Goal: Answer question/provide support: Share knowledge or assist other users

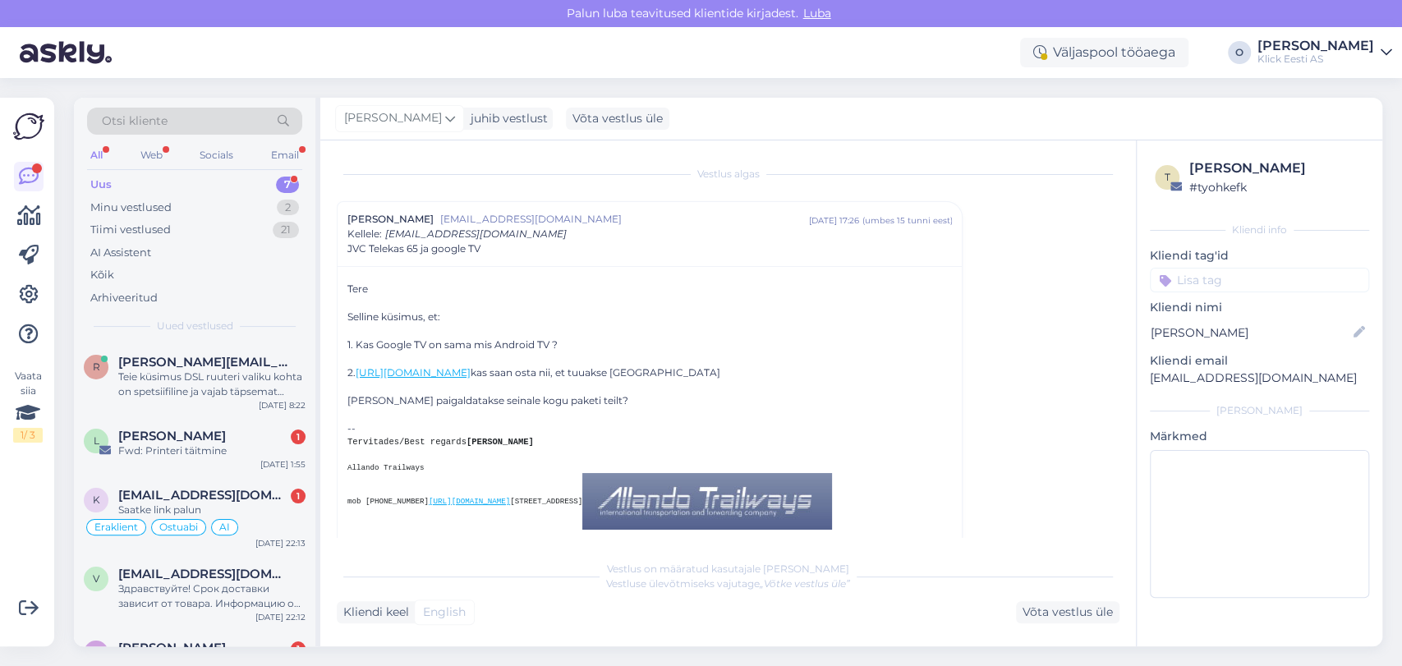
scroll to position [44, 0]
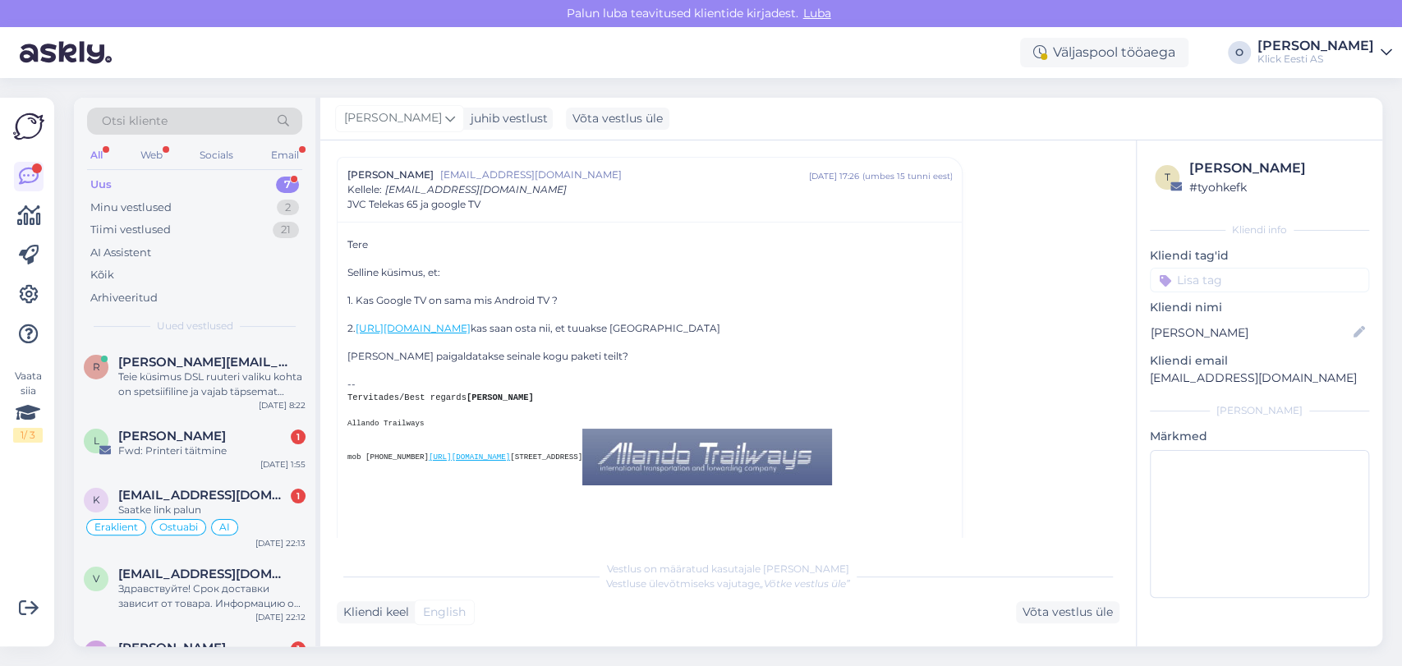
click at [223, 183] on div "Uus 7" at bounding box center [194, 184] width 215 height 23
click at [186, 372] on div "Teie küsimus DSL ruuteri valiku kohta on spetsiifiline ja vajab täpsemat teadmi…" at bounding box center [211, 385] width 187 height 30
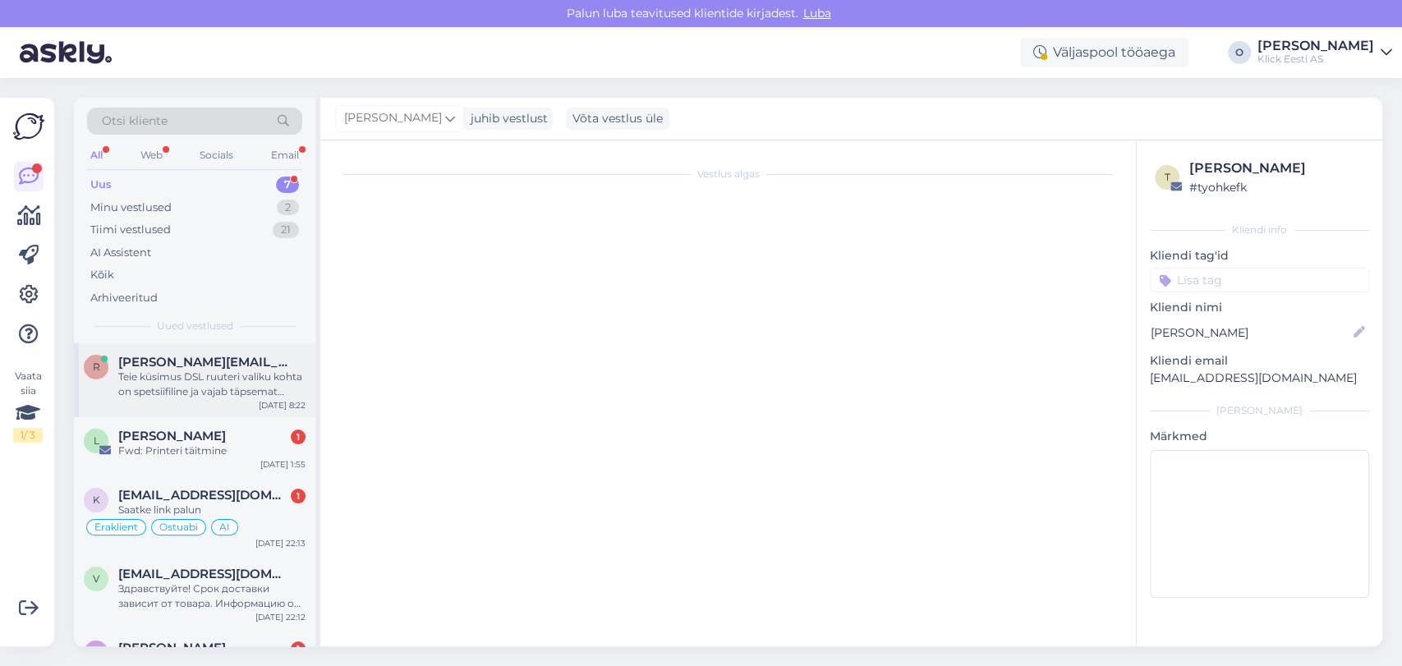
scroll to position [563, 0]
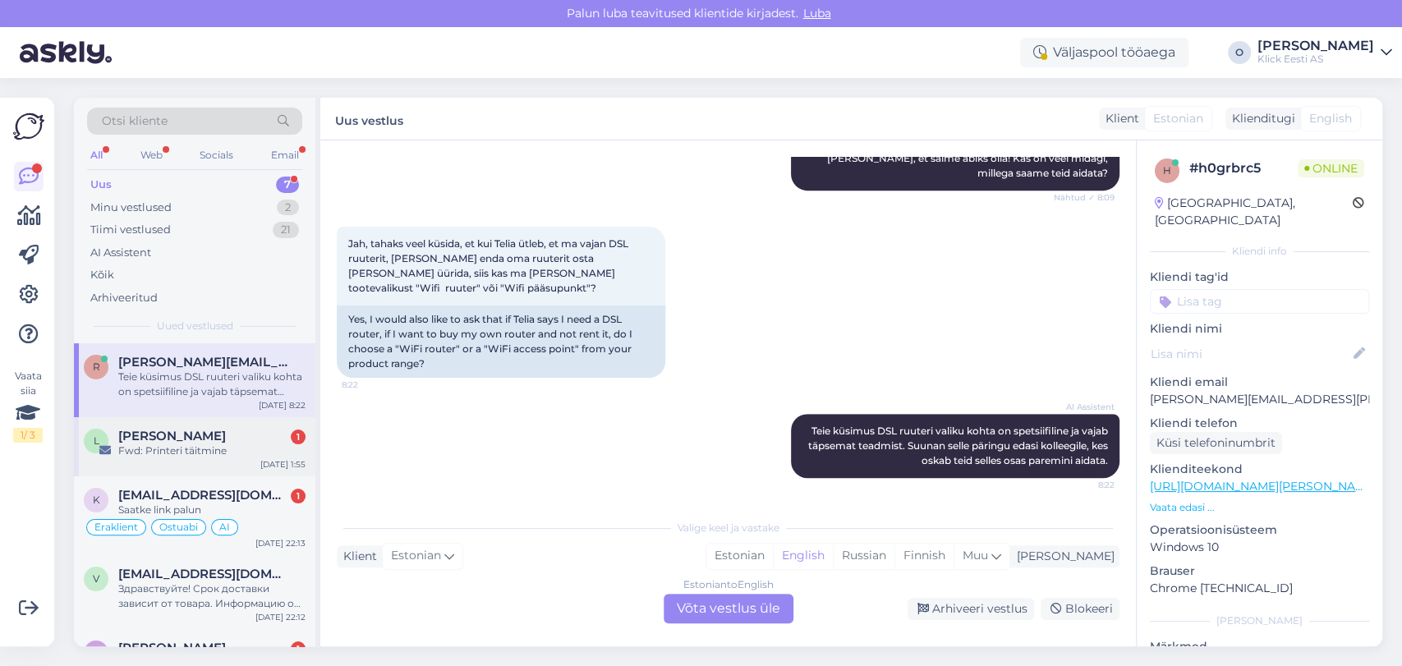
click at [178, 421] on div "L [PERSON_NAME] 1 Fwd: Printeri täitmine [DATE] 1:55" at bounding box center [195, 446] width 242 height 59
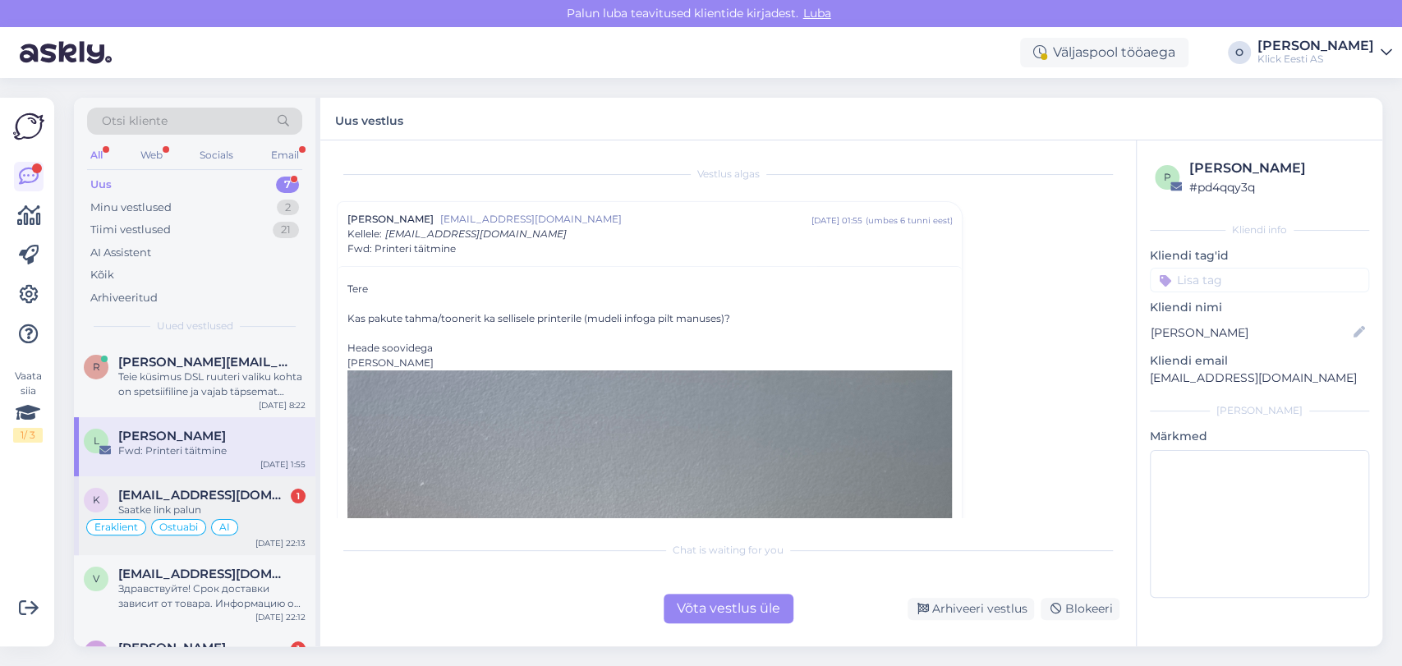
click at [163, 505] on div "Saatke link palun" at bounding box center [211, 510] width 187 height 15
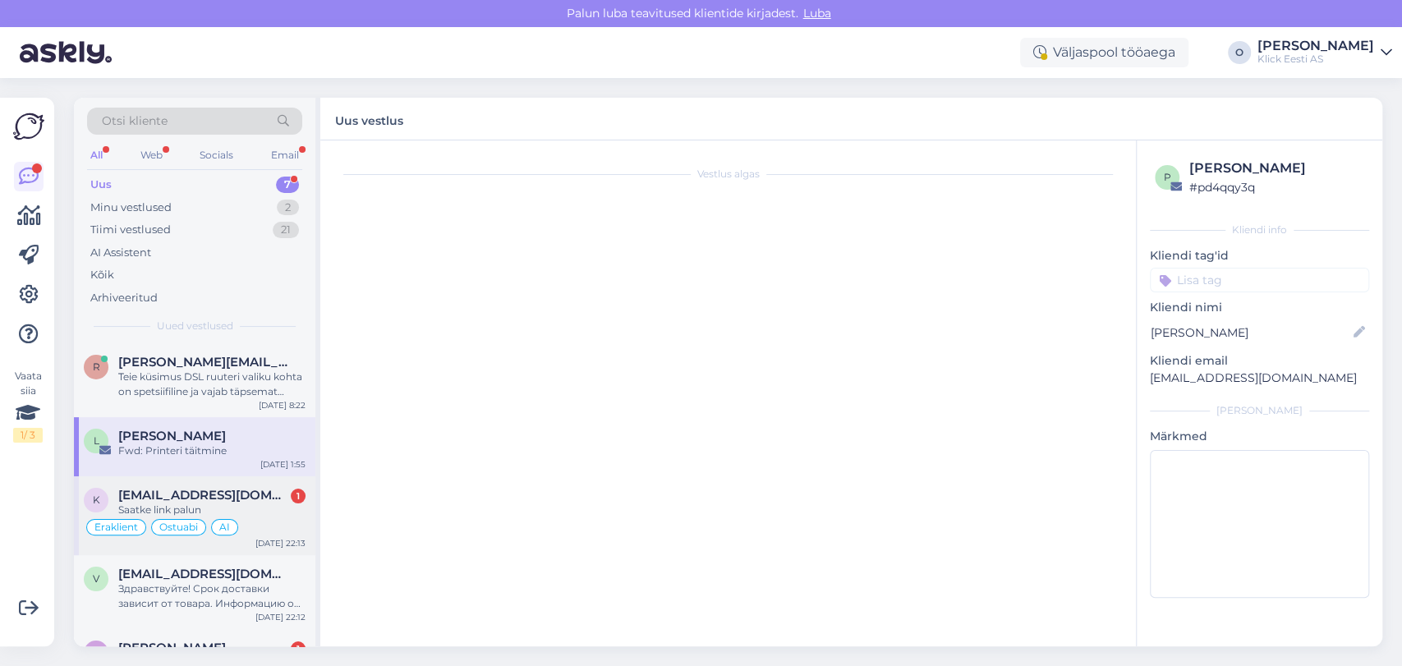
scroll to position [3528, 0]
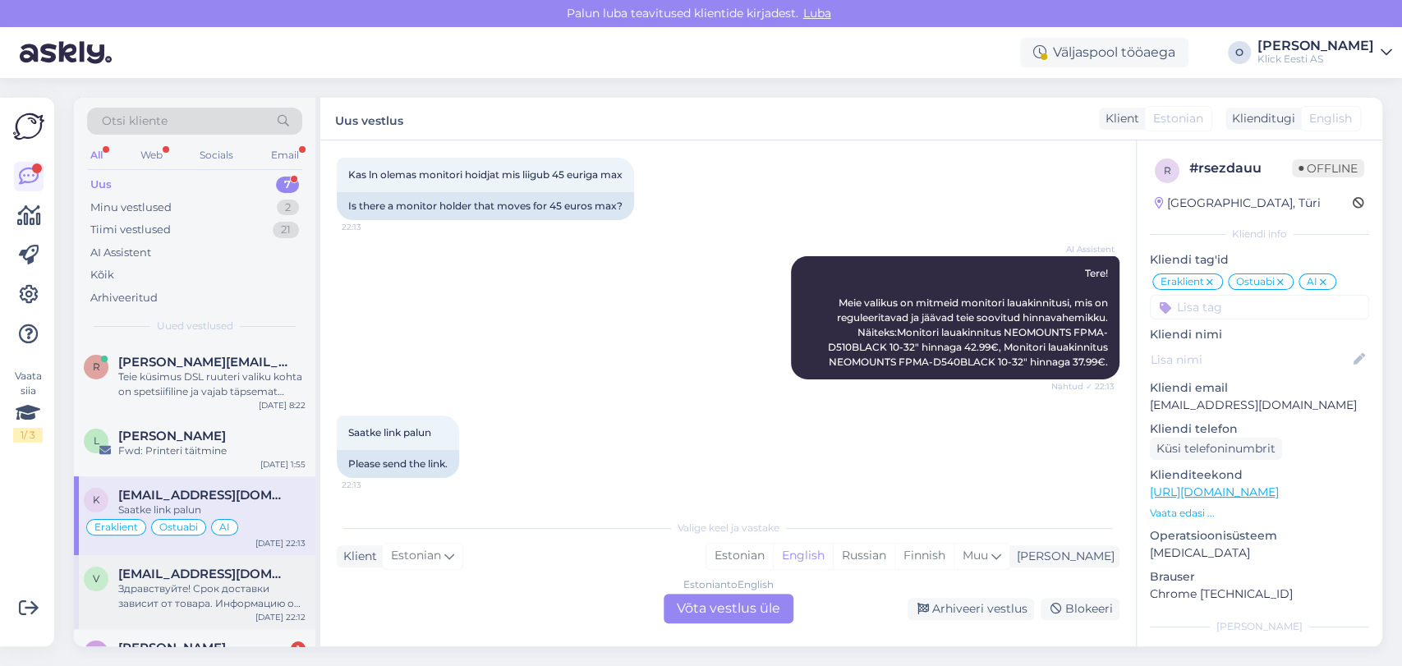
click at [163, 555] on div "v [EMAIL_ADDRESS][DOMAIN_NAME] Здравствуйте! Срок доставки зависит от товара. И…" at bounding box center [195, 592] width 242 height 74
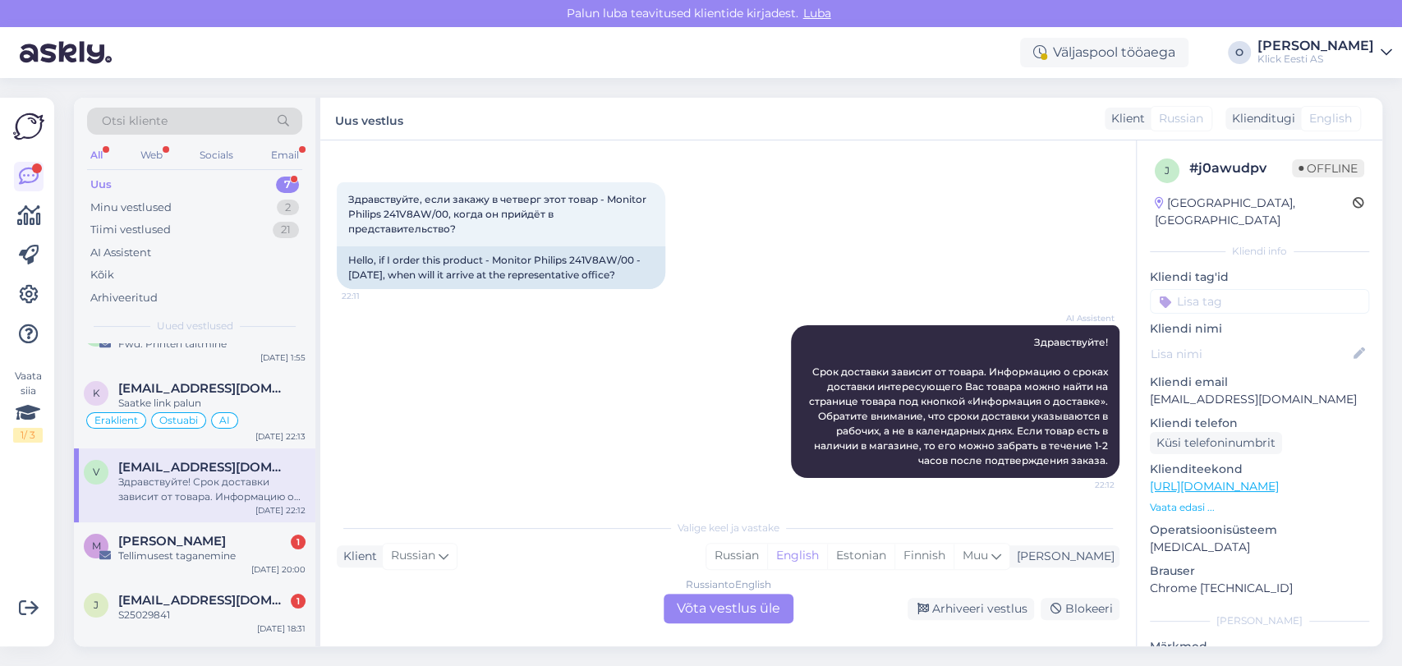
scroll to position [109, 0]
click at [163, 555] on div "Tellimusest taganemine" at bounding box center [211, 553] width 187 height 15
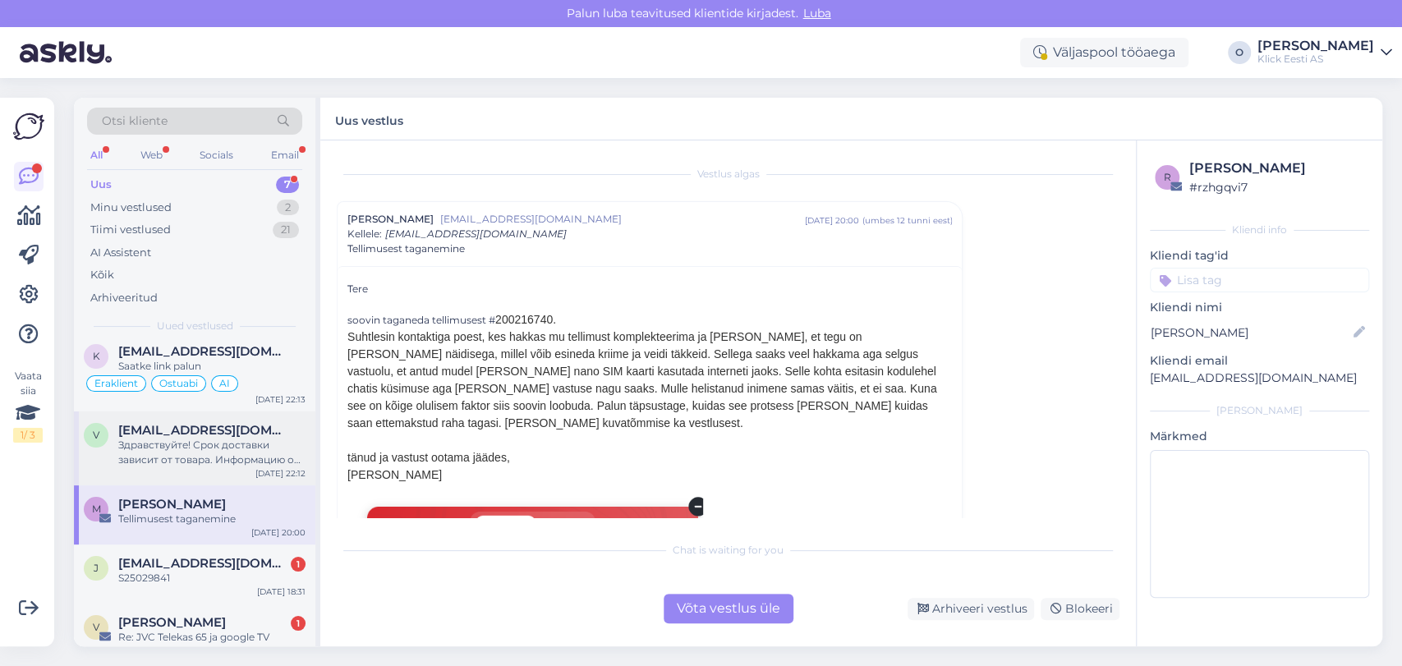
scroll to position [131, 0]
click at [191, 569] on div "S25029841" at bounding box center [211, 576] width 187 height 15
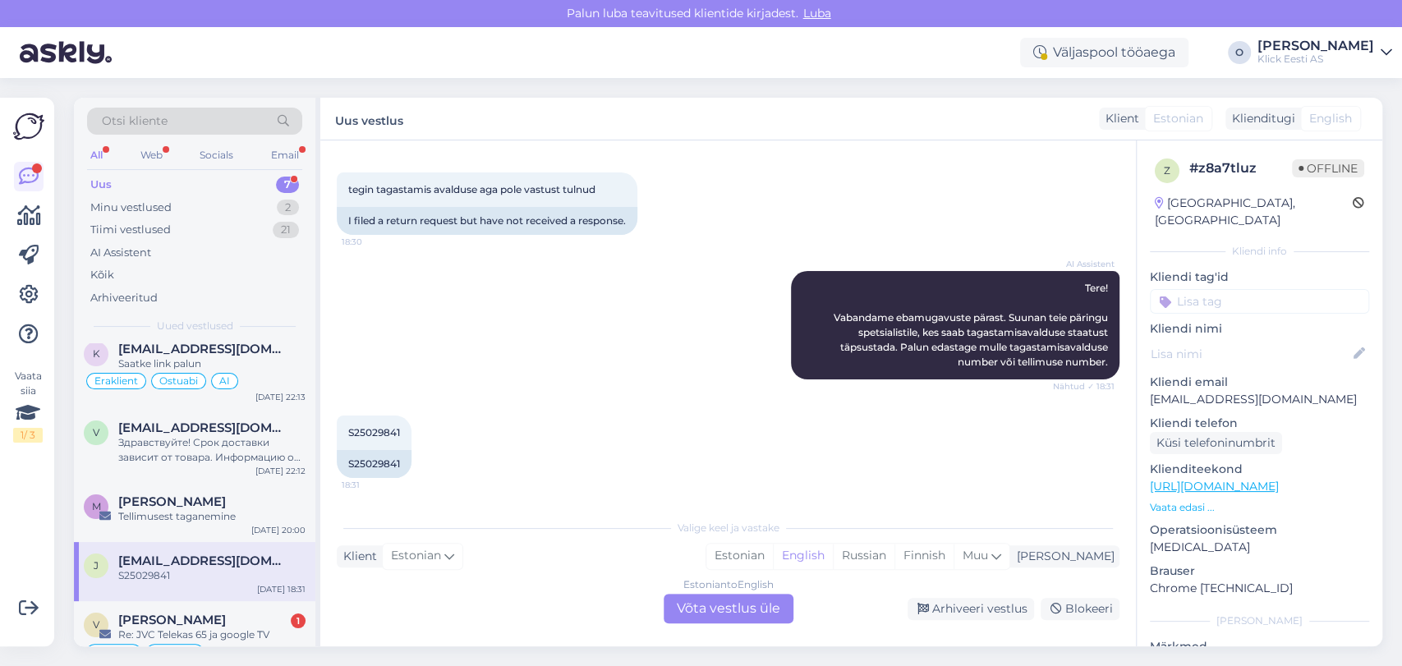
click at [1228, 391] on p "[EMAIL_ADDRESS][DOMAIN_NAME]" at bounding box center [1259, 399] width 219 height 17
copy p "[EMAIL_ADDRESS][DOMAIN_NAME]"
click at [173, 634] on div "Re: JVC Telekas 65 ja google TV" at bounding box center [211, 635] width 187 height 15
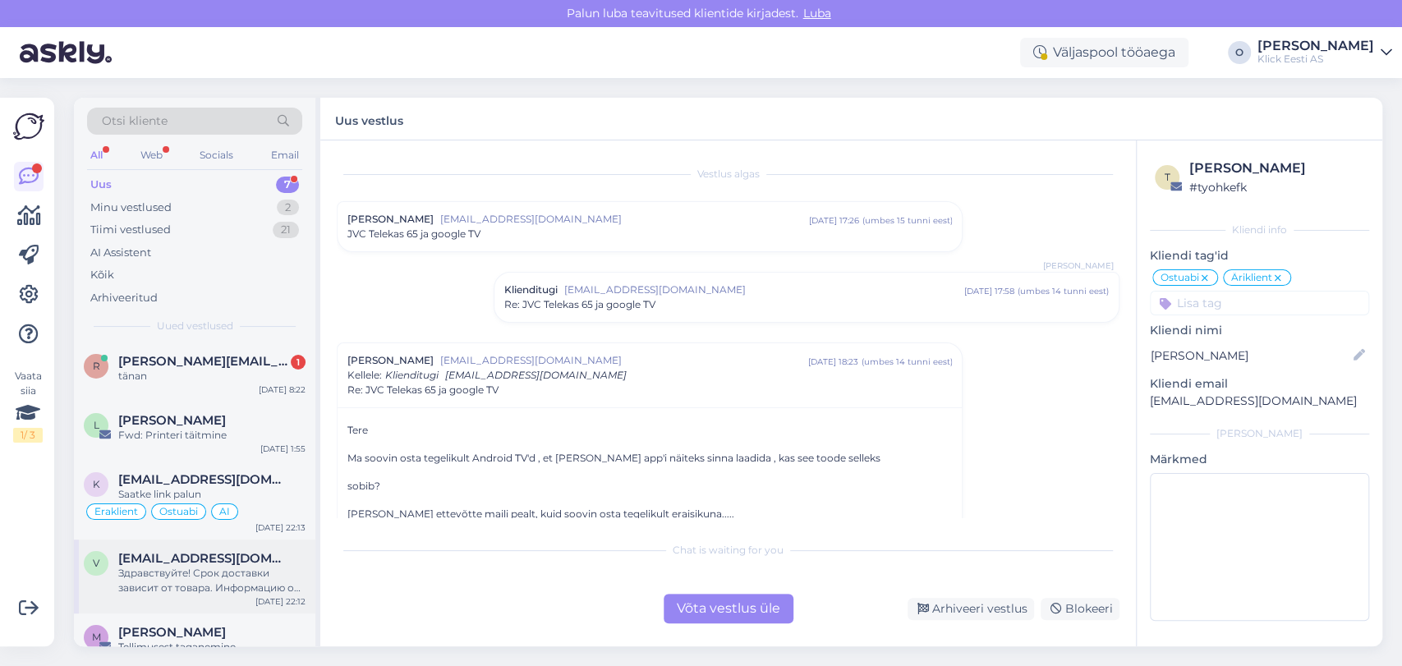
scroll to position [0, 0]
click at [192, 638] on span "[PERSON_NAME]" at bounding box center [172, 633] width 108 height 15
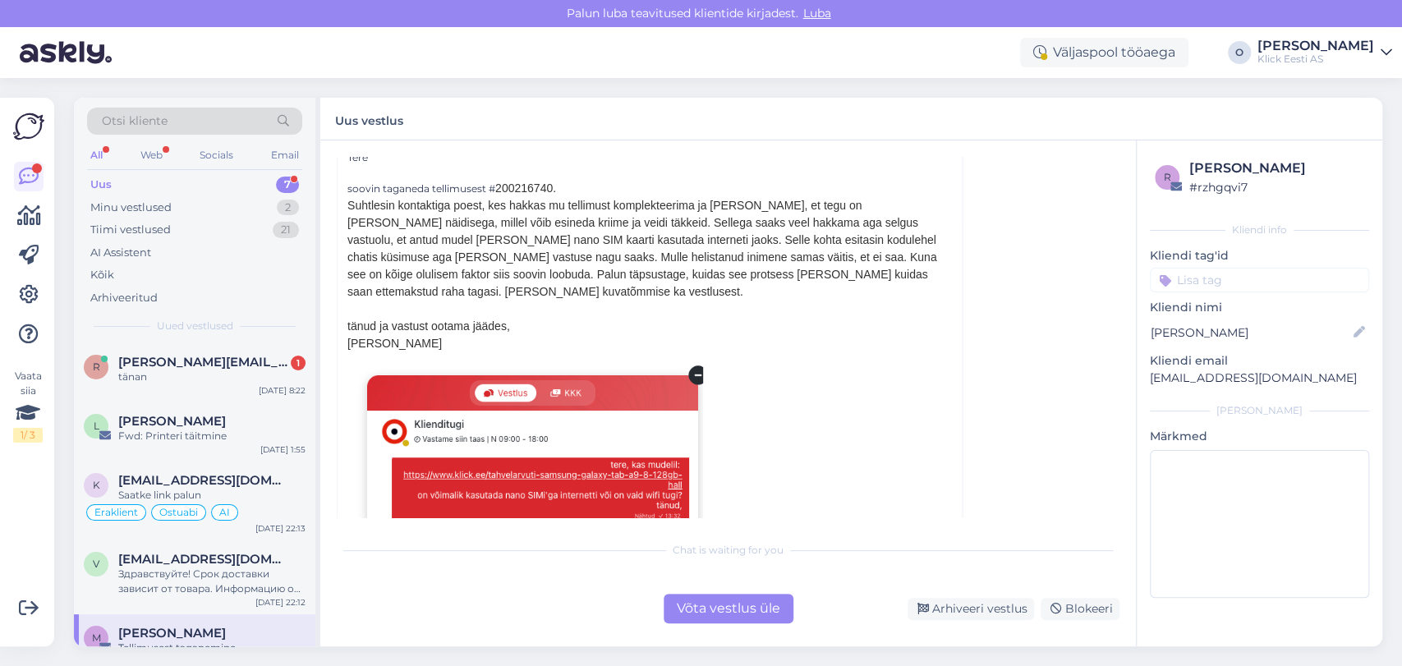
scroll to position [128, 0]
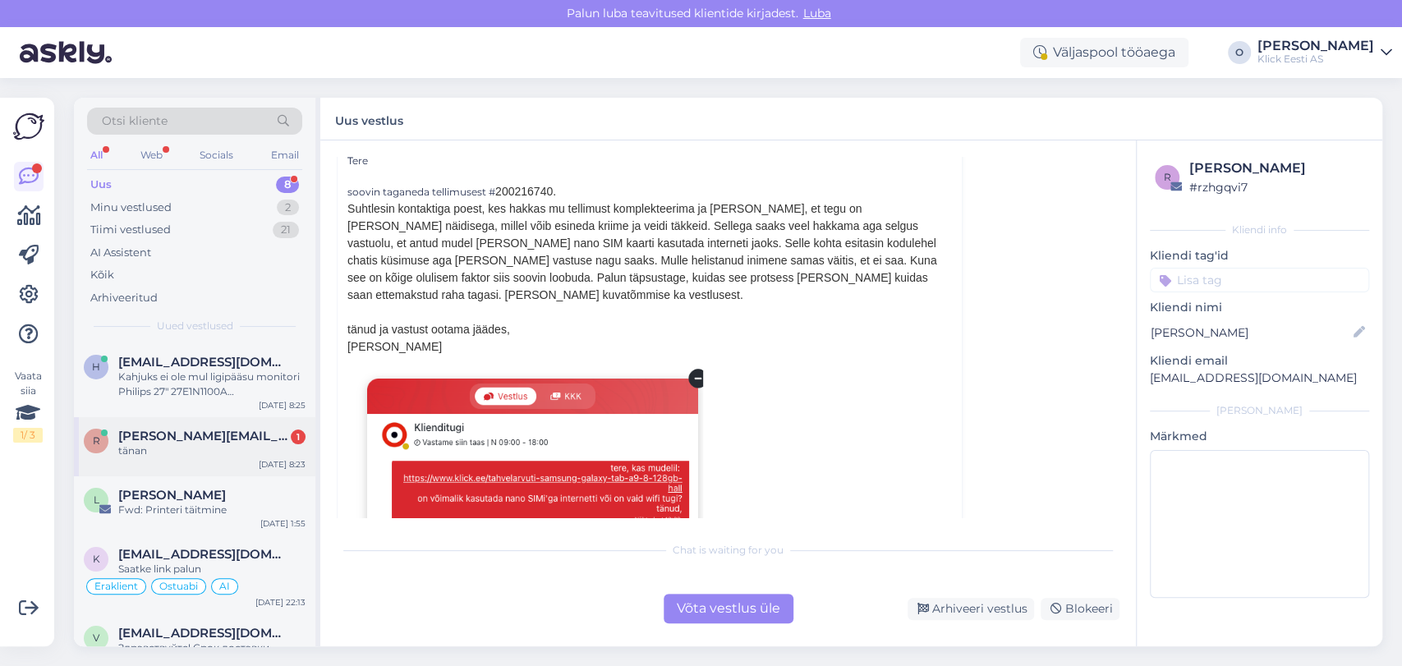
click at [174, 452] on div "tänan" at bounding box center [211, 451] width 187 height 15
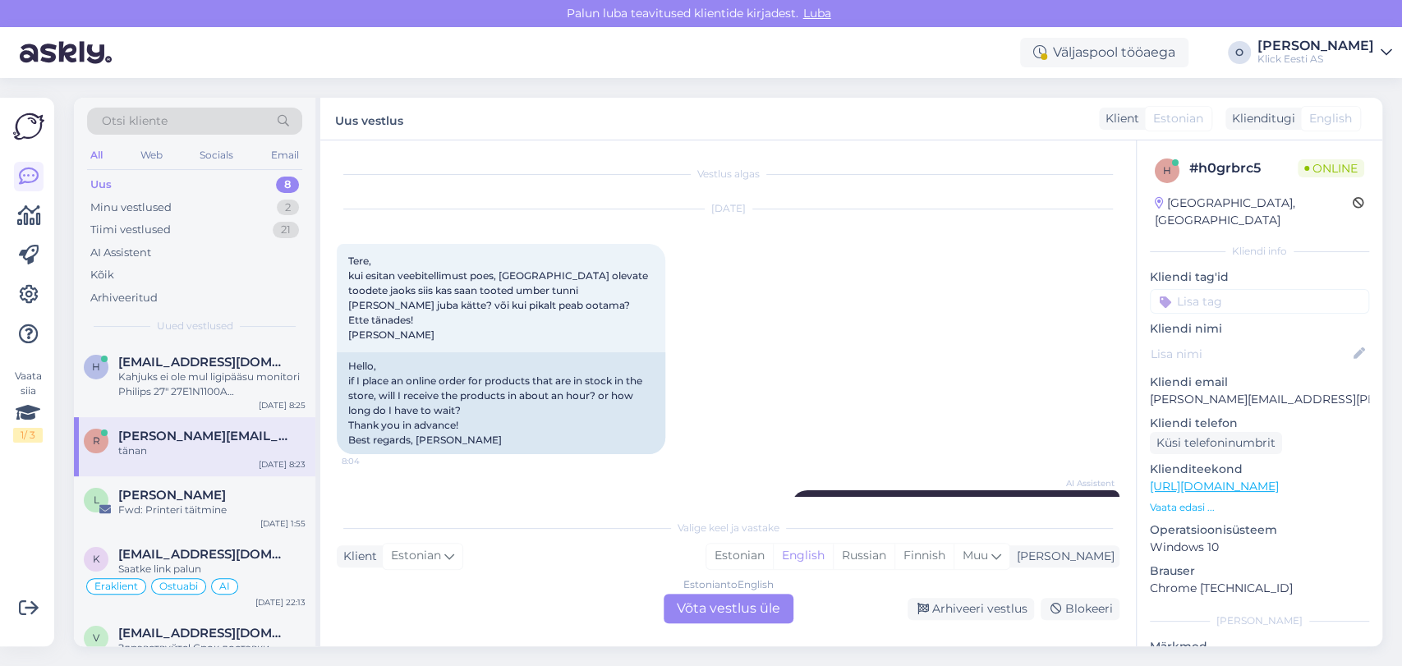
scroll to position [661, 0]
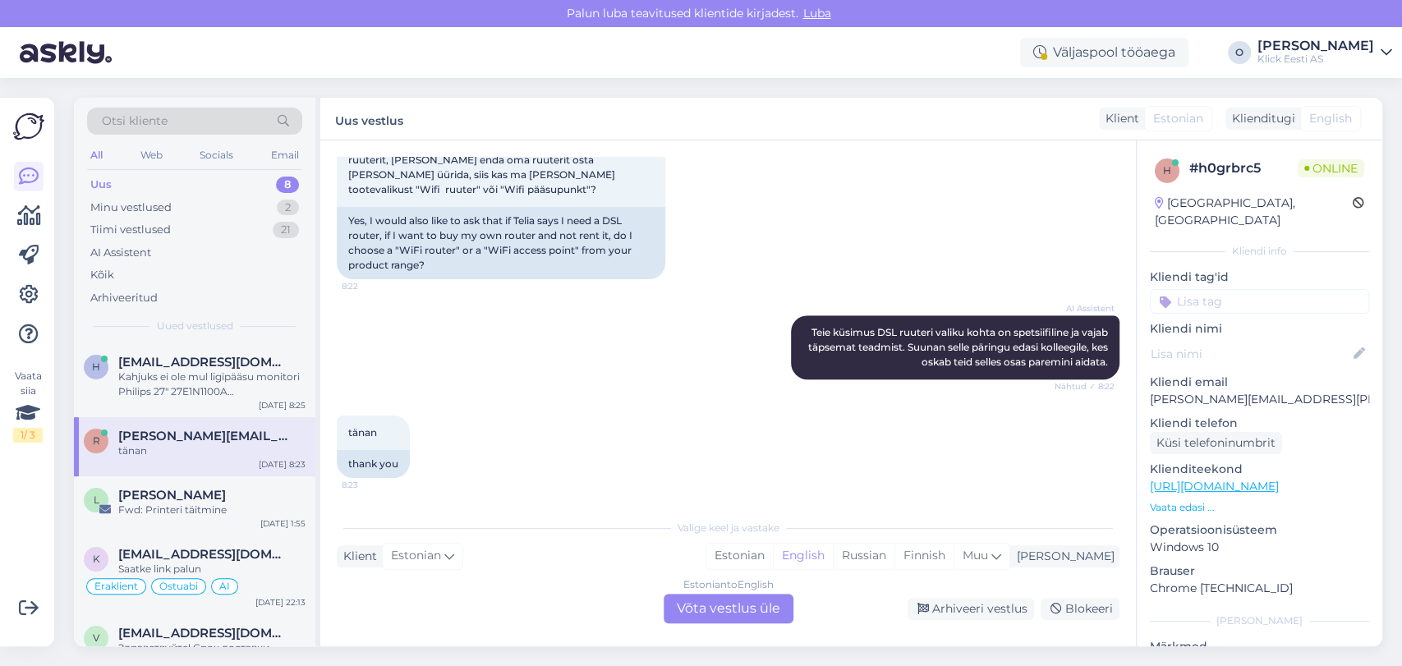
click at [190, 185] on div "Uus 8" at bounding box center [194, 184] width 215 height 23
click at [185, 389] on div "Kahjuks ei ole mul ligipääsu monitori Philips 27" 27E1N1100A kasutusjuhendile e…" at bounding box center [211, 385] width 187 height 30
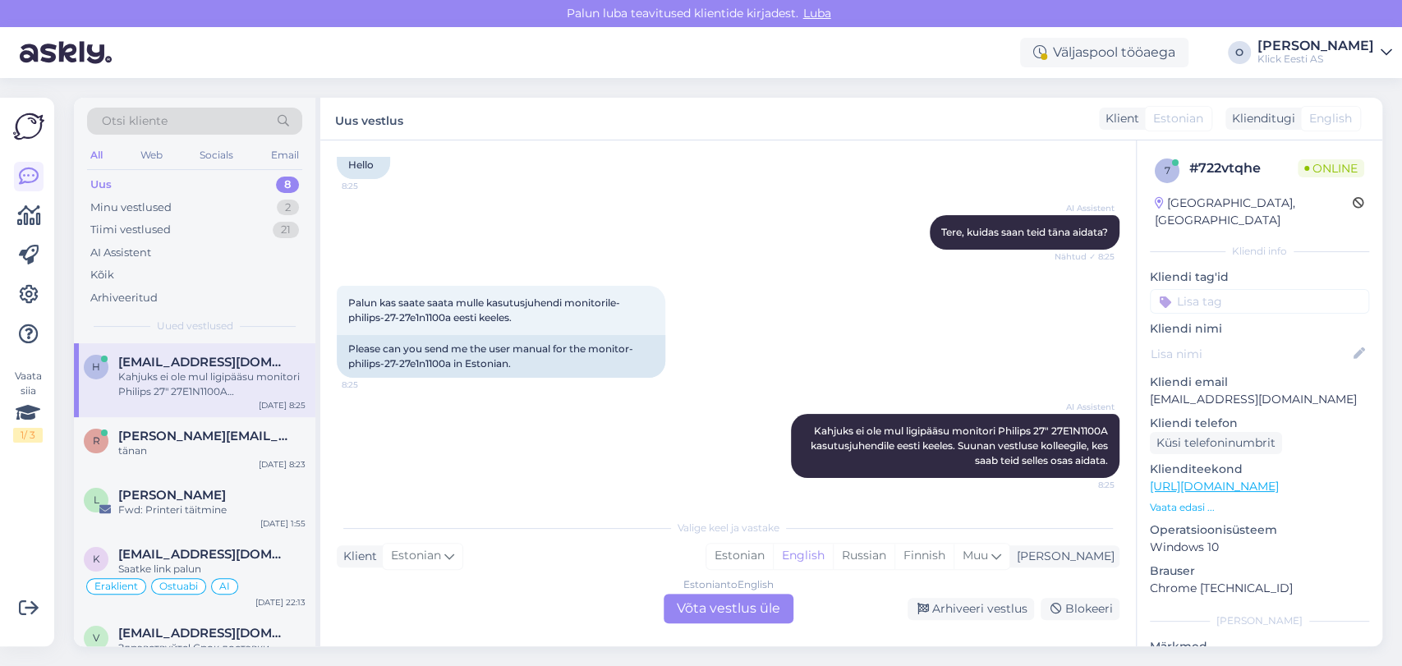
click at [185, 389] on div "Kahjuks ei ole mul ligipääsu monitori Philips 27" 27E1N1100A kasutusjuhendile e…" at bounding box center [211, 385] width 187 height 30
click at [171, 633] on span "[EMAIL_ADDRESS][DOMAIN_NAME]" at bounding box center [203, 633] width 171 height 15
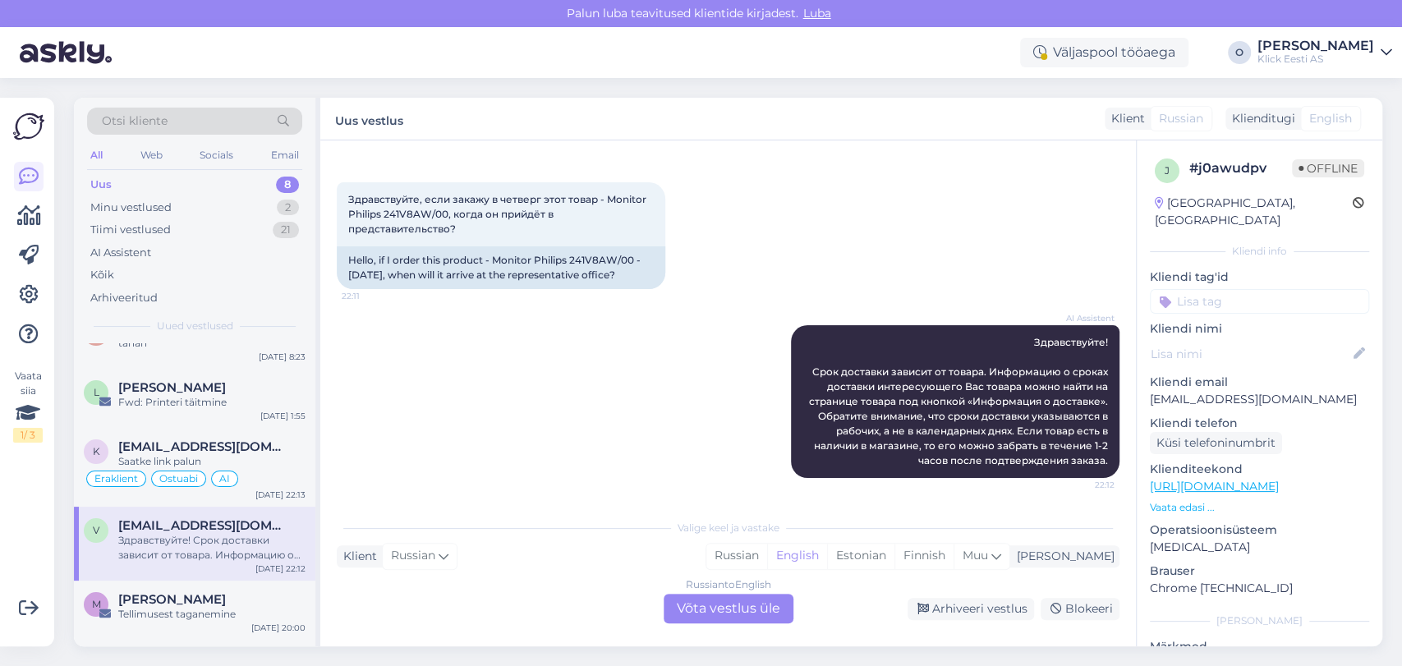
scroll to position [109, 0]
click at [164, 582] on div "M [PERSON_NAME] Tellimusest taganemine [DATE] 20:00" at bounding box center [195, 608] width 242 height 59
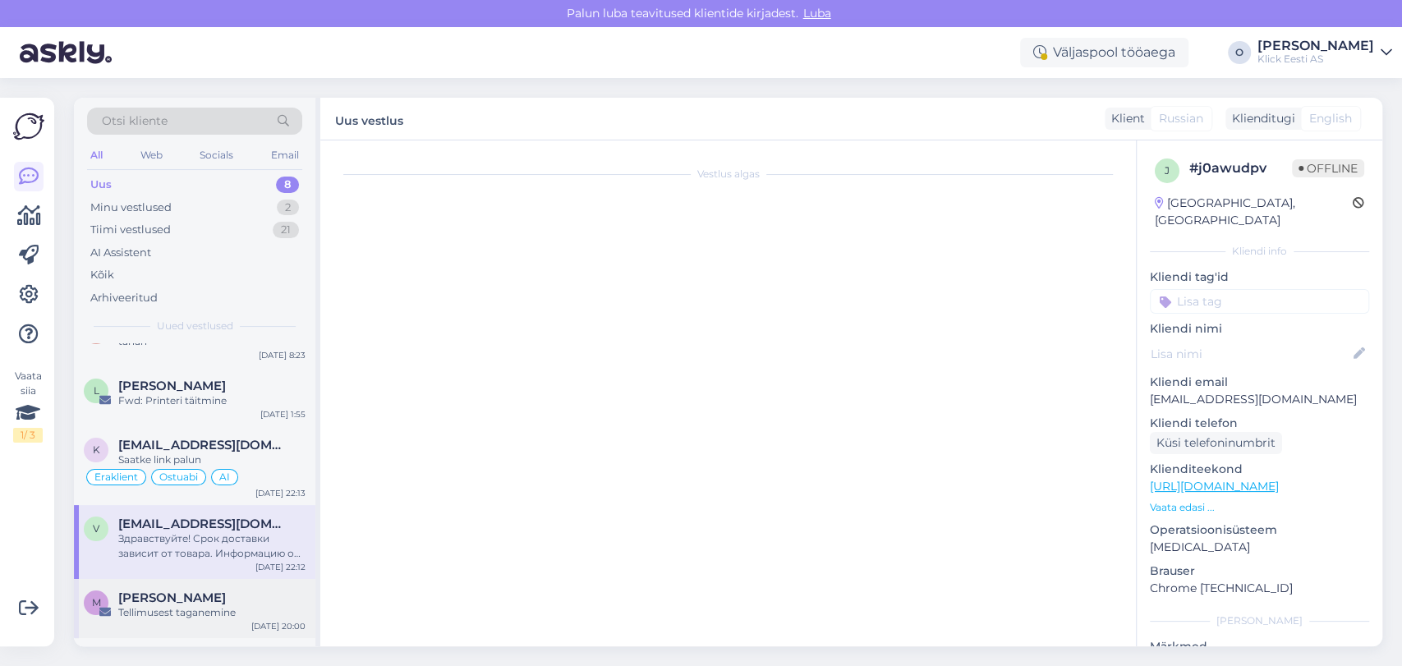
scroll to position [44, 0]
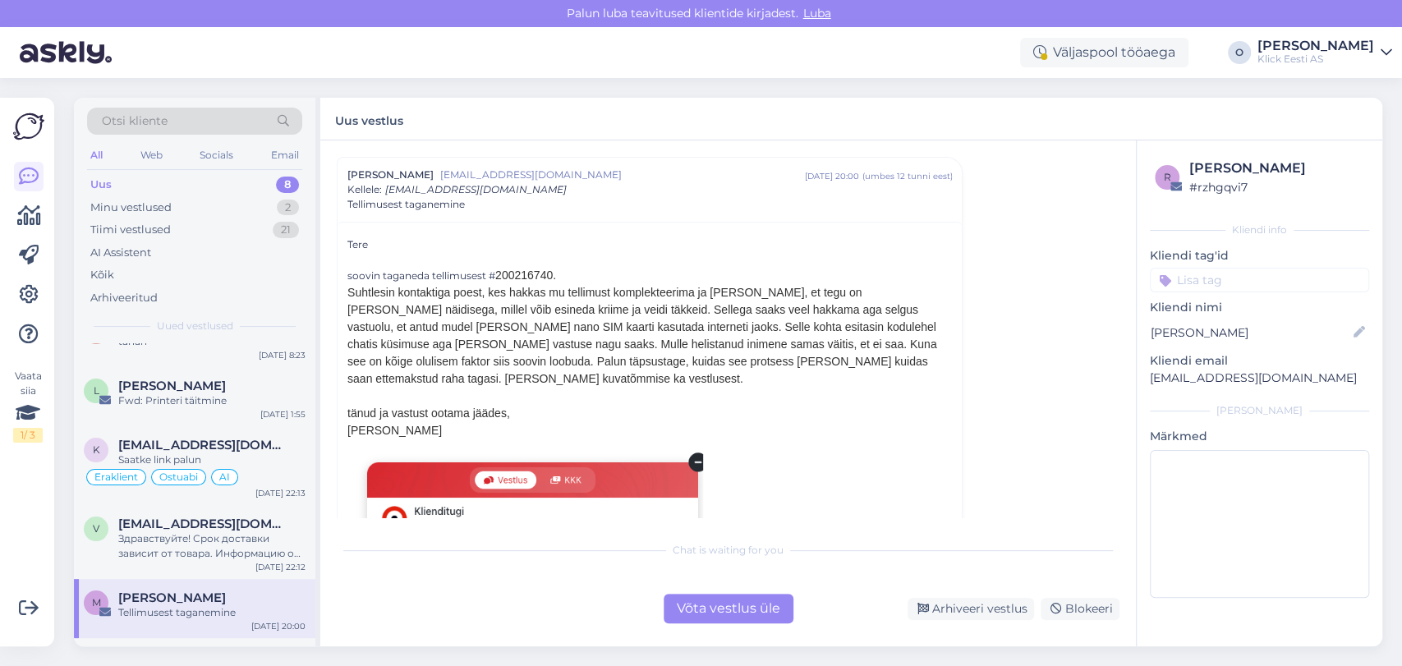
click at [1179, 376] on p "[EMAIL_ADDRESS][DOMAIN_NAME]" at bounding box center [1259, 378] width 219 height 17
copy div "[EMAIL_ADDRESS][DOMAIN_NAME] [PERSON_NAME]"
click at [198, 205] on div "Minu vestlused 2" at bounding box center [194, 207] width 215 height 23
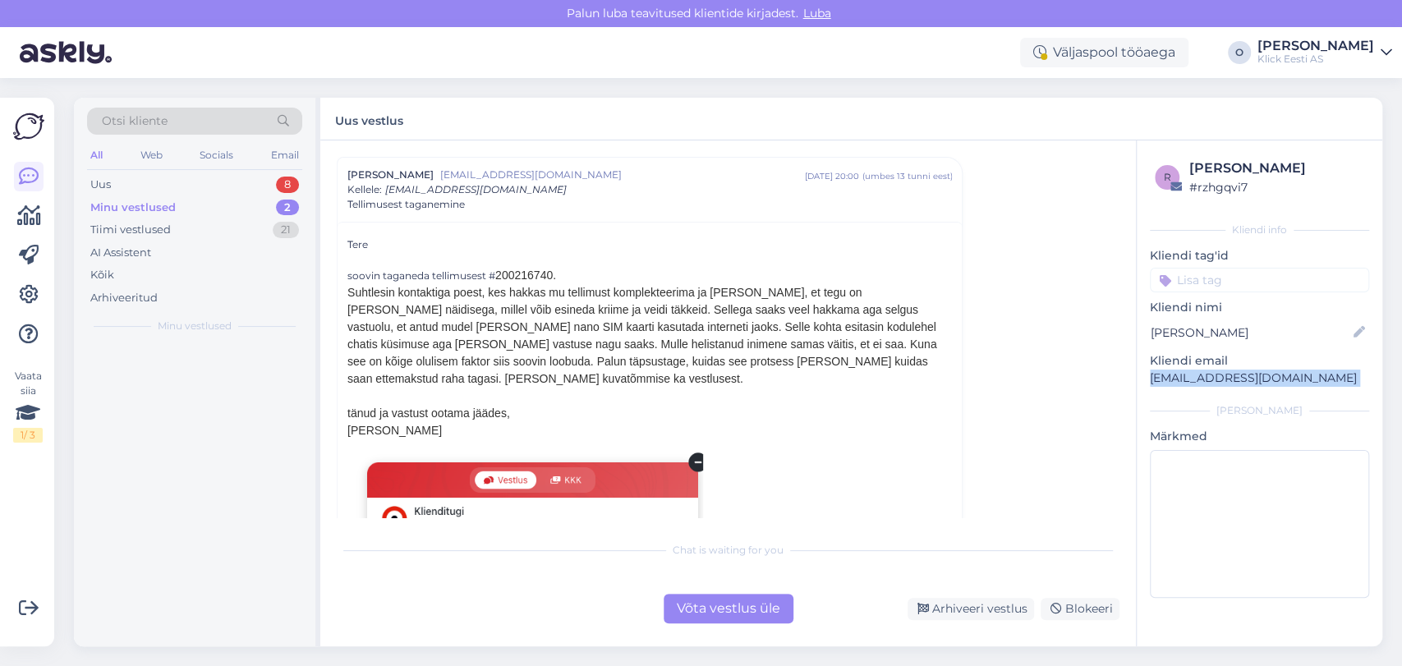
scroll to position [0, 0]
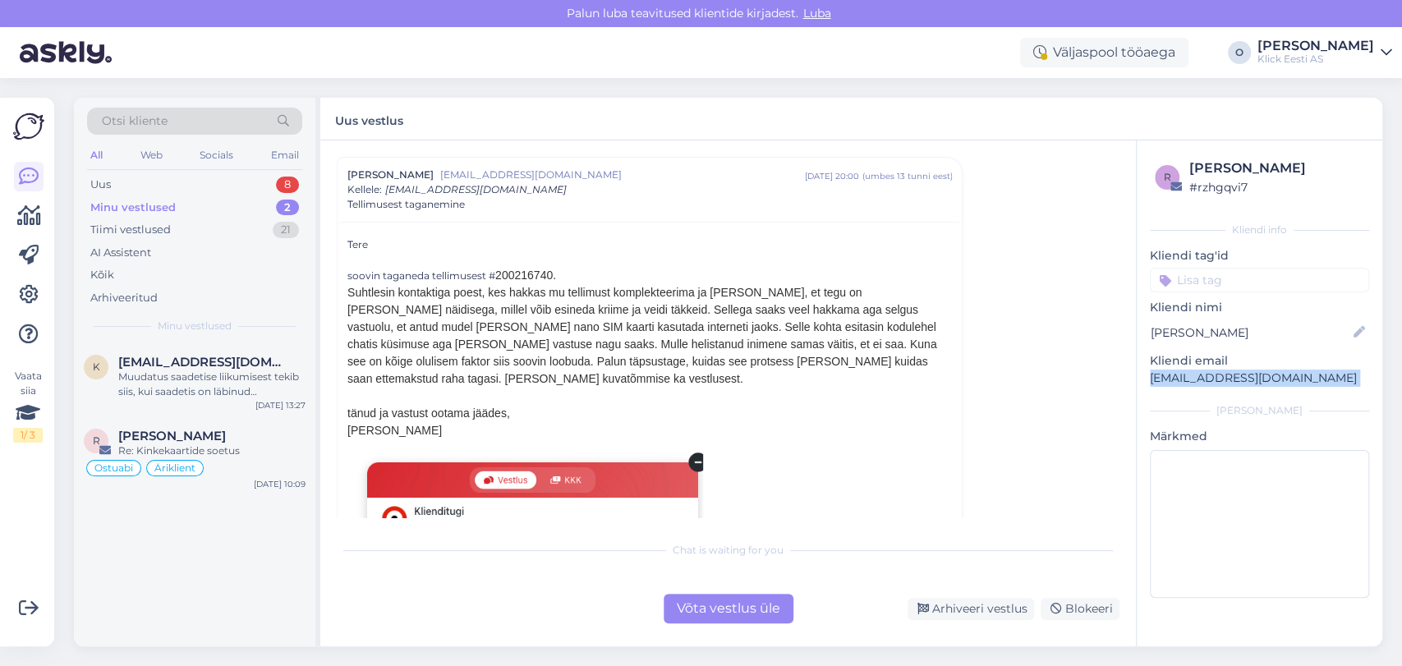
click at [148, 127] on span "Otsi kliente" at bounding box center [135, 121] width 66 height 17
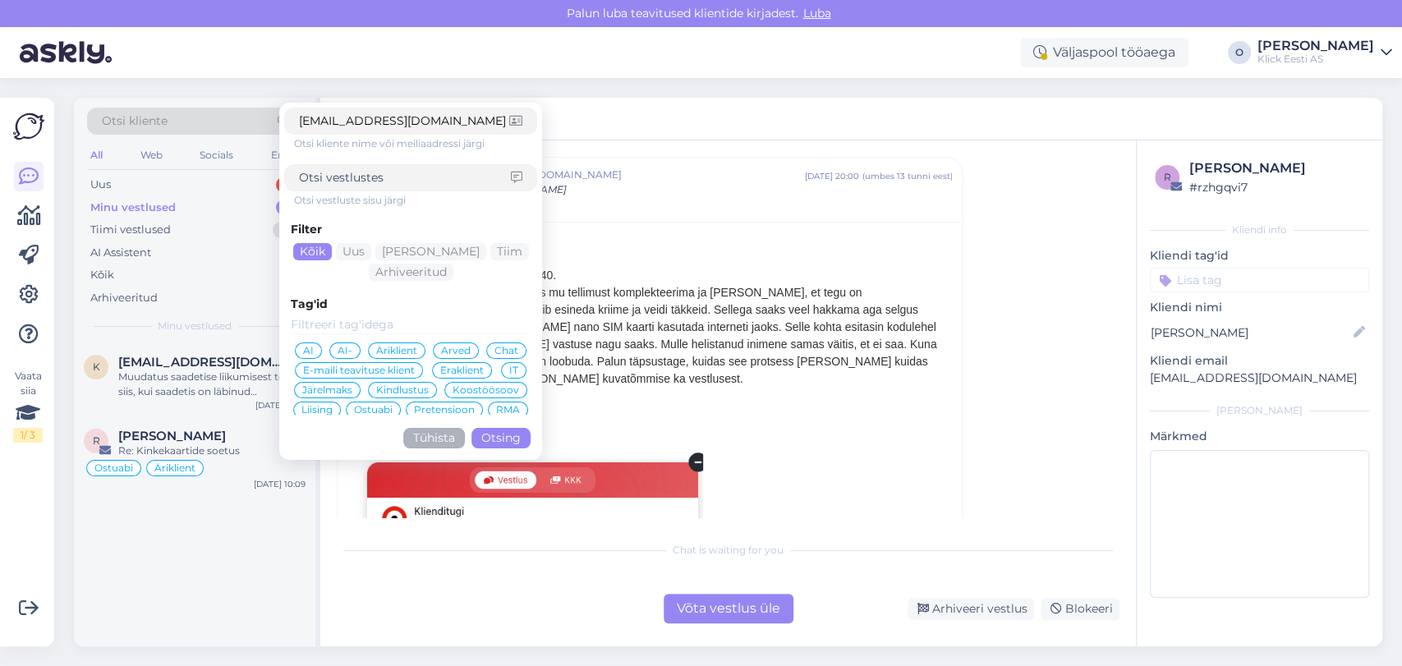
type input "[EMAIL_ADDRESS][DOMAIN_NAME]"
click at [518, 432] on button "Otsing" at bounding box center [501, 438] width 59 height 21
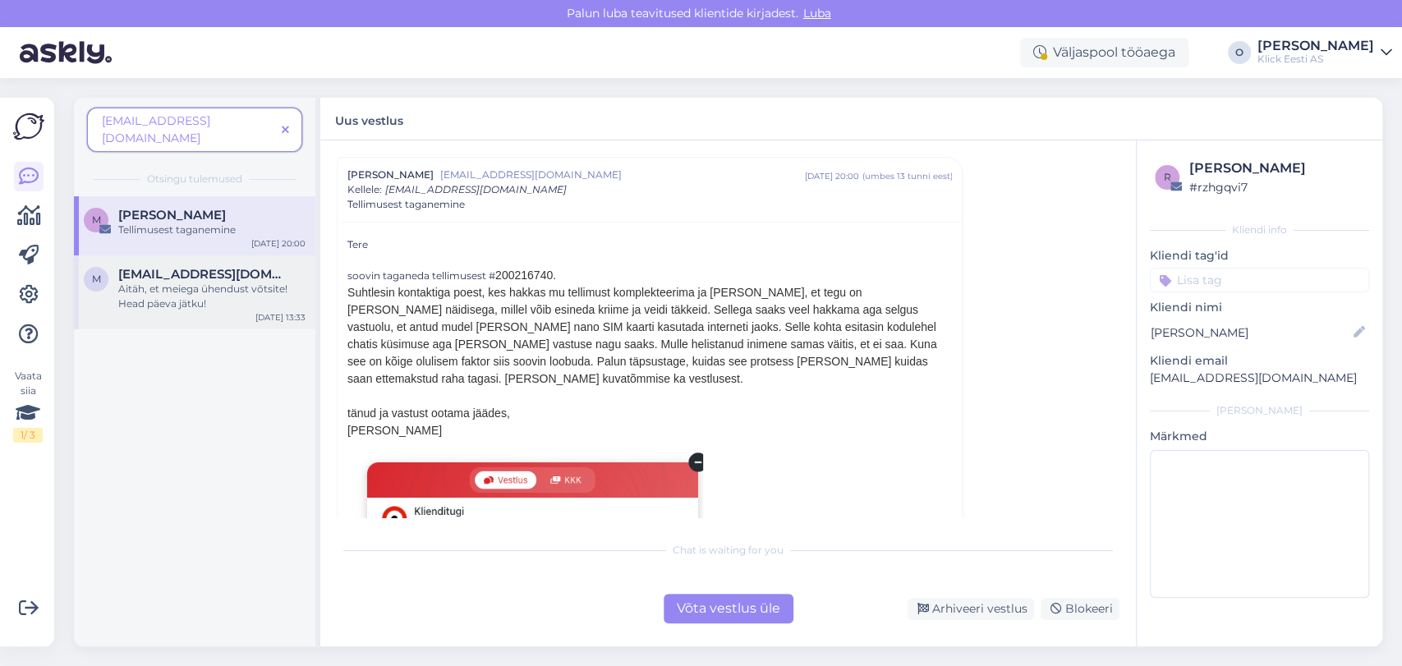
click at [203, 282] on div "Aitäh, et meiega ühendust võtsite! Head päeva jätku!" at bounding box center [211, 297] width 187 height 30
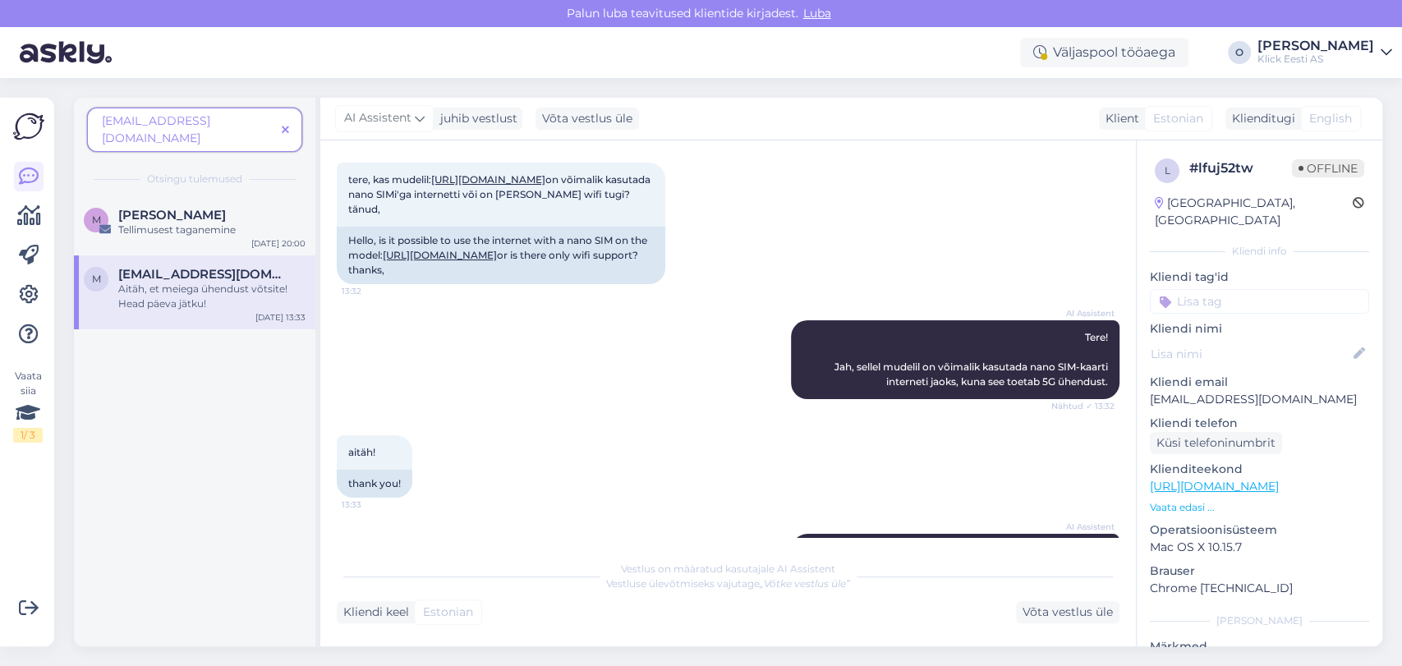
scroll to position [79, 0]
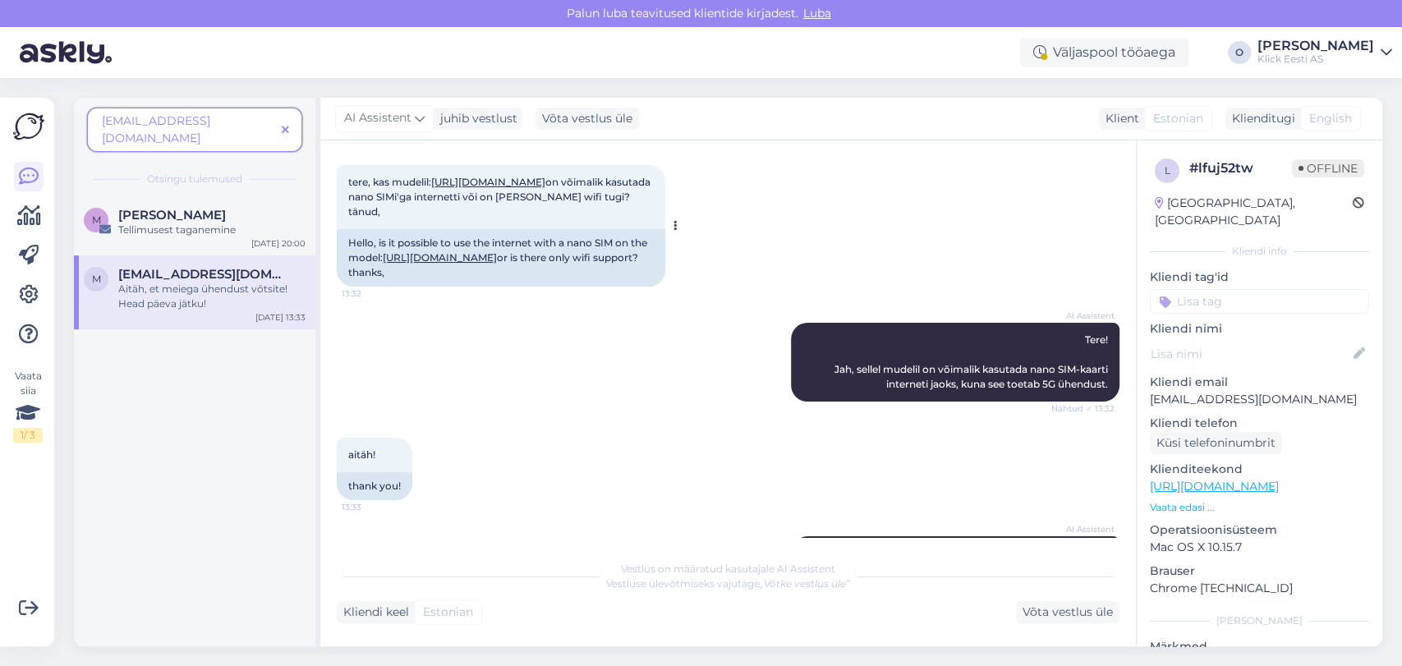
click at [522, 179] on link "[URL][DOMAIN_NAME]" at bounding box center [488, 182] width 114 height 12
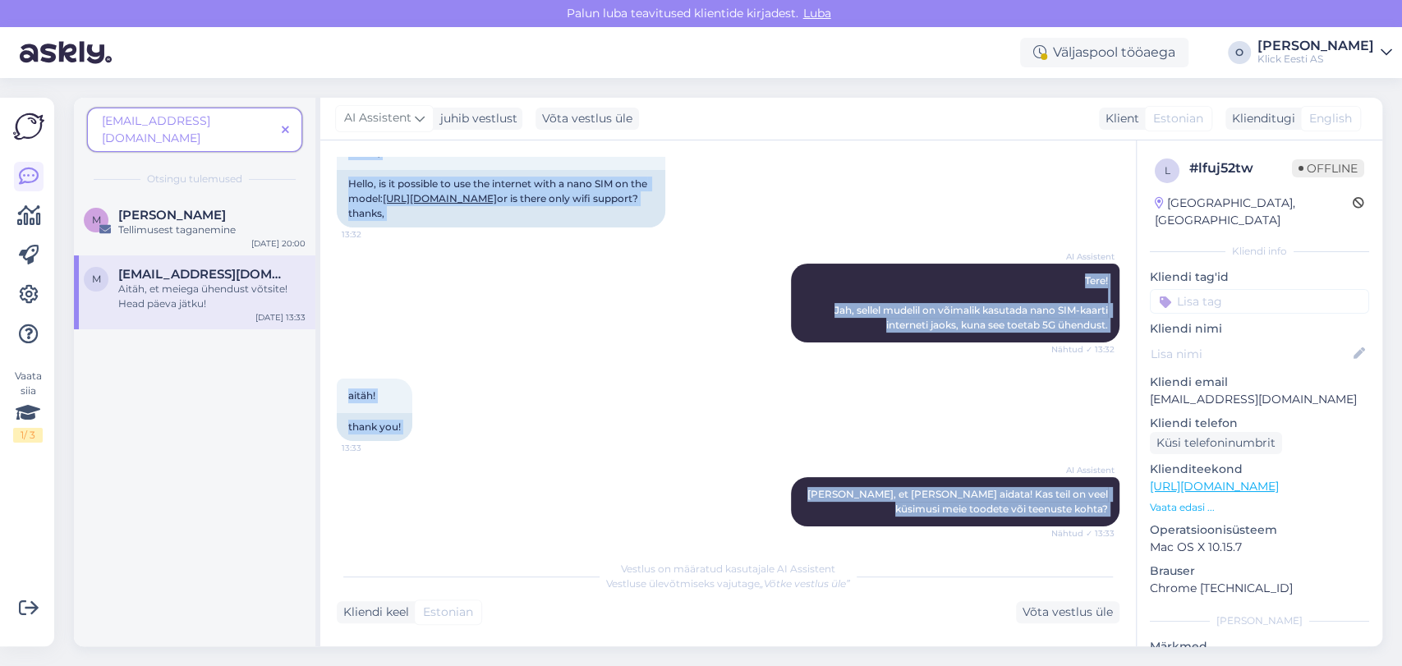
scroll to position [343, 0]
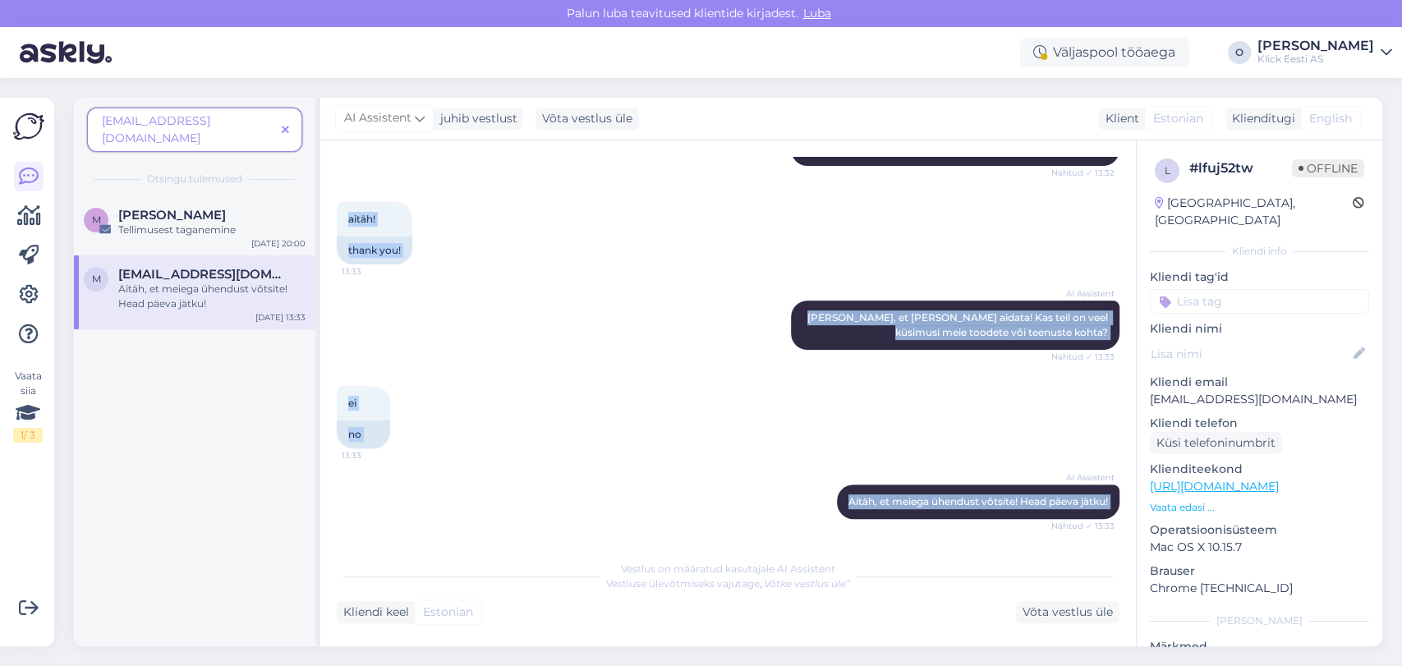
drag, startPoint x: 343, startPoint y: 154, endPoint x: 1066, endPoint y: 575, distance: 836.1
click at [1066, 575] on div "Vestlus algas [DATE] tere, kas mudelil: [URL][DOMAIN_NAME] on võimalik kasutada…" at bounding box center [728, 393] width 816 height 506
copy div "Vestlus algas [DATE] tere, kas mudelil: [URL][DOMAIN_NAME] on võimalik kasutada…"
click at [533, 237] on div "aitäh! 13:33 thank you!" at bounding box center [728, 233] width 783 height 99
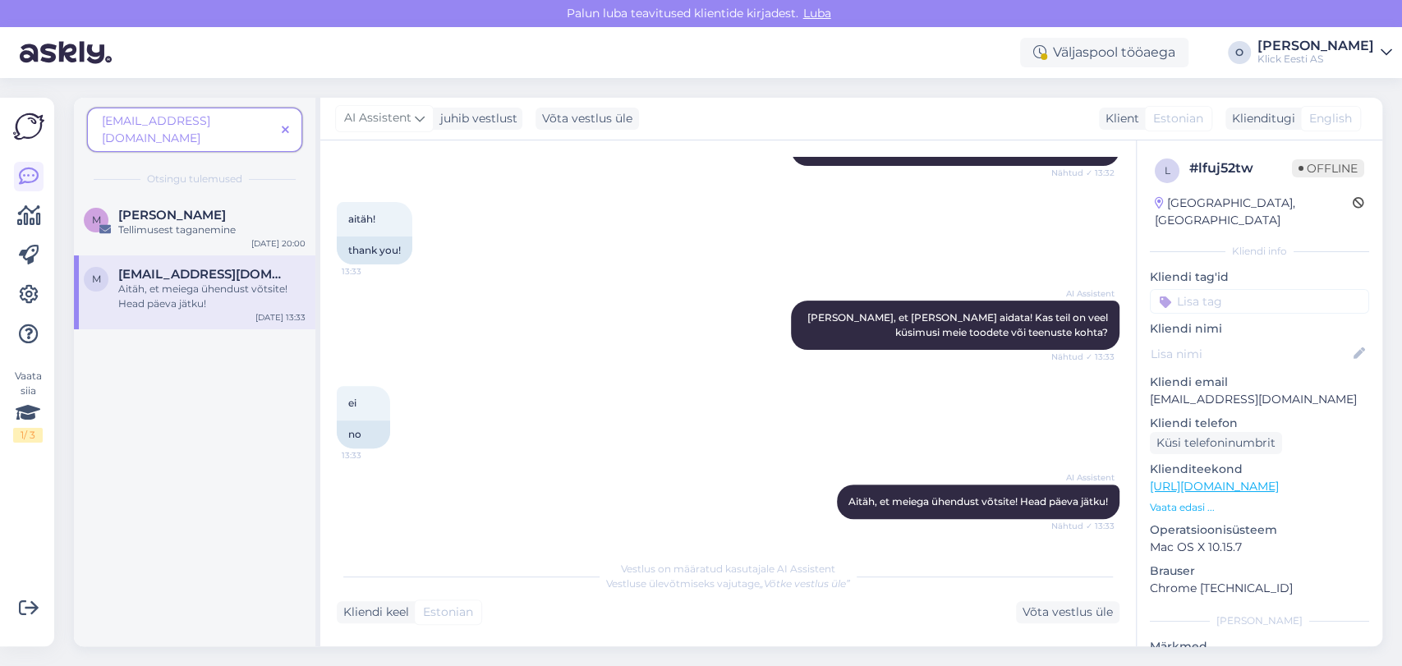
scroll to position [12, 0]
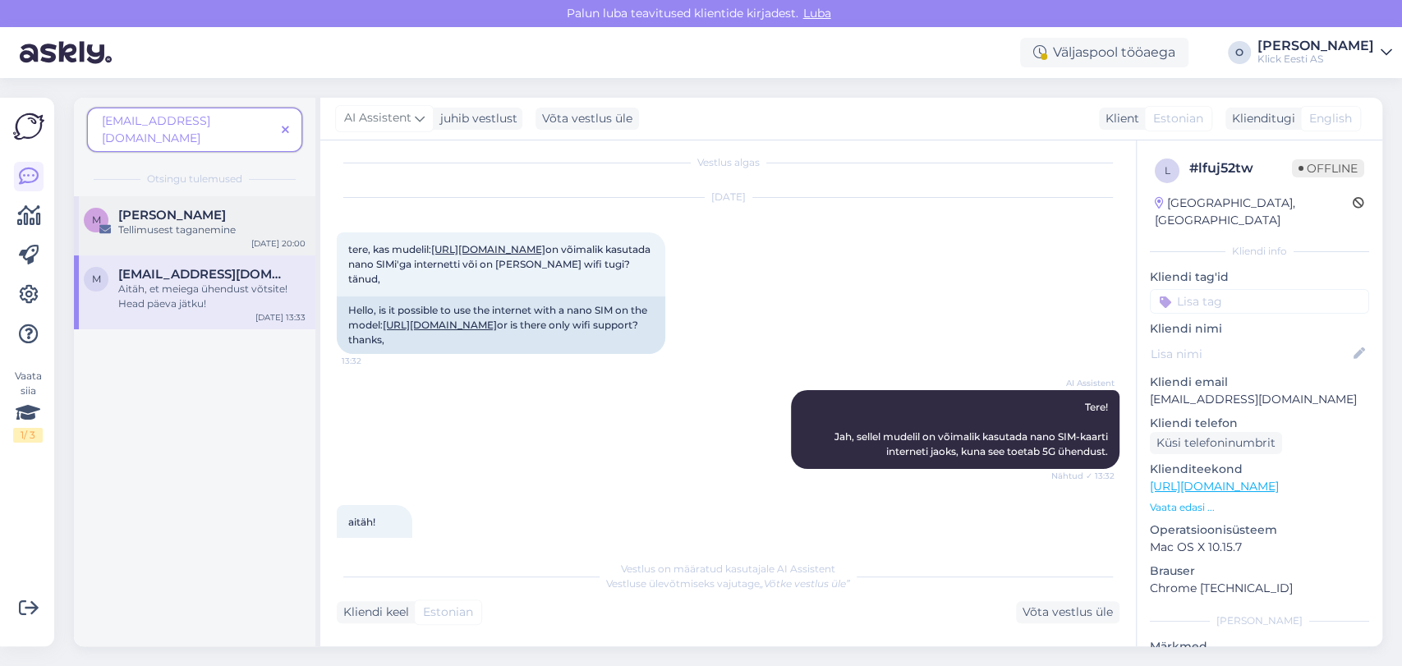
click at [204, 208] on span "[PERSON_NAME]" at bounding box center [172, 215] width 108 height 15
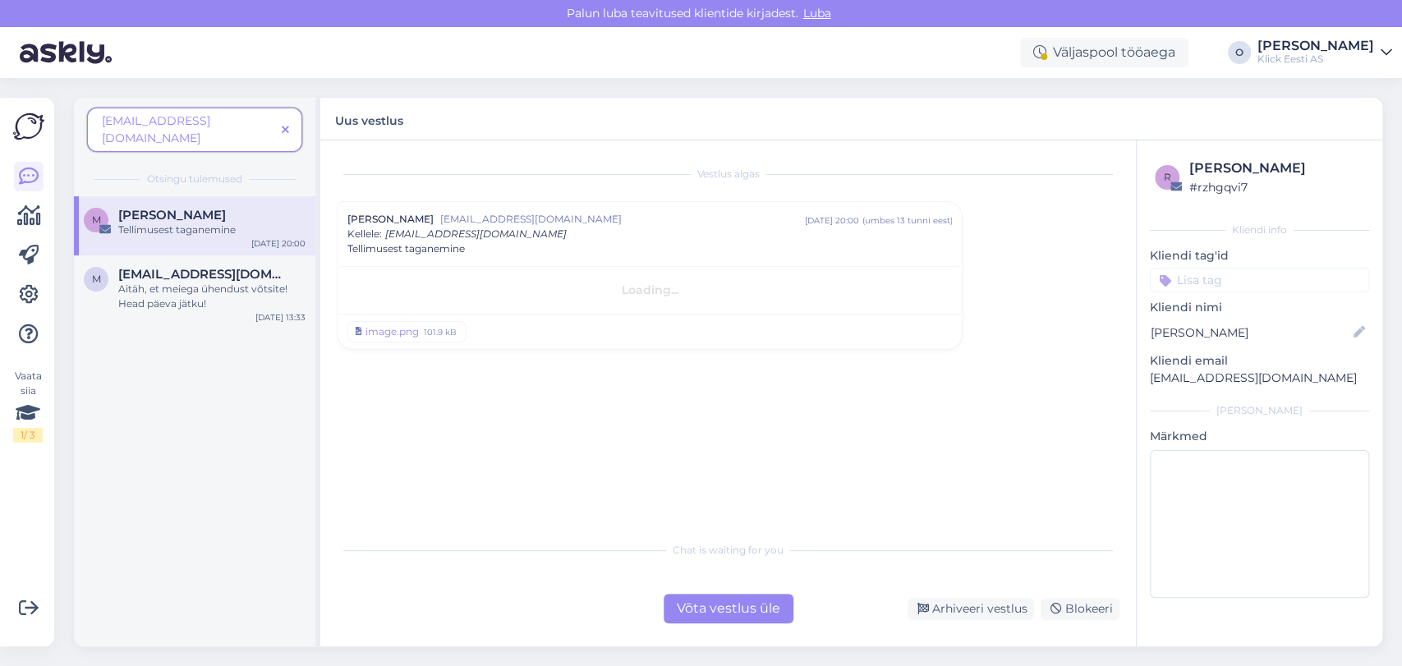
scroll to position [0, 0]
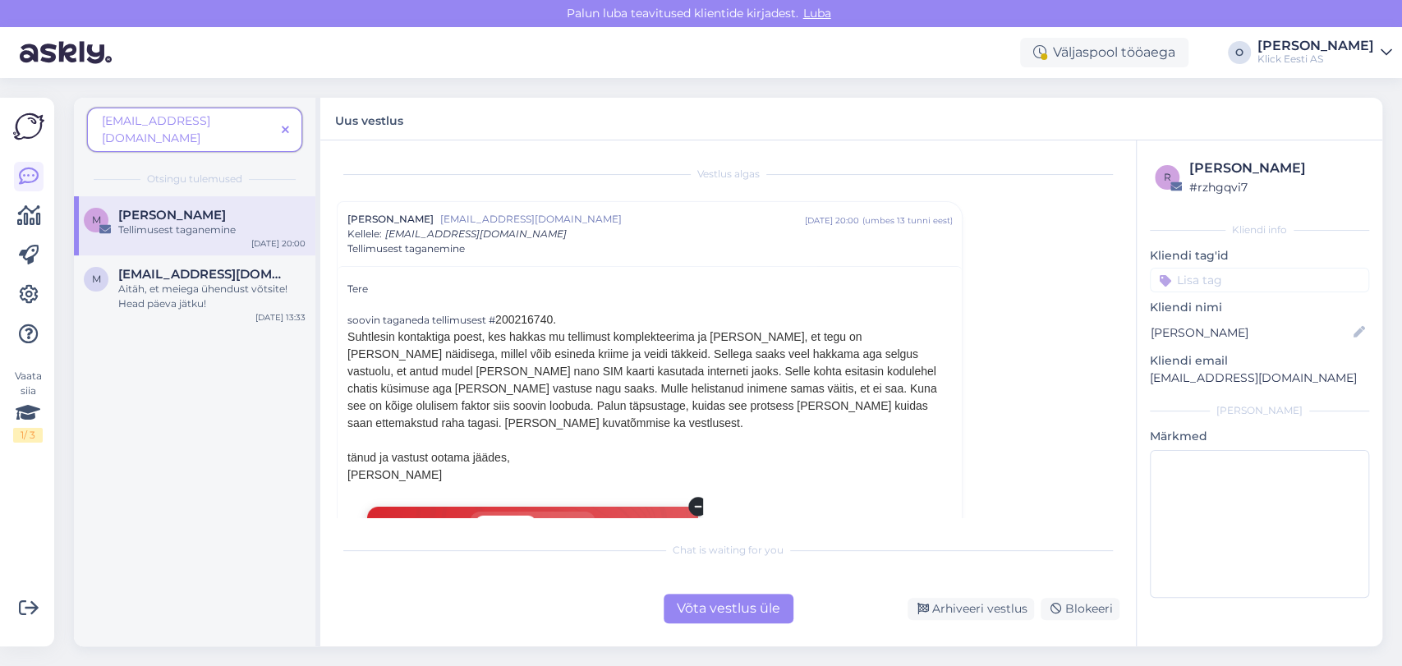
click at [714, 614] on div "Võta vestlus üle" at bounding box center [729, 609] width 130 height 30
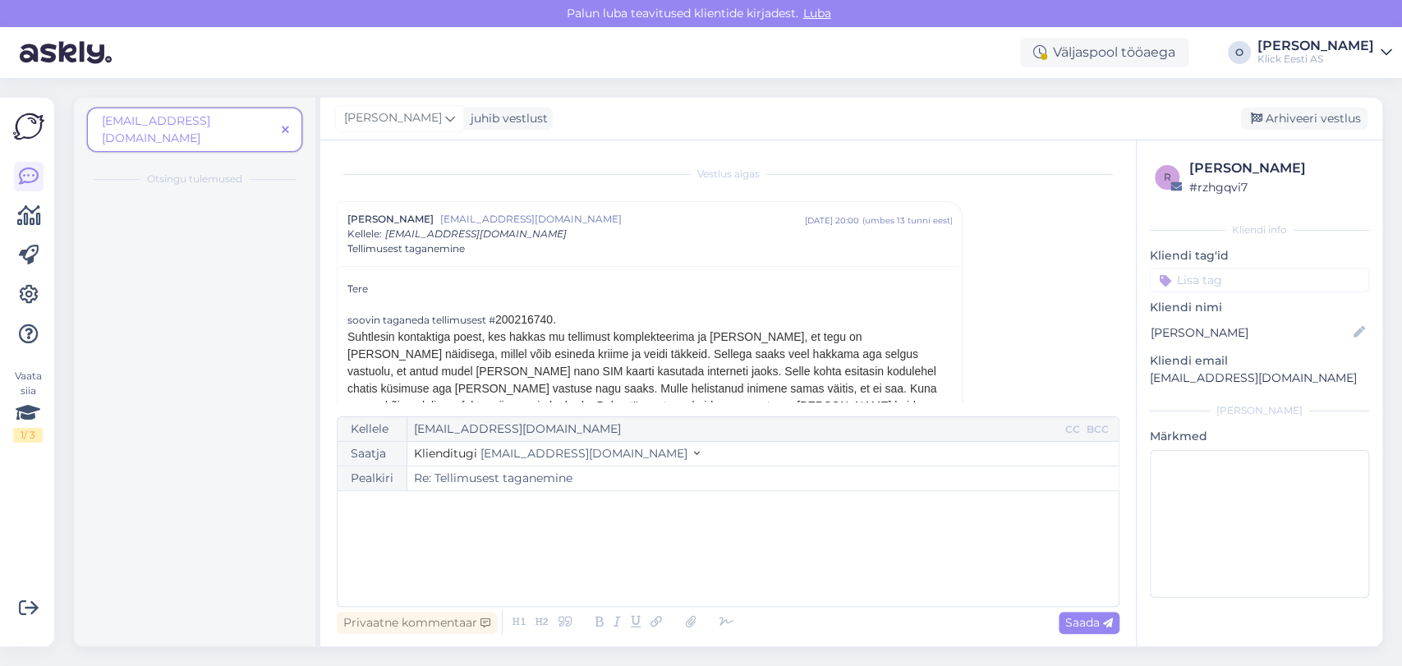
scroll to position [44, 0]
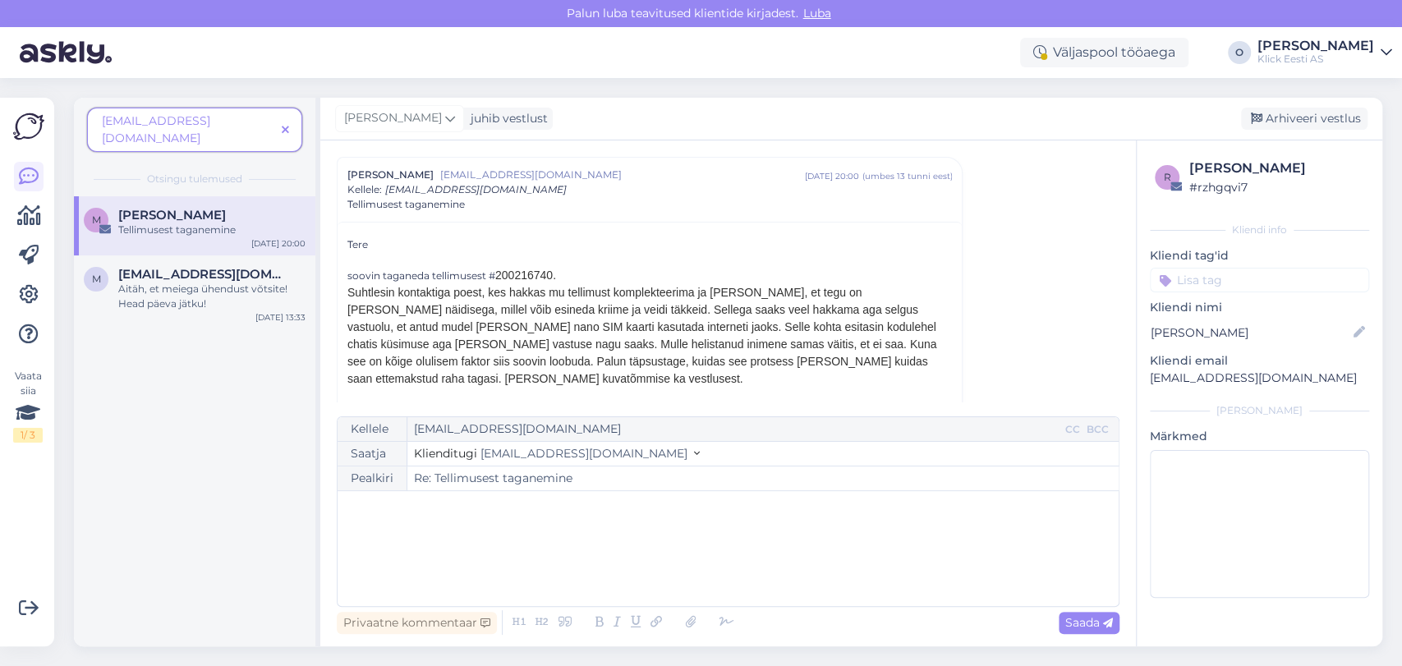
click at [285, 125] on icon at bounding box center [285, 131] width 7 height 12
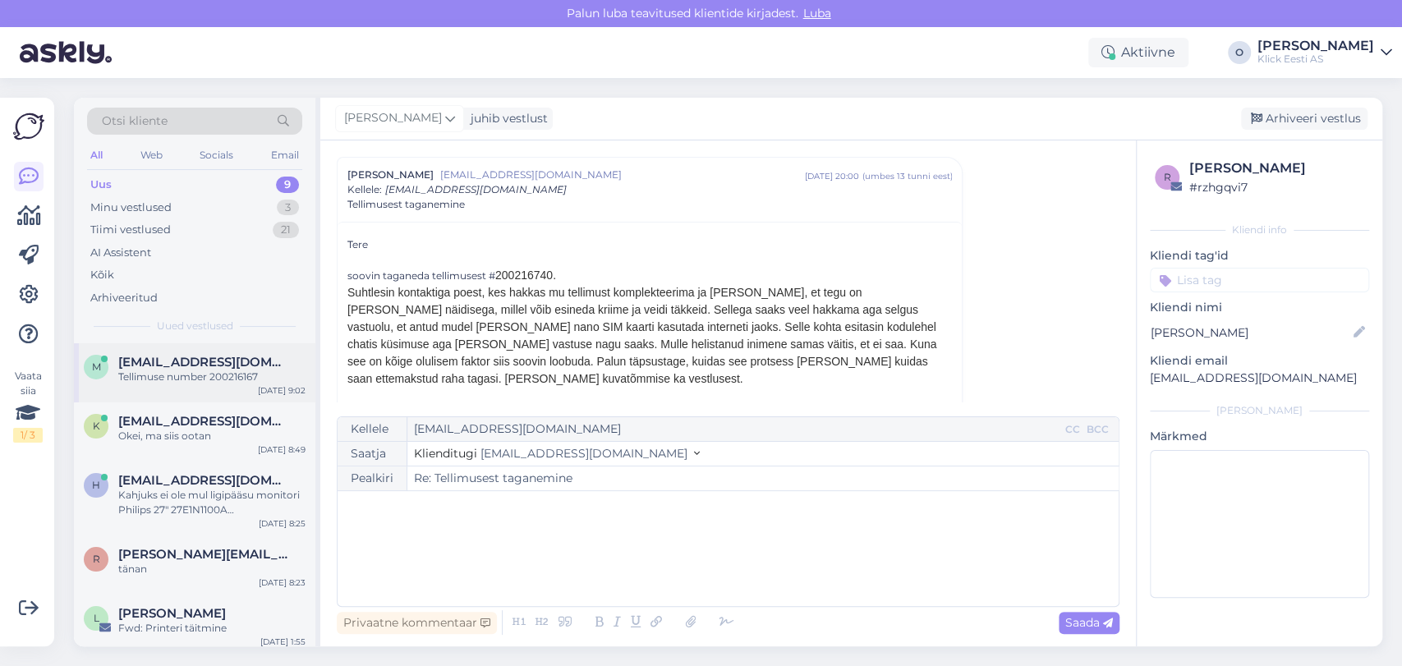
click at [150, 359] on span "[EMAIL_ADDRESS][DOMAIN_NAME]" at bounding box center [203, 362] width 171 height 15
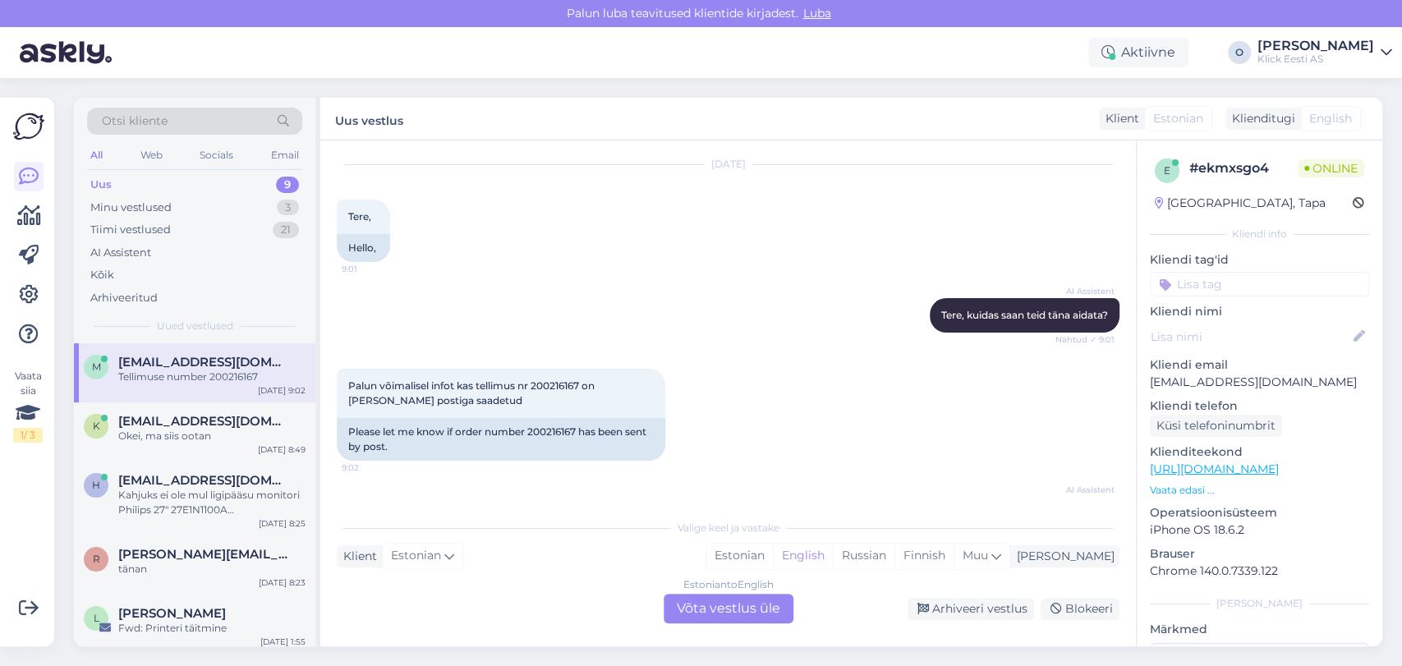
scroll to position [241, 0]
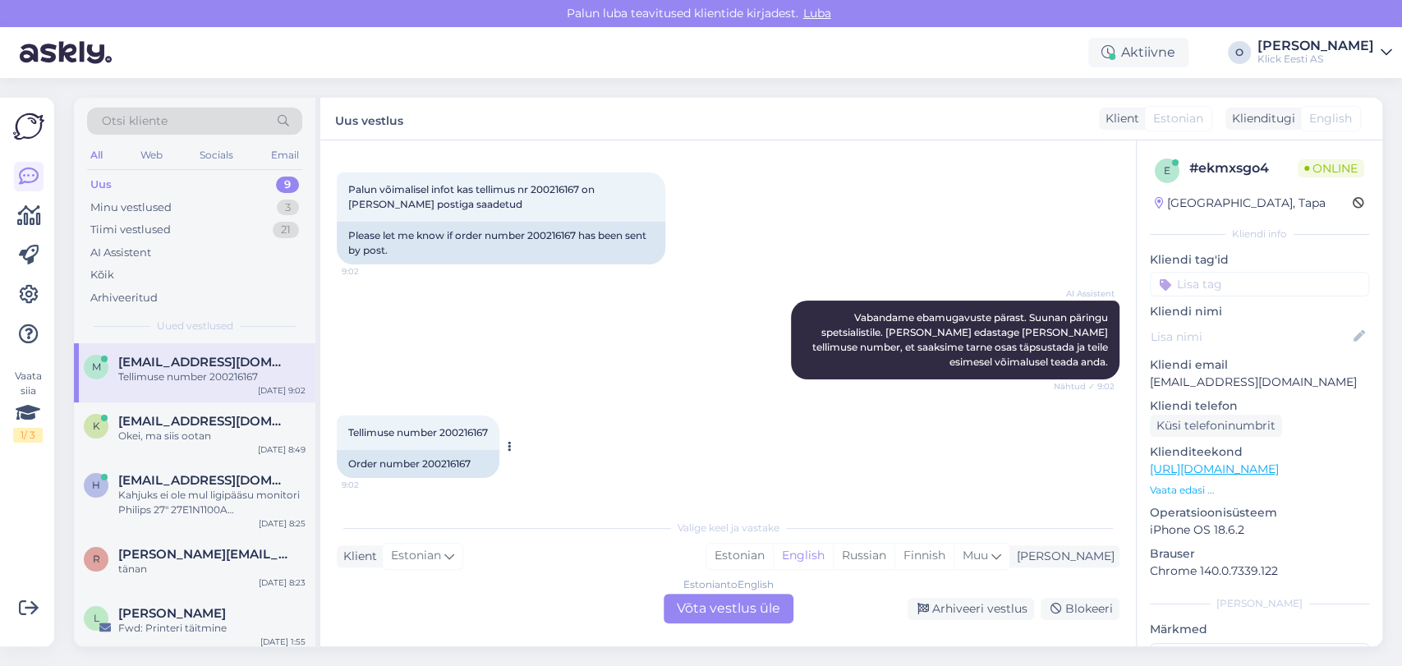
click at [466, 431] on span "Tellimuse number 200216167" at bounding box center [418, 432] width 140 height 12
copy div "200216167 9:02"
click at [203, 426] on span "[EMAIL_ADDRESS][DOMAIN_NAME]" at bounding box center [203, 421] width 171 height 15
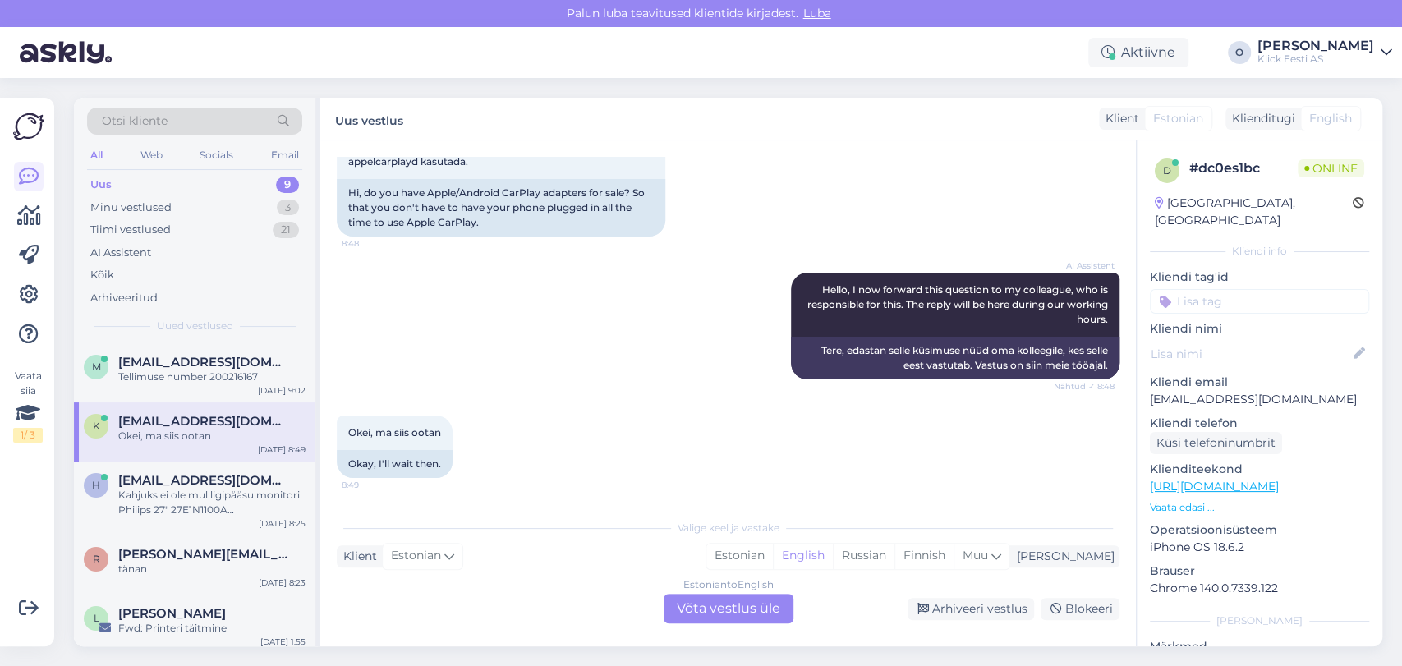
scroll to position [129, 0]
click at [215, 375] on div "Tellimuse number 200216167" at bounding box center [211, 377] width 187 height 15
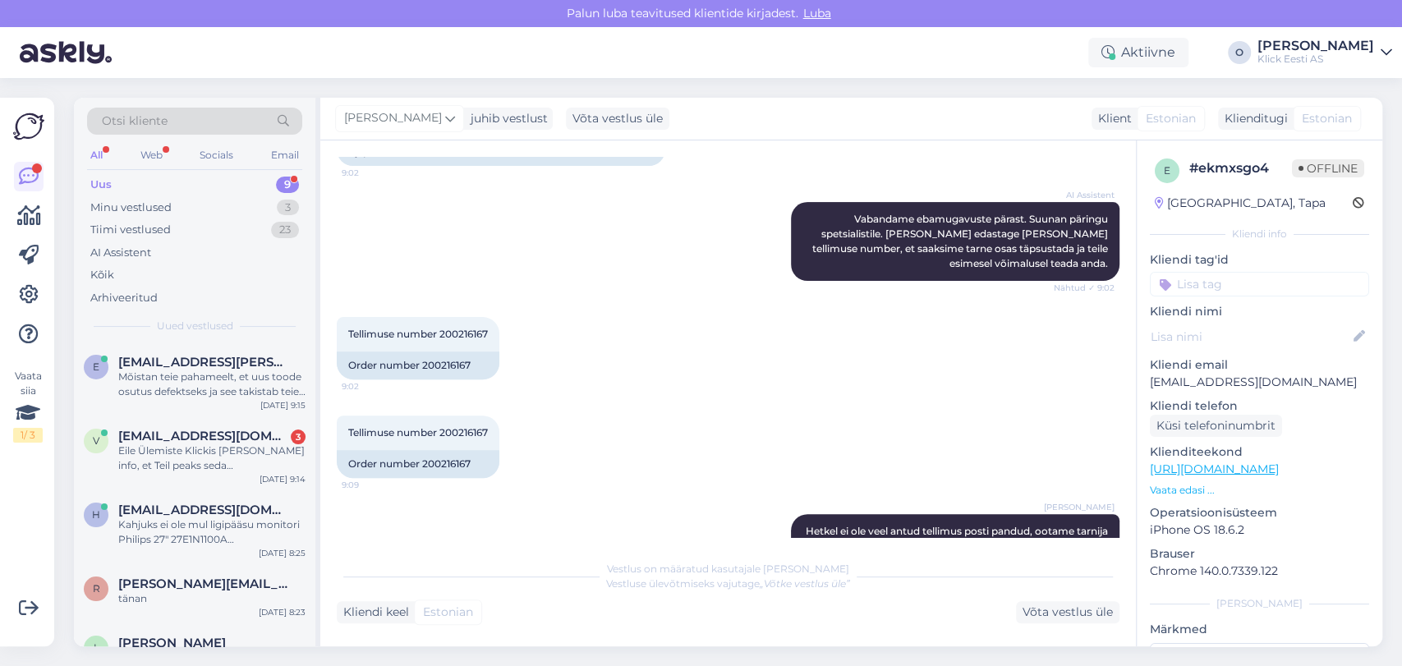
scroll to position [539, 0]
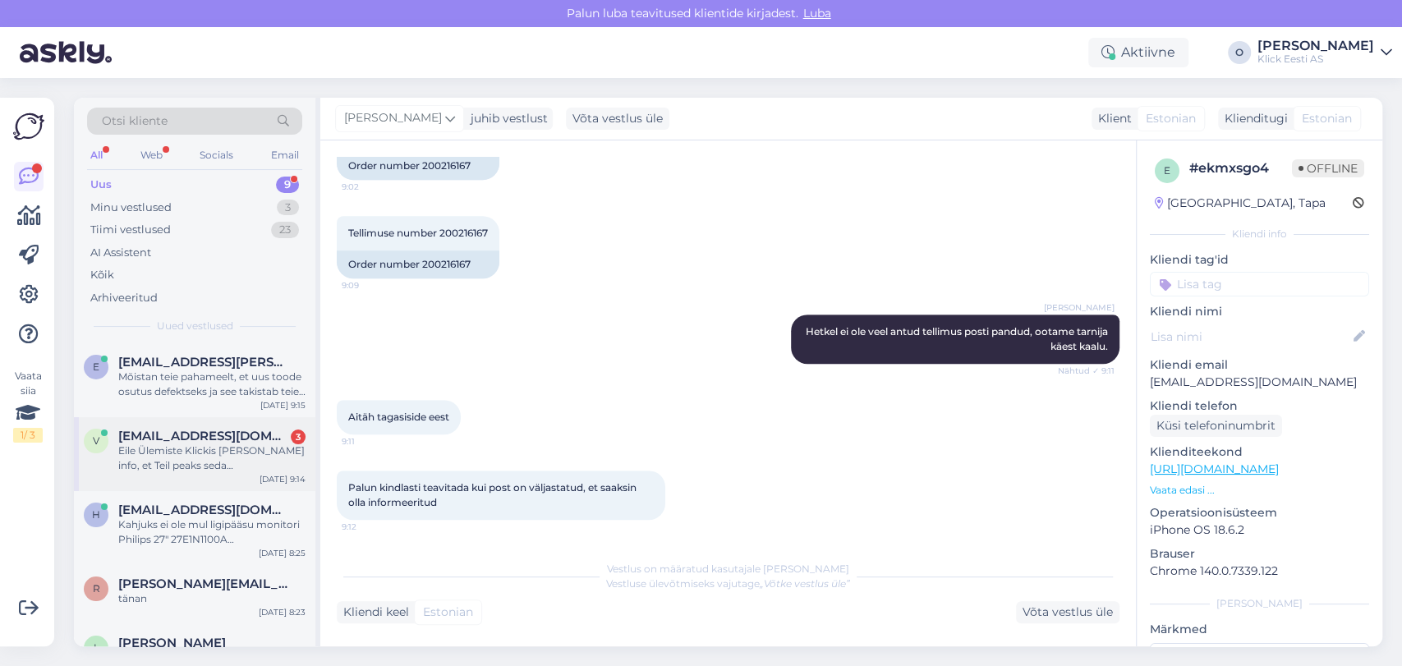
click at [244, 435] on span "[EMAIL_ADDRESS][DOMAIN_NAME]" at bounding box center [203, 436] width 171 height 15
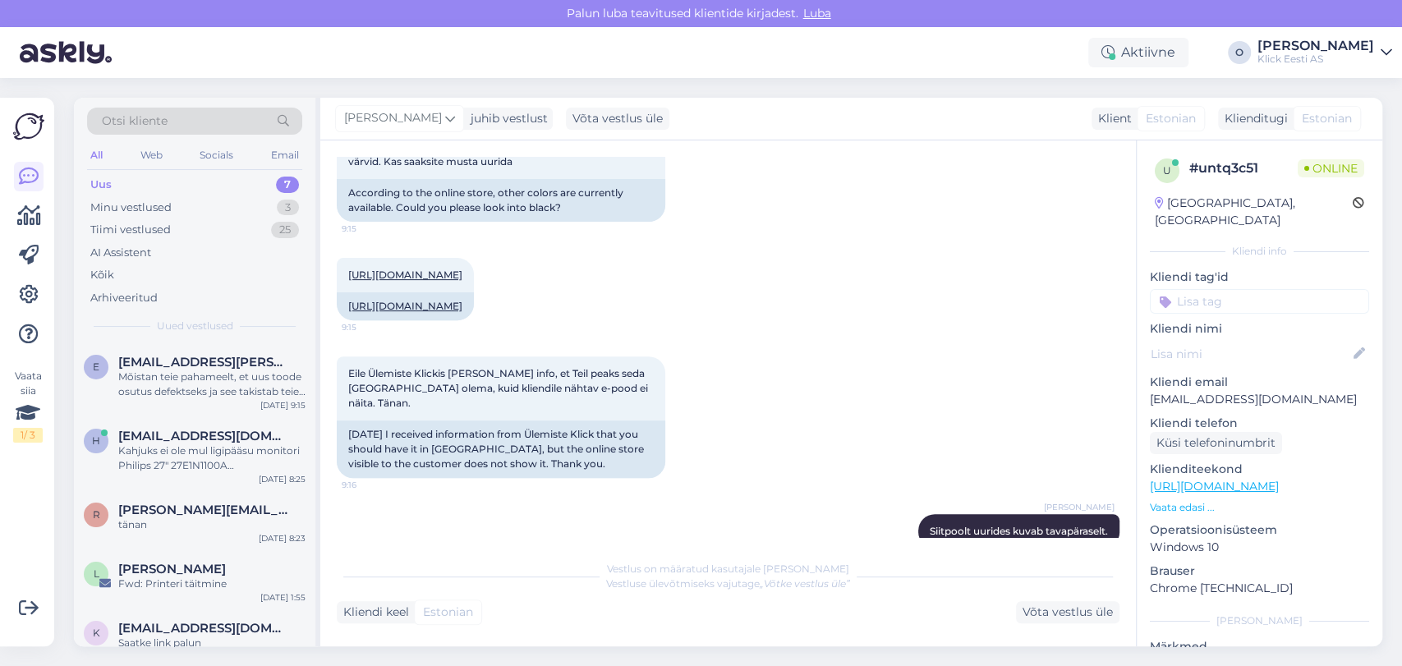
scroll to position [505, 0]
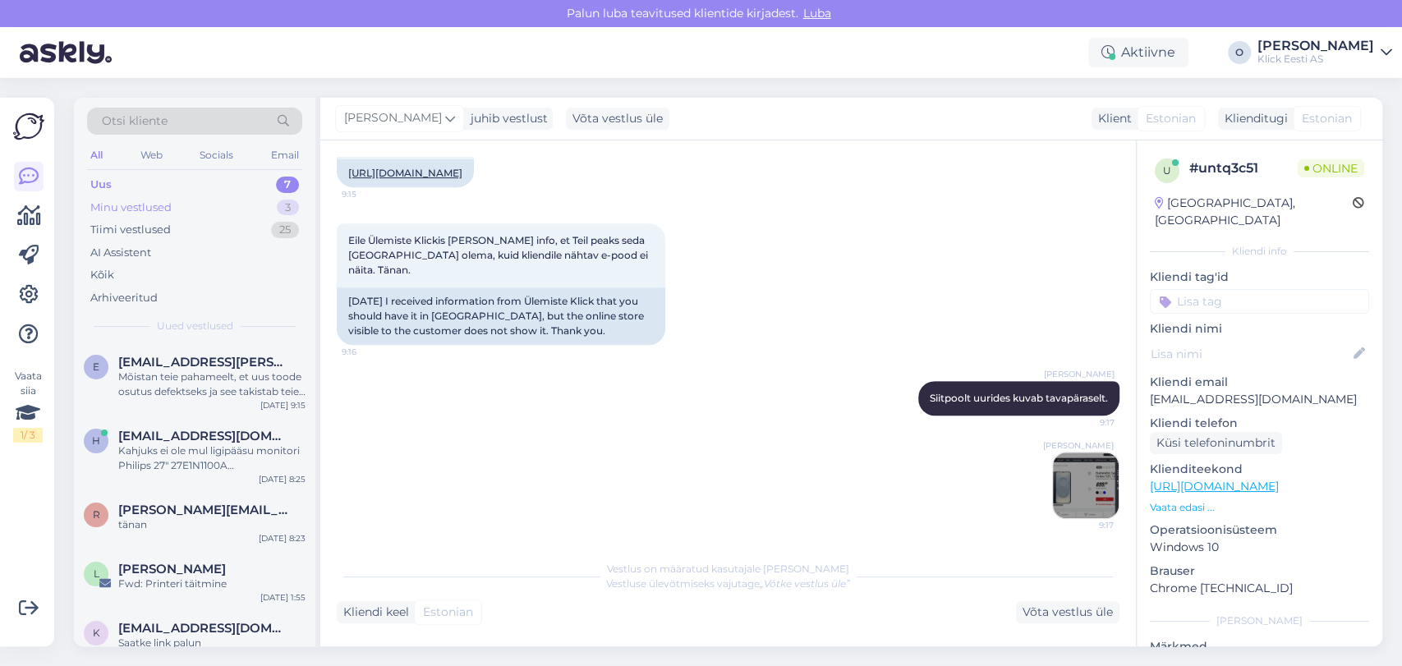
click at [200, 204] on div "Minu vestlused 3" at bounding box center [194, 207] width 215 height 23
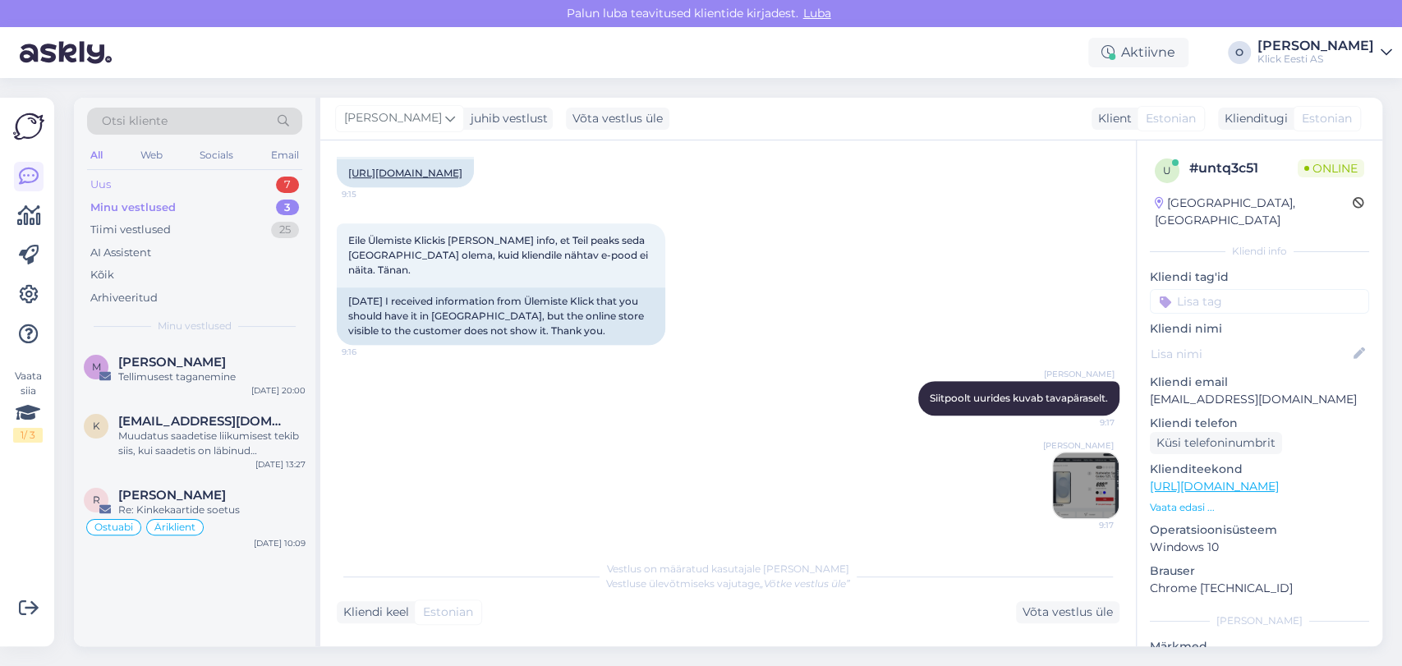
click at [178, 183] on div "Uus 7" at bounding box center [194, 184] width 215 height 23
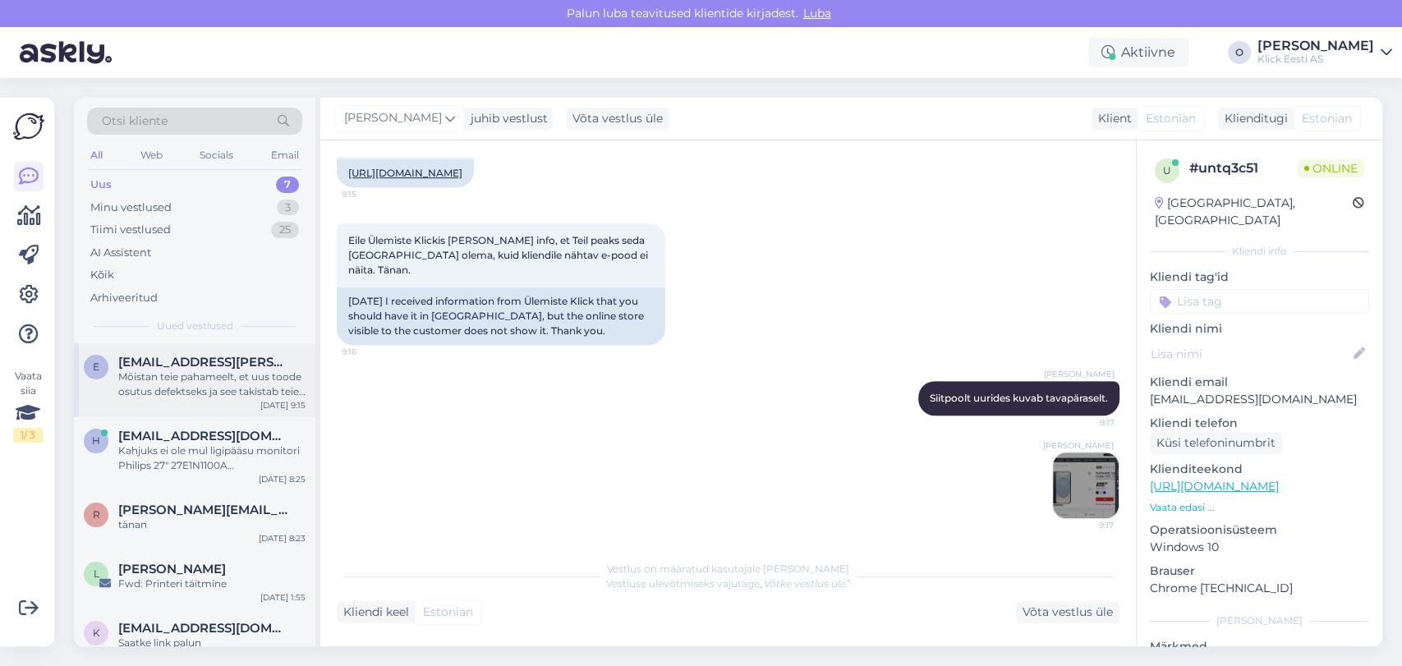
click at [163, 377] on div "Mõistan teie pahameelt, et uus toode osutus defektseks ja see takistab teie õpi…" at bounding box center [211, 385] width 187 height 30
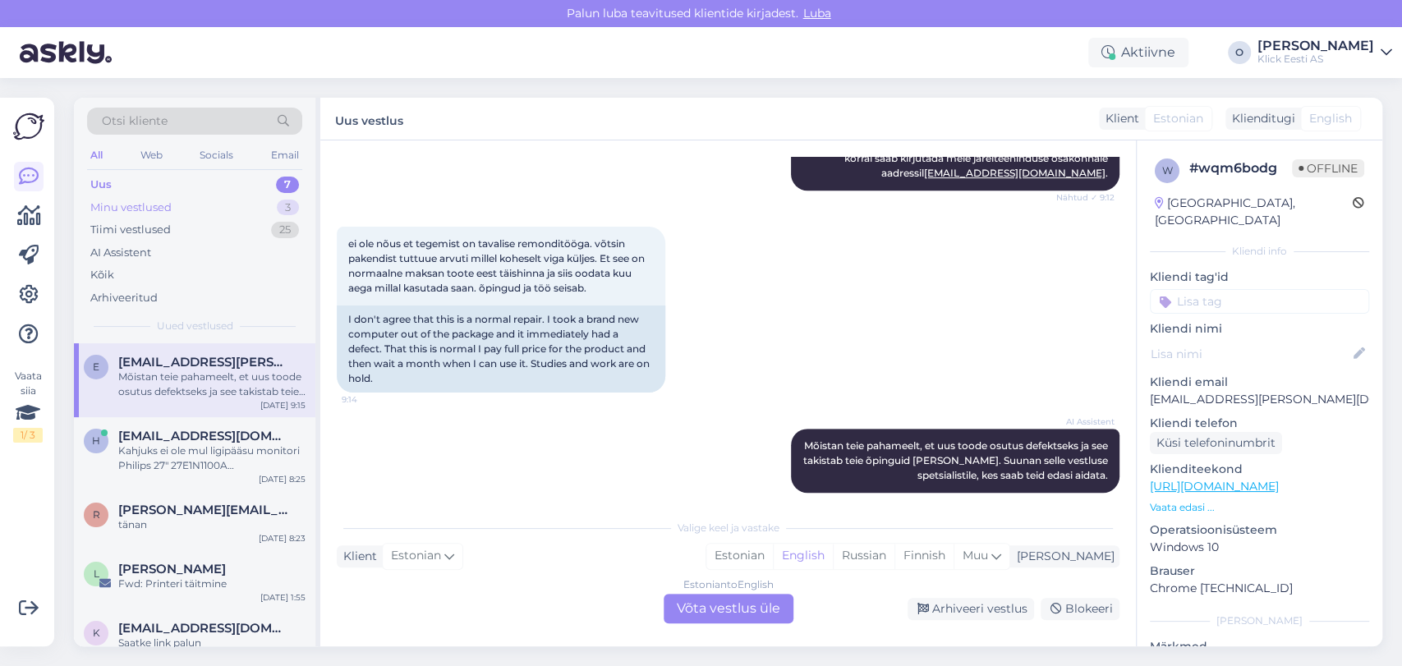
click at [221, 205] on div "Minu vestlused 3" at bounding box center [194, 207] width 215 height 23
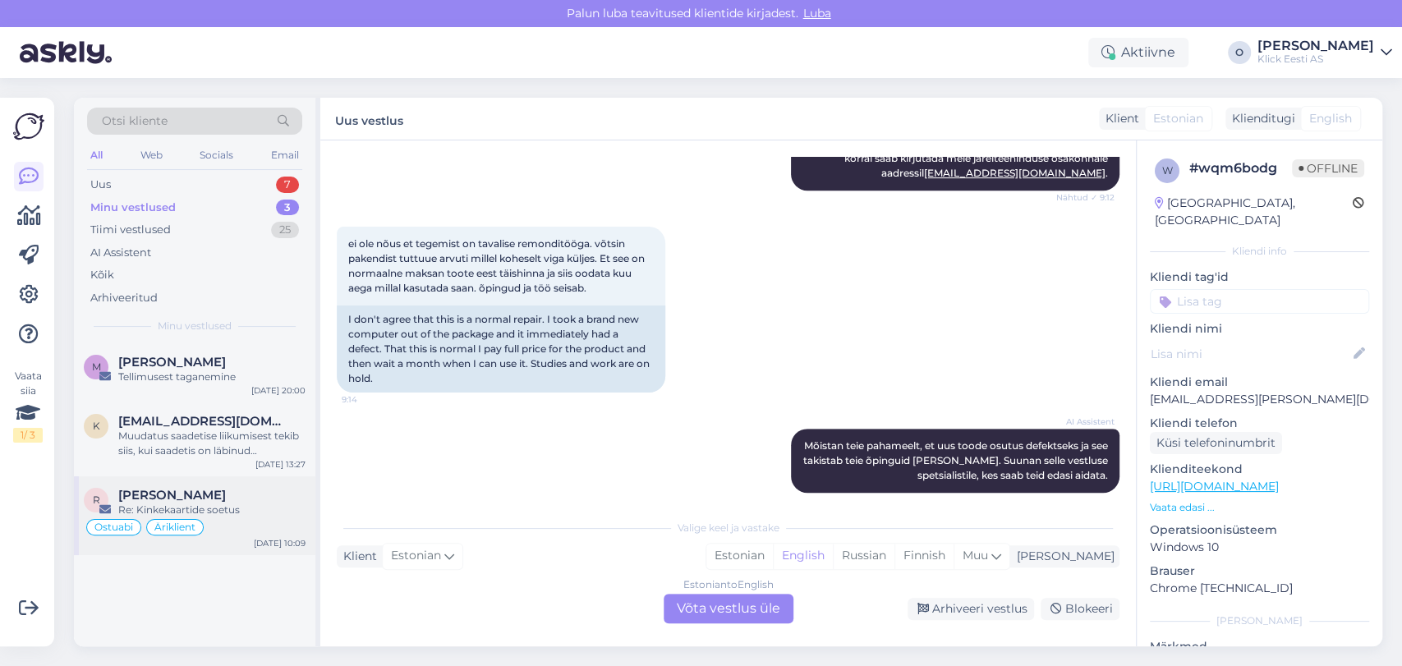
click at [186, 499] on span "[PERSON_NAME]" at bounding box center [172, 495] width 108 height 15
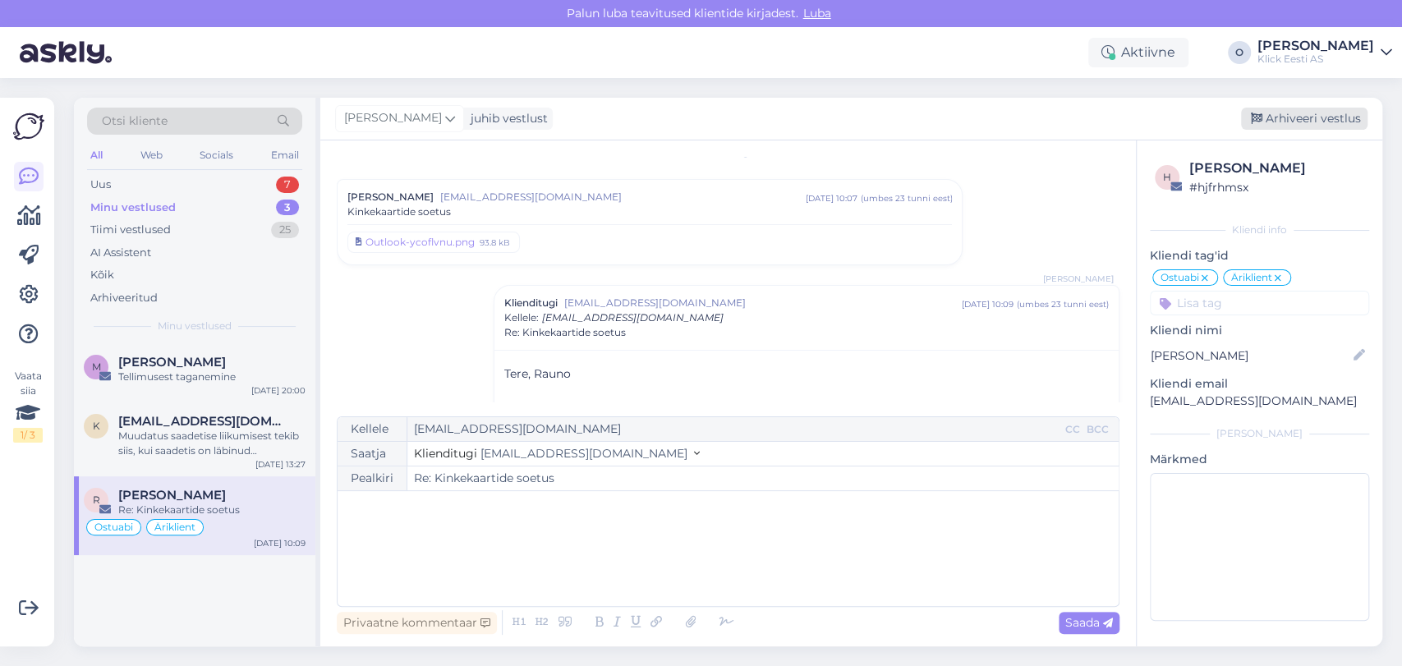
drag, startPoint x: 1283, startPoint y: 106, endPoint x: 1284, endPoint y: 120, distance: 14.0
click at [1284, 120] on div "[PERSON_NAME] juhib vestlust Arhiveeri vestlus" at bounding box center [851, 119] width 1062 height 43
click at [1284, 120] on div "Arhiveeri vestlus" at bounding box center [1304, 119] width 127 height 22
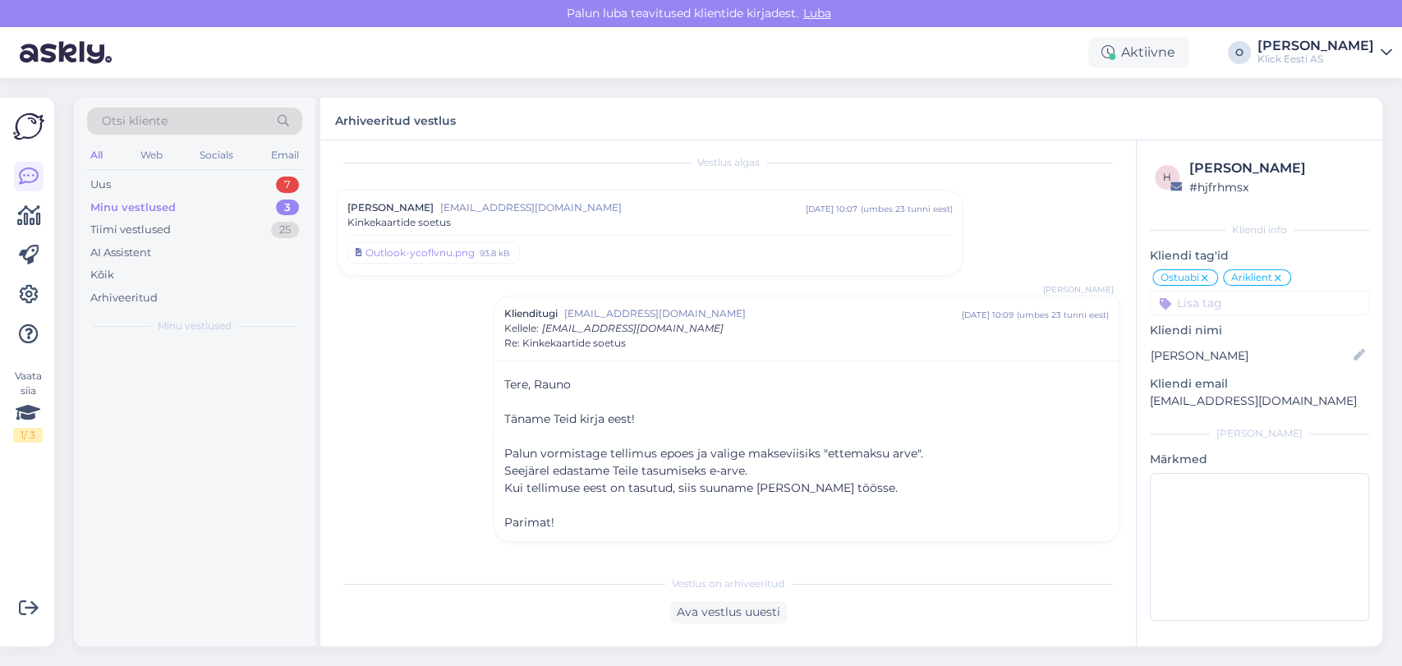
scroll to position [11, 0]
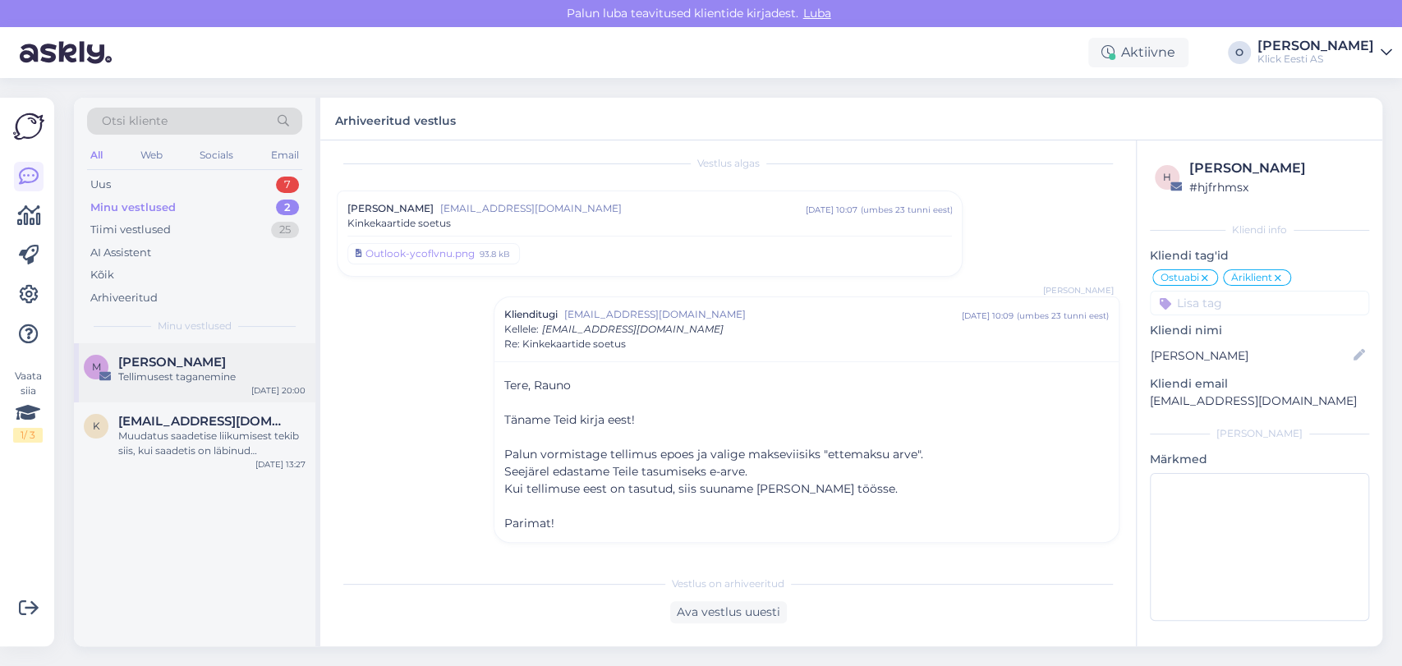
click at [217, 363] on div "[PERSON_NAME]" at bounding box center [211, 362] width 187 height 15
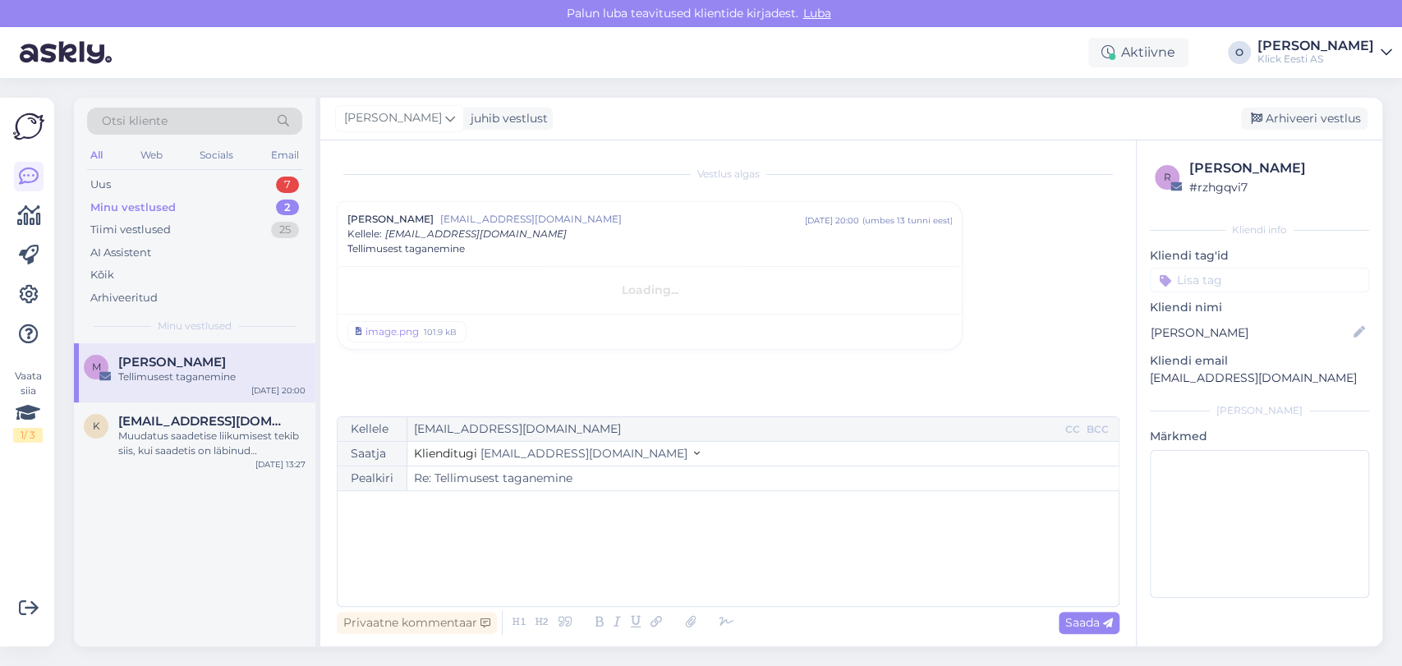
scroll to position [0, 0]
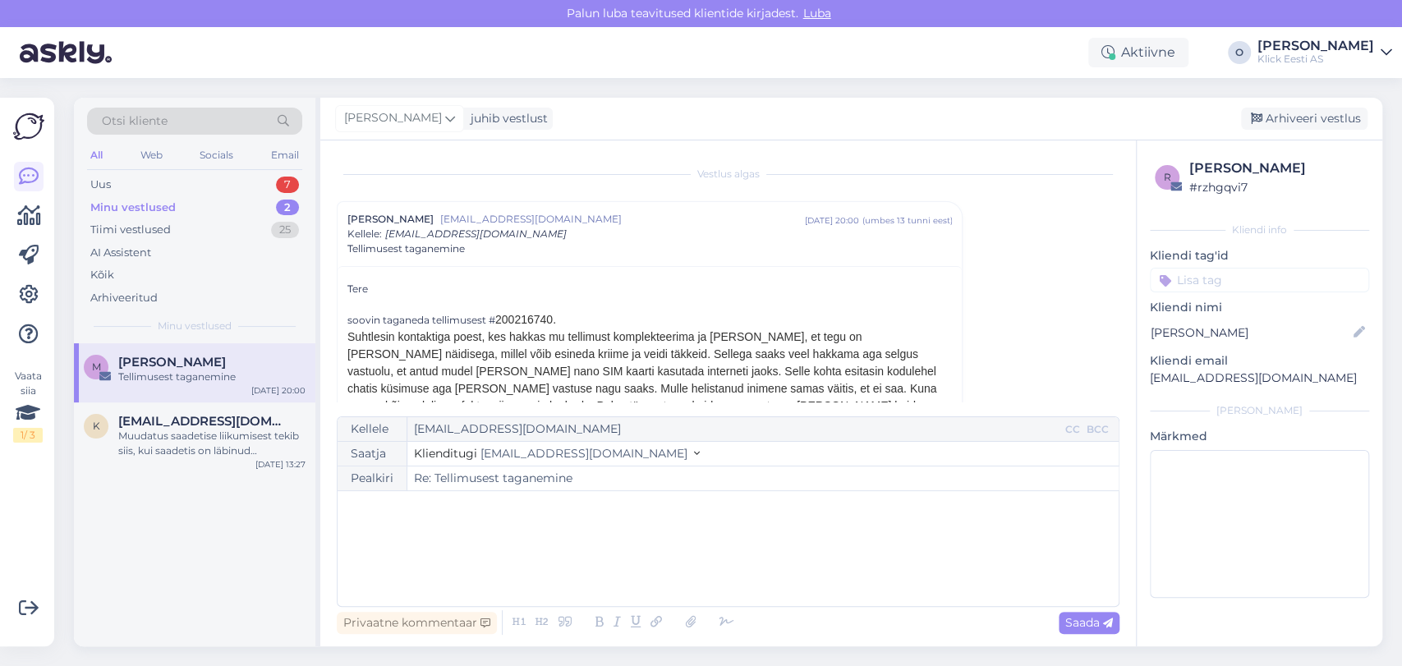
click at [586, 575] on div "﻿" at bounding box center [728, 549] width 765 height 99
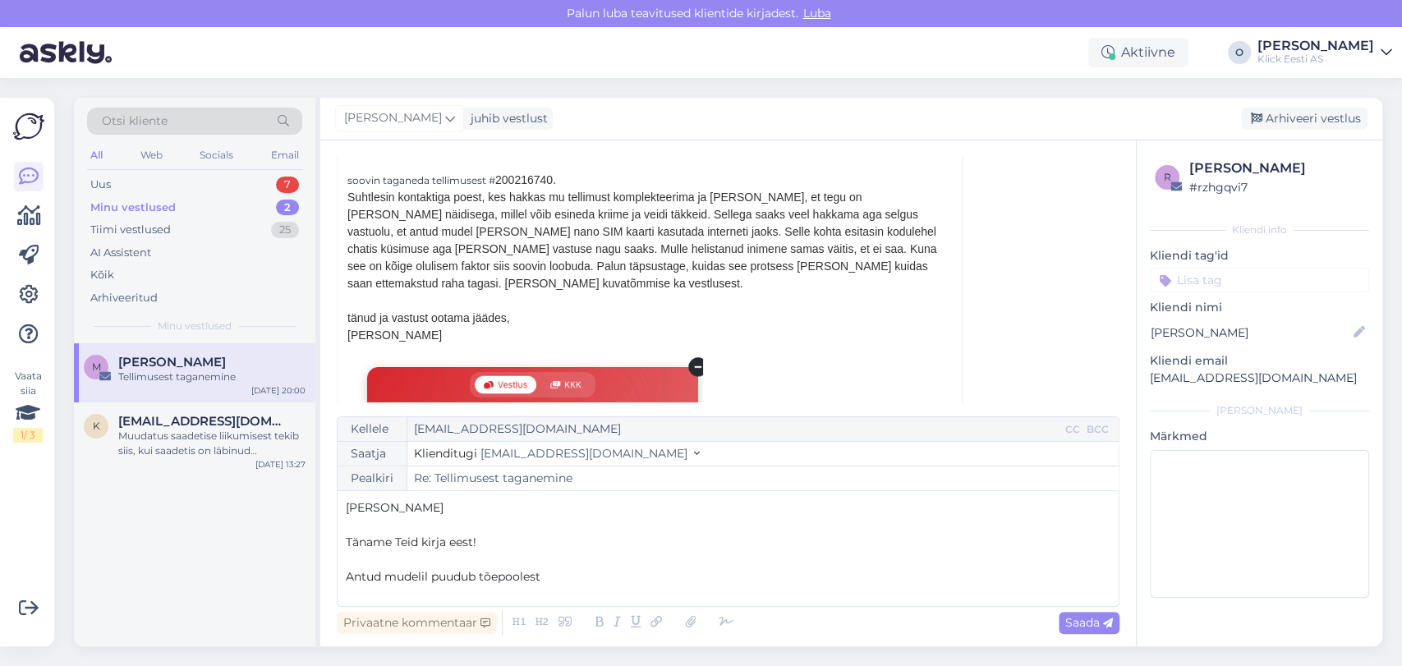
scroll to position [135, 0]
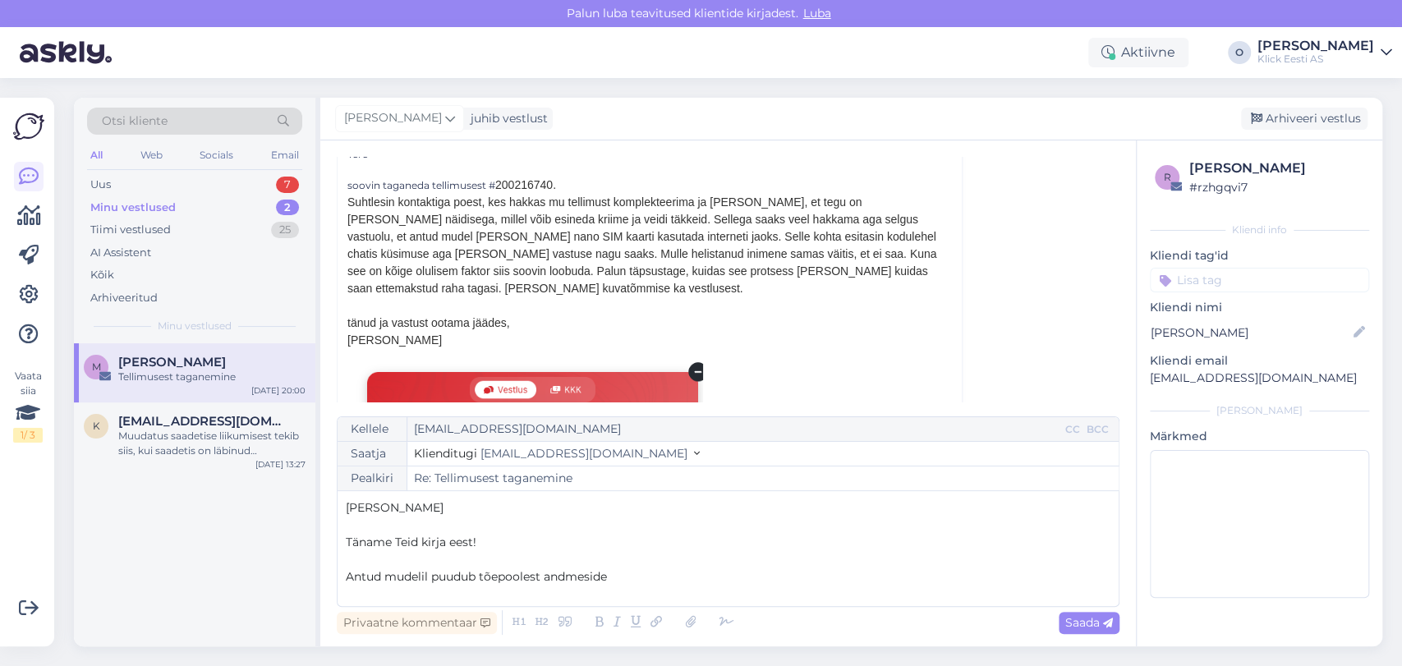
click at [348, 571] on span "Antud mudelil puudub tõepoolest andmeside" at bounding box center [476, 576] width 261 height 15
click at [651, 578] on p "Antud mudelil puudub tõepoolest andmeside" at bounding box center [728, 577] width 765 height 17
click at [371, 579] on span "Antud mudelil puudub tõepoolest andmeside" at bounding box center [476, 576] width 261 height 15
click at [380, 579] on span "Antud mudelil puudub tõepoolest andmeside" at bounding box center [476, 576] width 261 height 15
click at [344, 581] on div "Kellele [EMAIL_ADDRESS][DOMAIN_NAME] CC BCC Saatja Klienditugi [EMAIL_ADDRESS][…" at bounding box center [728, 512] width 783 height 191
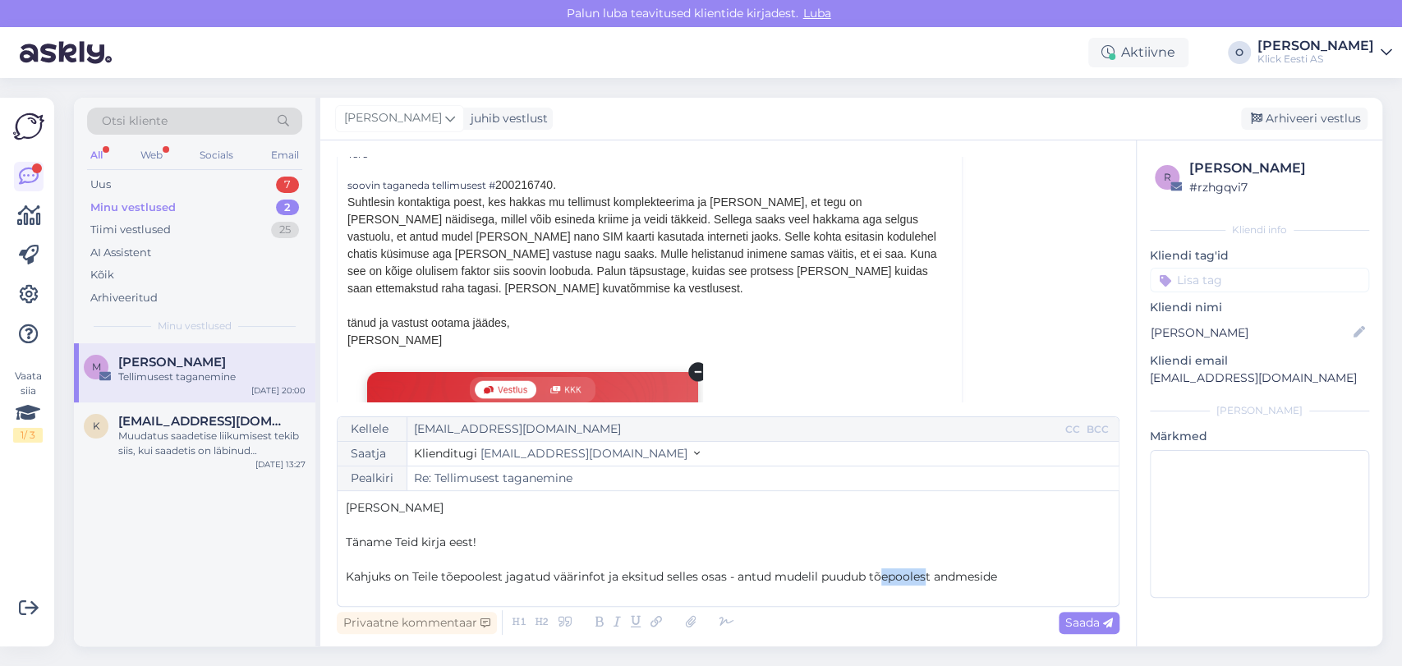
drag, startPoint x: 928, startPoint y: 569, endPoint x: 881, endPoint y: 576, distance: 47.3
click at [881, 576] on span "Kahjuks on Teile tõepoolest jagatud väärinfot ja eksitud selles osas - antud mu…" at bounding box center [671, 576] width 651 height 15
click at [980, 573] on p "Kahjuks on Teile tõepoolest jagatud väärinfot ja eksitud selles osas - antud mu…" at bounding box center [728, 577] width 765 height 17
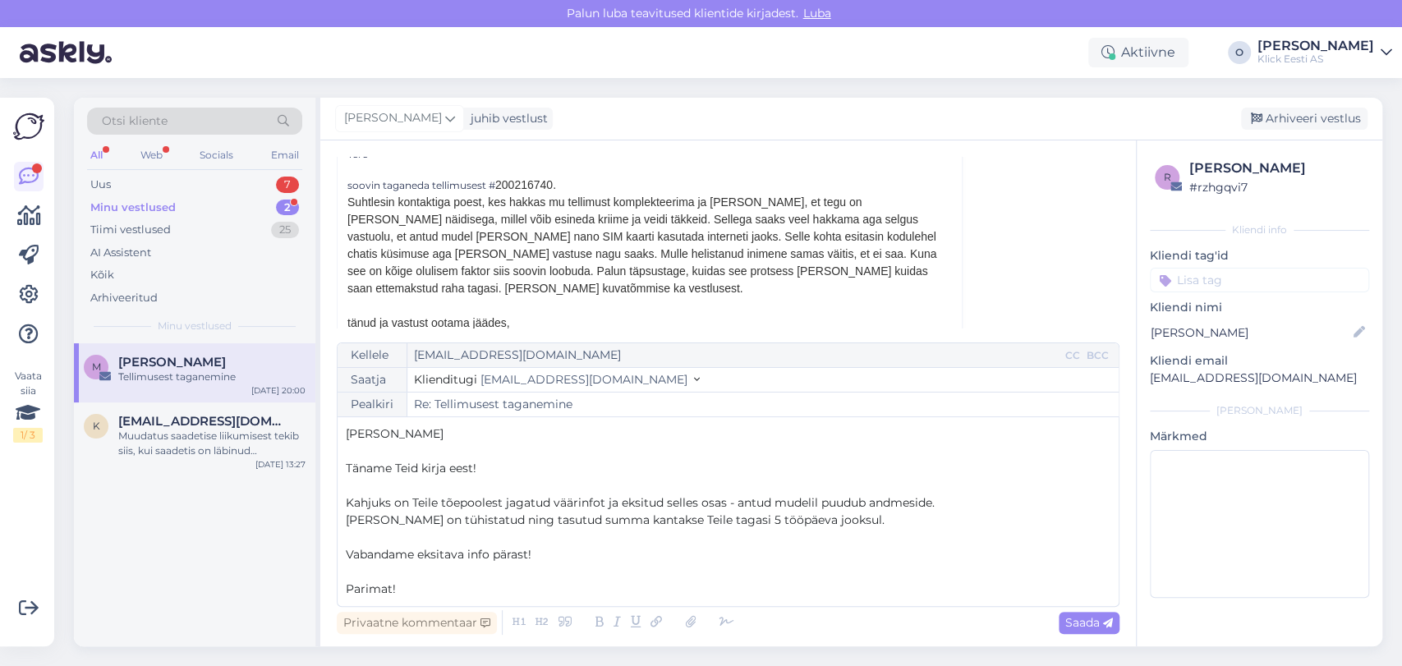
click at [620, 500] on span "Kahjuks on Teile tõepoolest jagatud väärinfot ja eksitud selles osas - antud mu…" at bounding box center [640, 502] width 589 height 15
click at [630, 497] on span "Kahjuks on Teile tõepoolest jagatud väärinfot, eksitud selles osas - antud mude…" at bounding box center [635, 502] width 578 height 15
click at [666, 503] on span "Kahjuks on Teile tõepoolest jagatud väärinfot, selles osas - antud mudelil puud…" at bounding box center [612, 502] width 533 height 15
click at [1091, 623] on span "Saada" at bounding box center [1090, 622] width 48 height 15
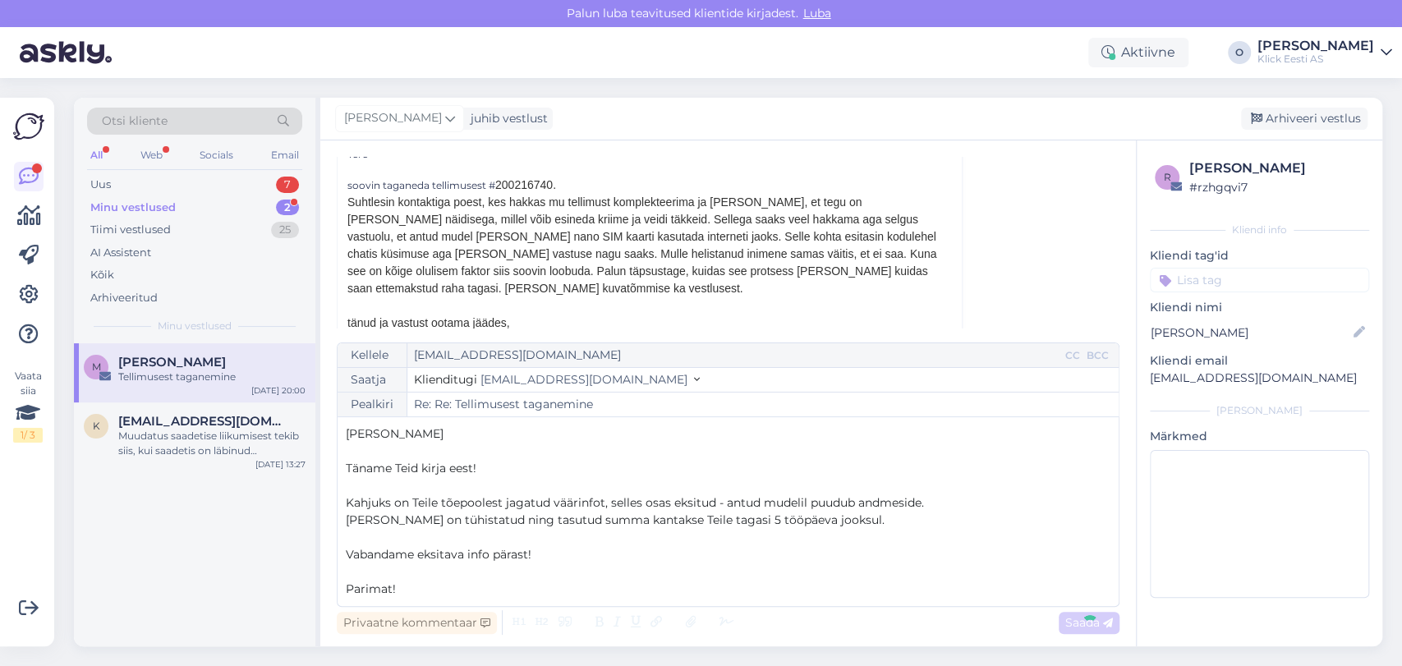
type input "Re: Tellimusest taganemine"
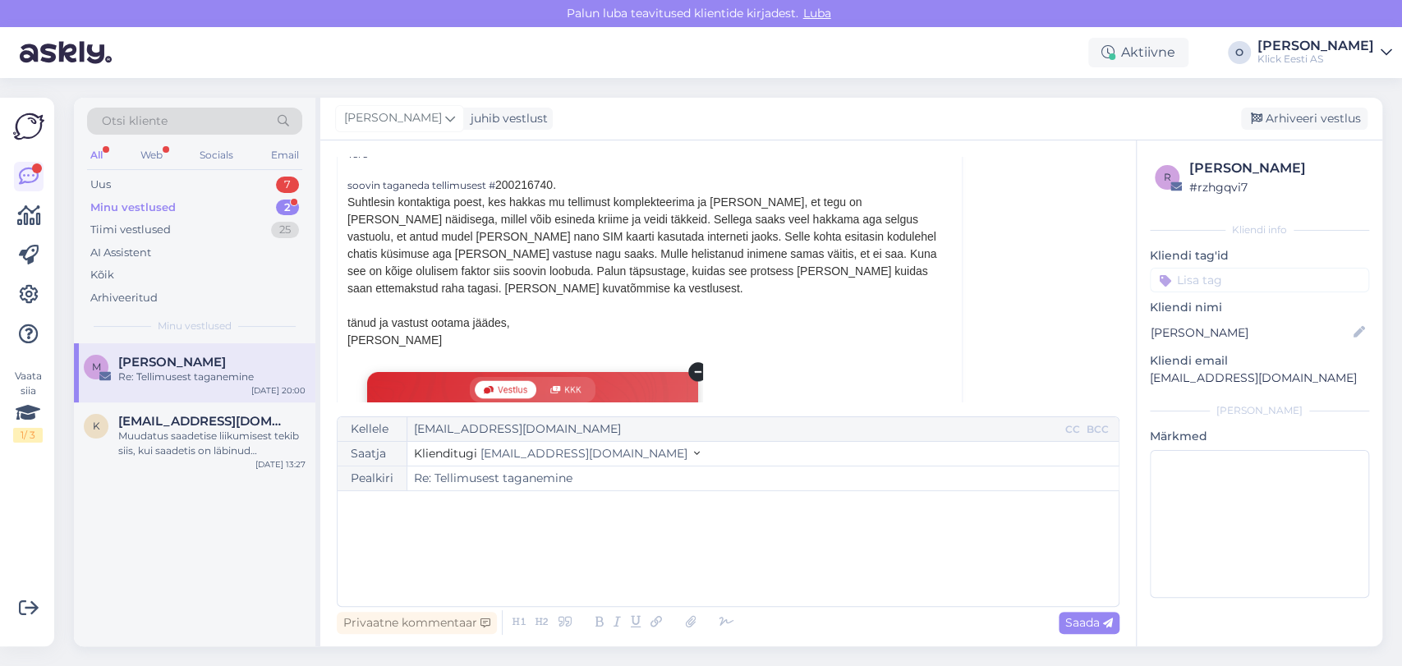
scroll to position [698, 0]
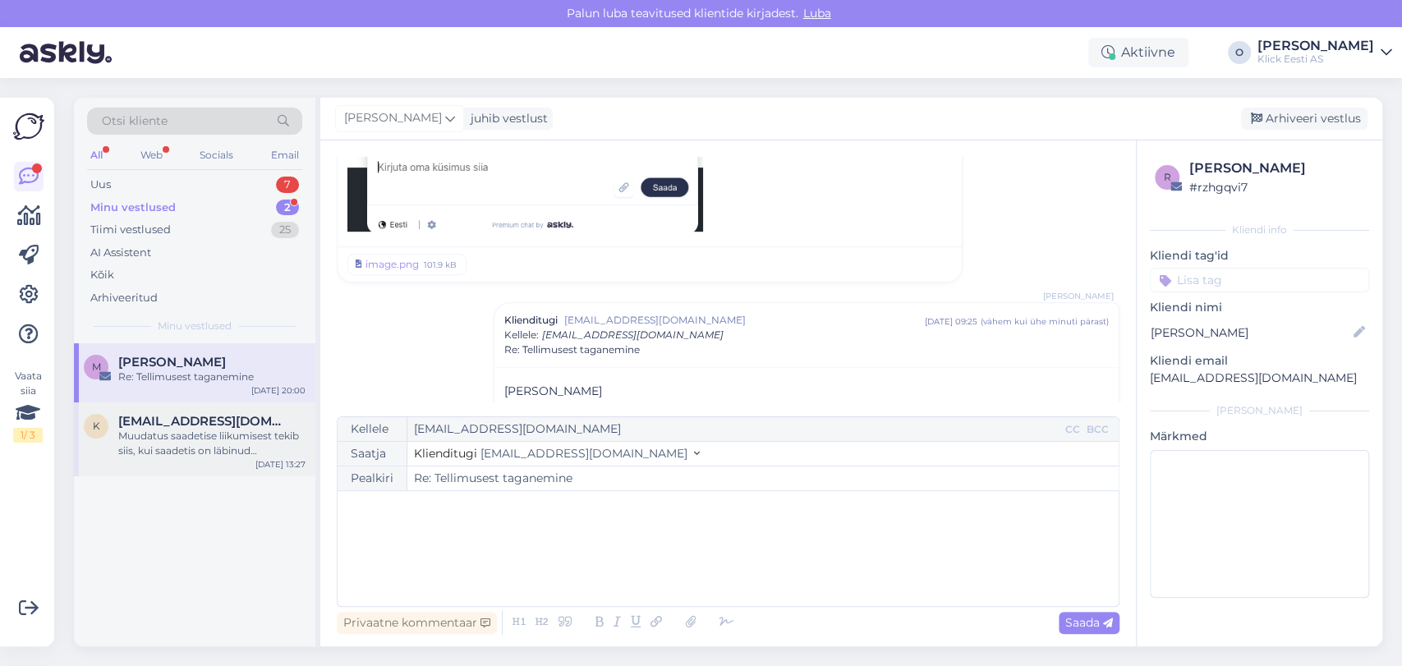
click at [194, 458] on div "k [EMAIL_ADDRESS][DOMAIN_NAME] Muudatus saadetise liikumisest tekib siis, kui s…" at bounding box center [195, 440] width 242 height 74
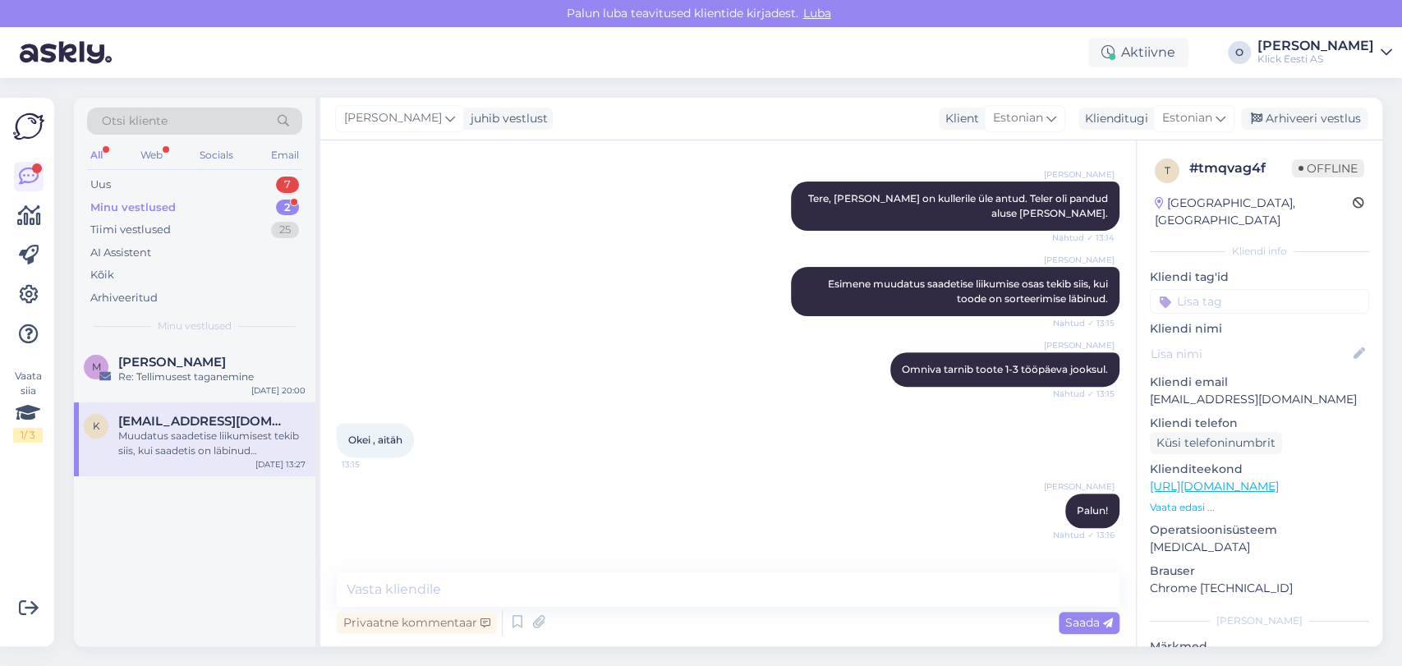
scroll to position [579, 0]
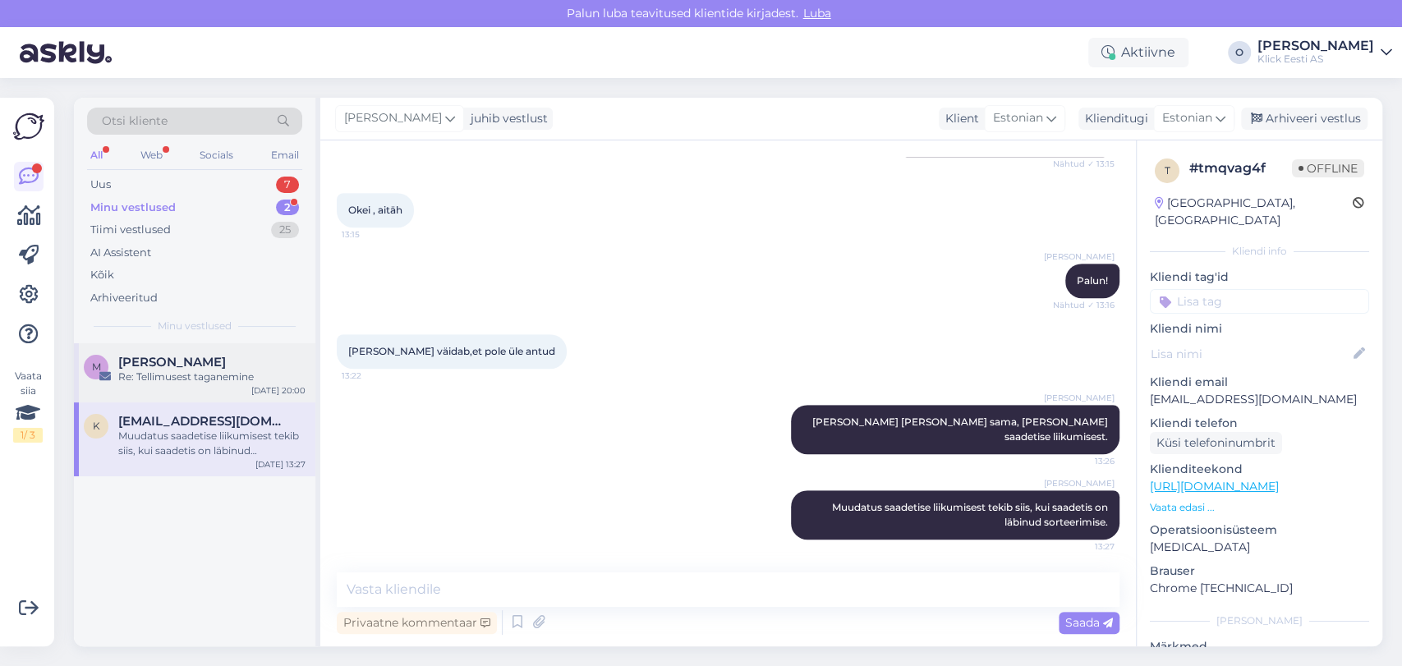
click at [157, 387] on div "M [PERSON_NAME] Re: Tellimusest taganemine [DATE] 20:00" at bounding box center [195, 372] width 242 height 59
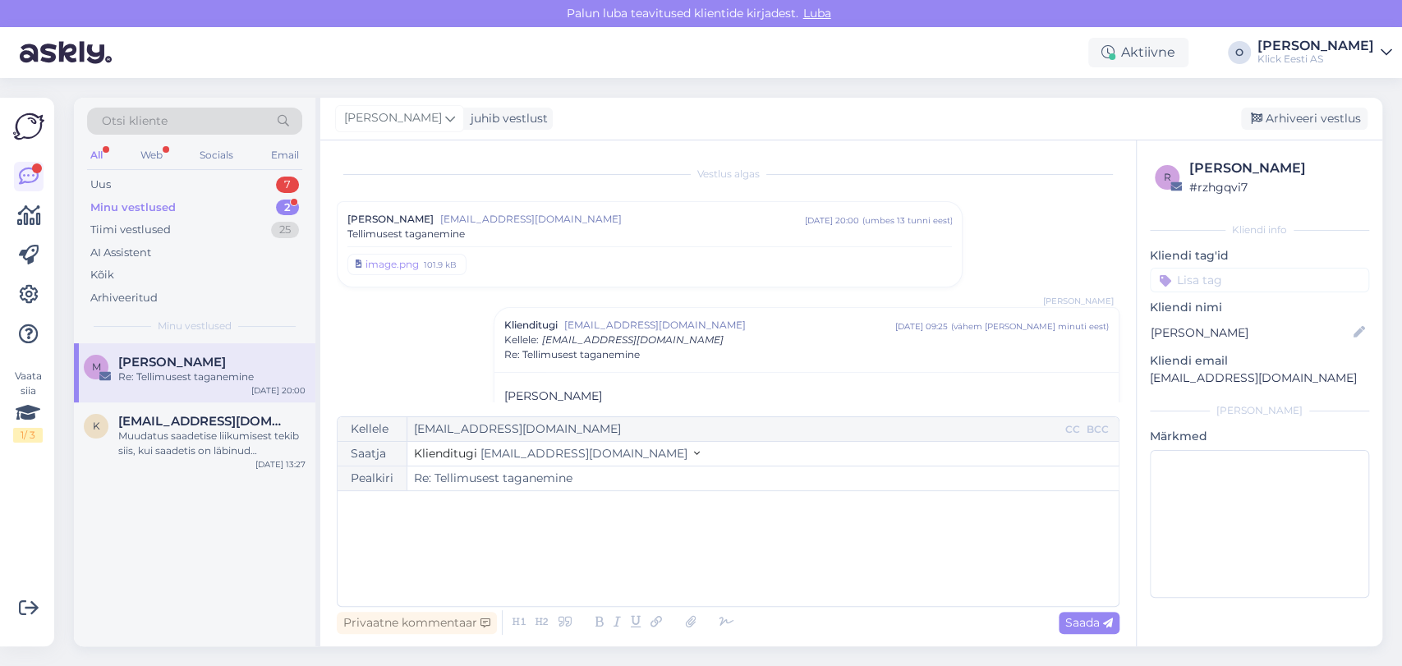
scroll to position [150, 0]
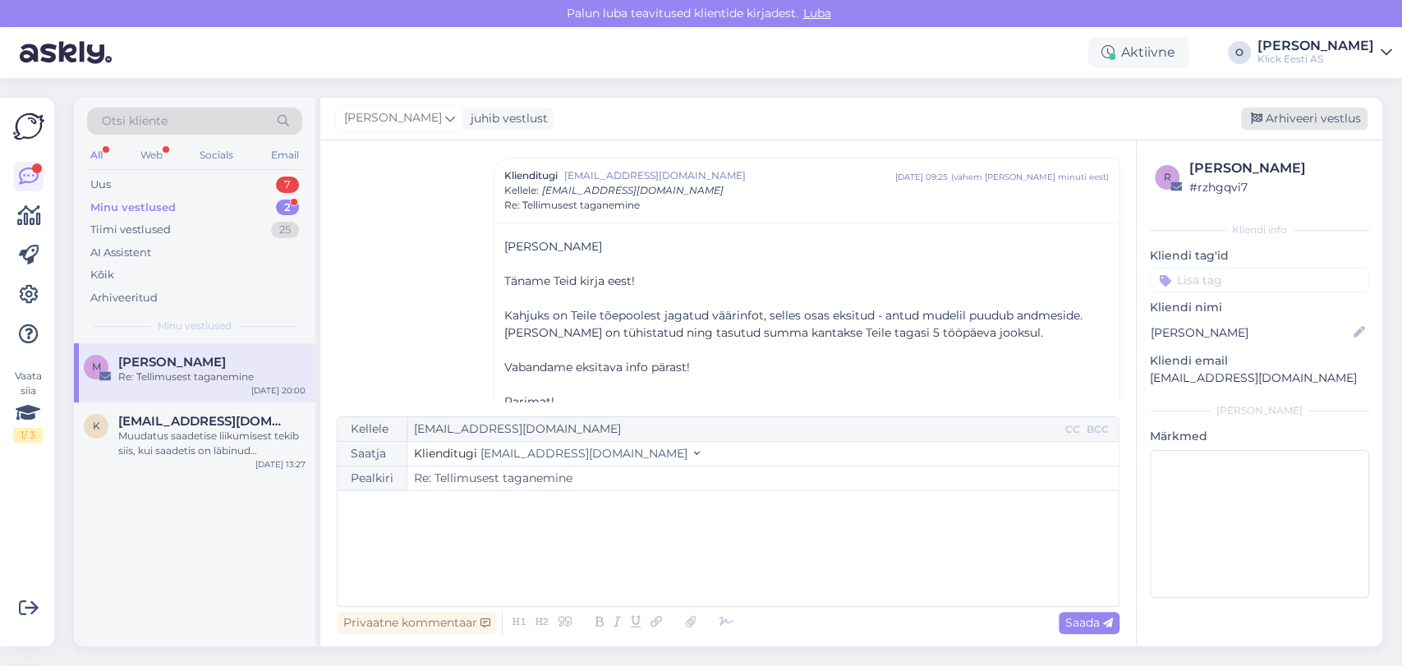
click at [1297, 114] on div "Arhiveeri vestlus" at bounding box center [1304, 119] width 127 height 22
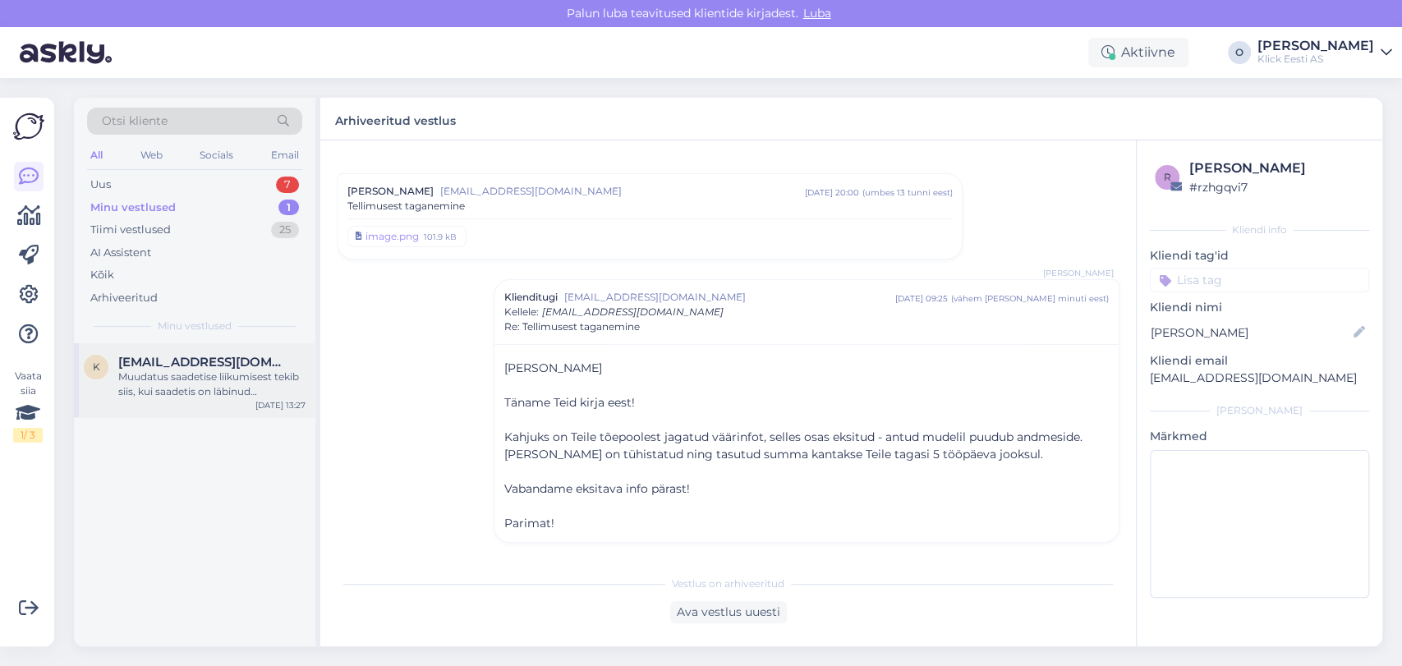
click at [169, 388] on div "Muudatus saadetise liikumisest tekib siis, kui saadetis on läbinud sorteerimise." at bounding box center [211, 385] width 187 height 30
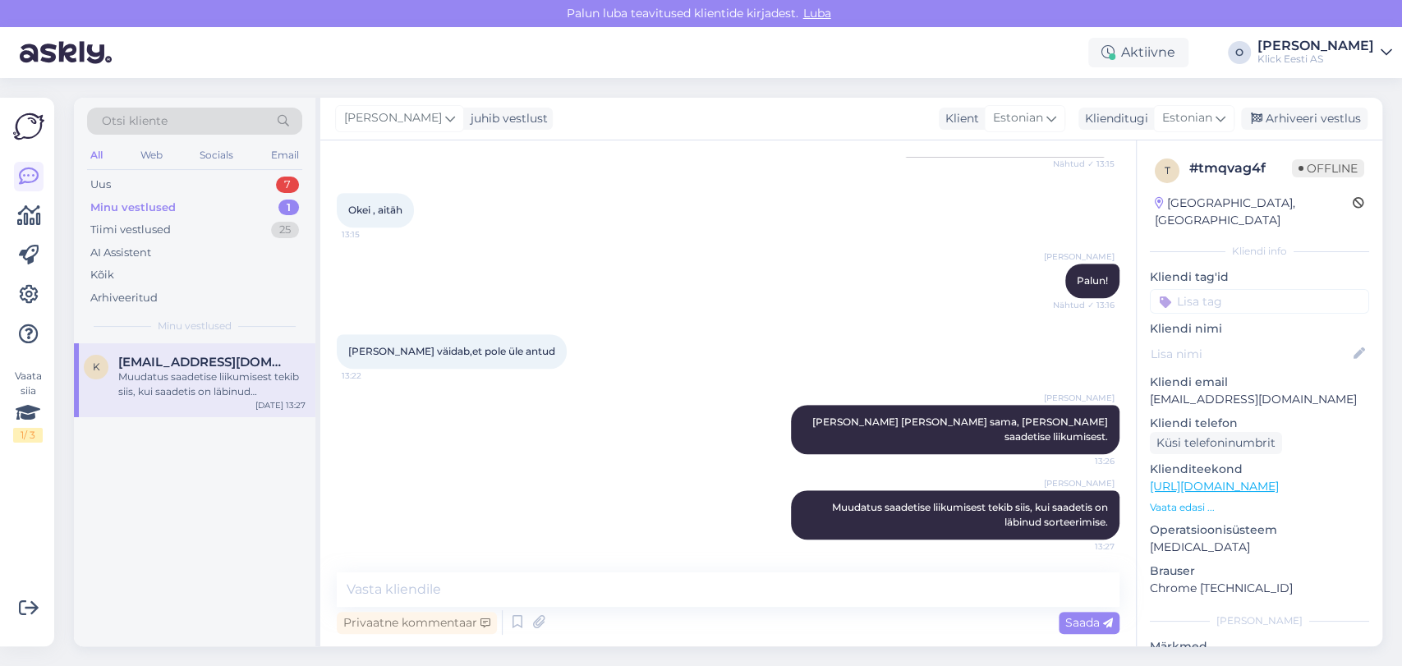
click at [1211, 391] on p "[EMAIL_ADDRESS][DOMAIN_NAME]" at bounding box center [1259, 399] width 219 height 17
copy p "[EMAIL_ADDRESS][DOMAIN_NAME]"
click at [1298, 123] on div "Arhiveeri vestlus" at bounding box center [1304, 119] width 127 height 22
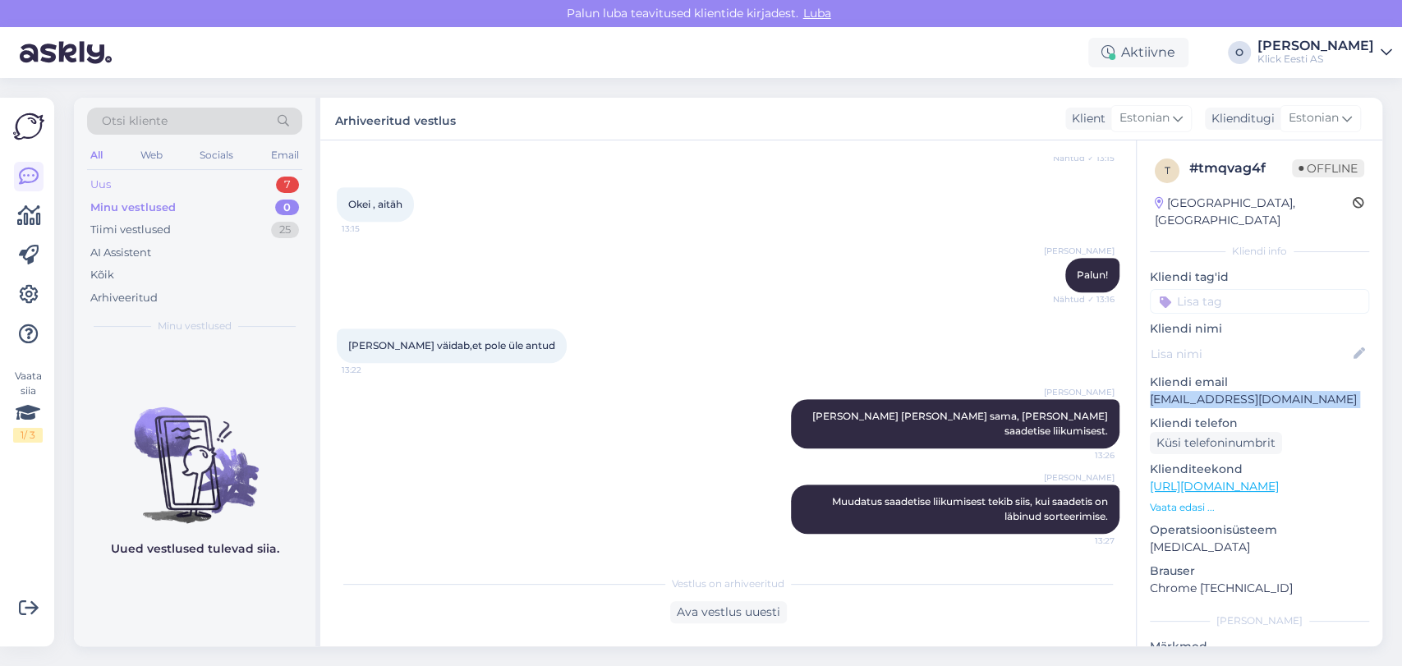
click at [205, 177] on div "Uus 7" at bounding box center [194, 184] width 215 height 23
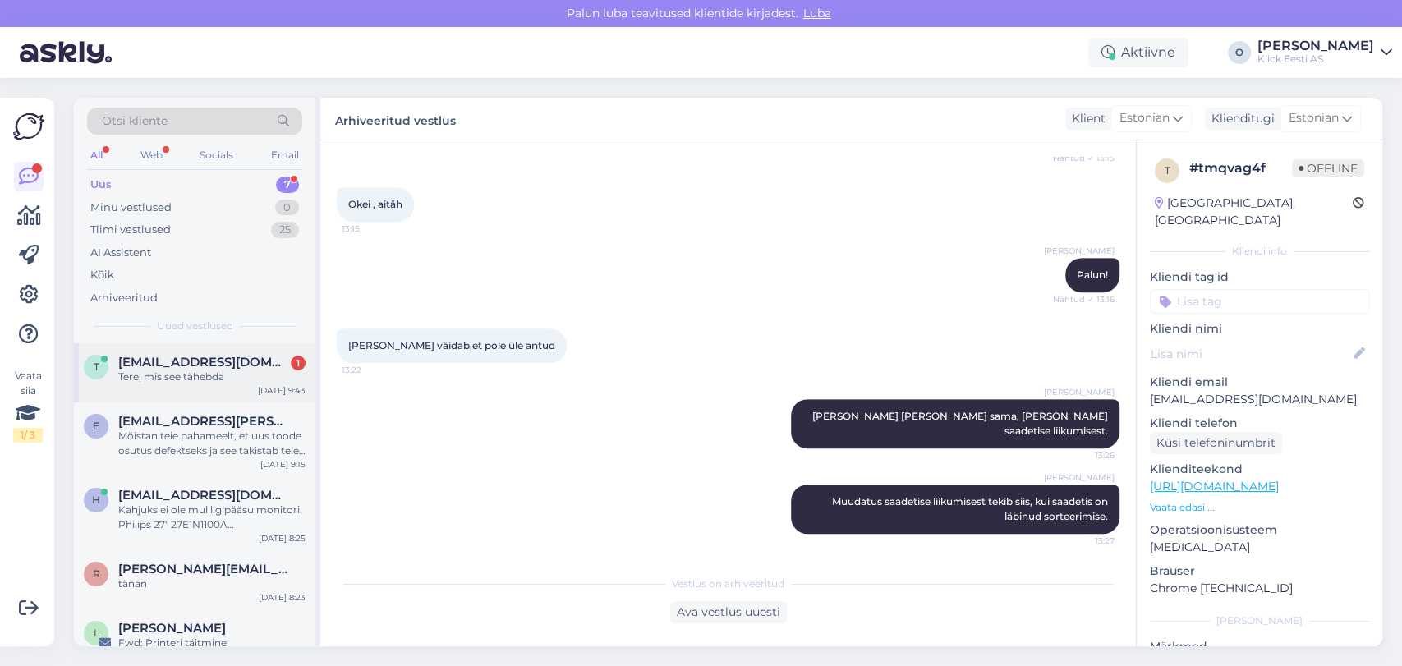
click at [194, 363] on span "[EMAIL_ADDRESS][DOMAIN_NAME]" at bounding box center [203, 362] width 171 height 15
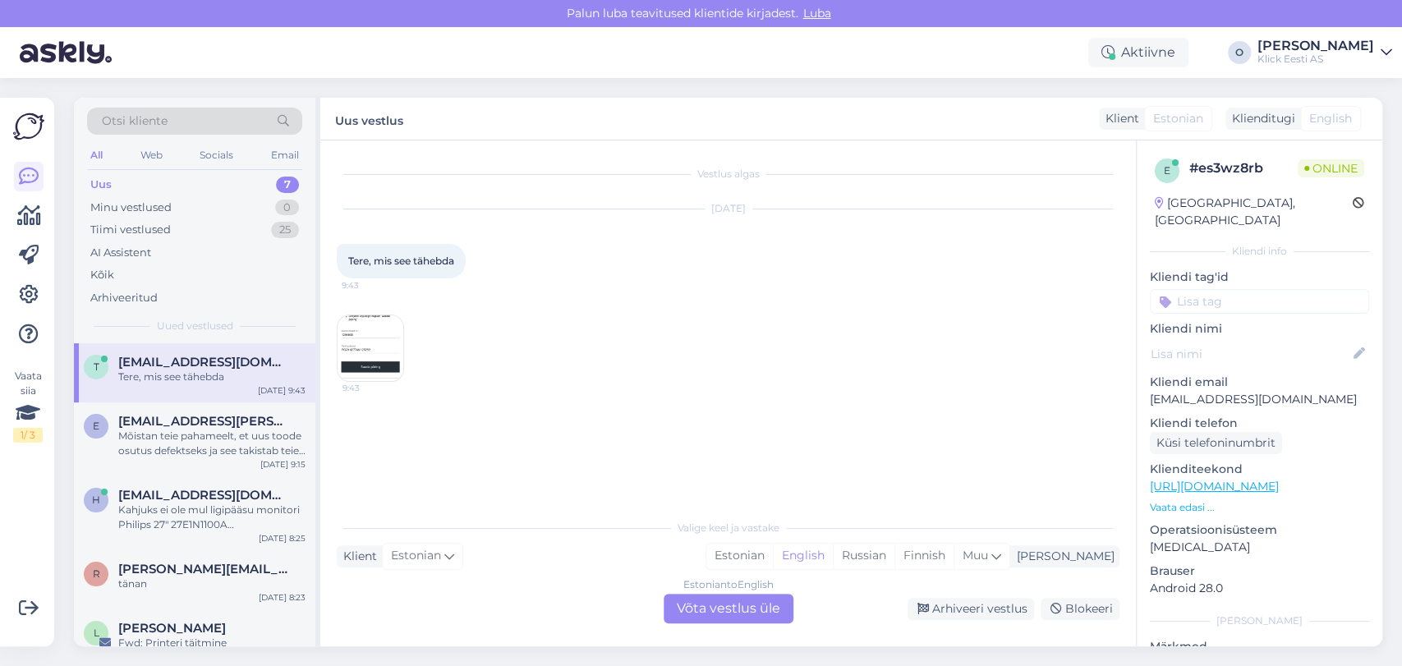
click at [373, 357] on img at bounding box center [371, 348] width 66 height 66
click at [359, 352] on img at bounding box center [371, 348] width 66 height 66
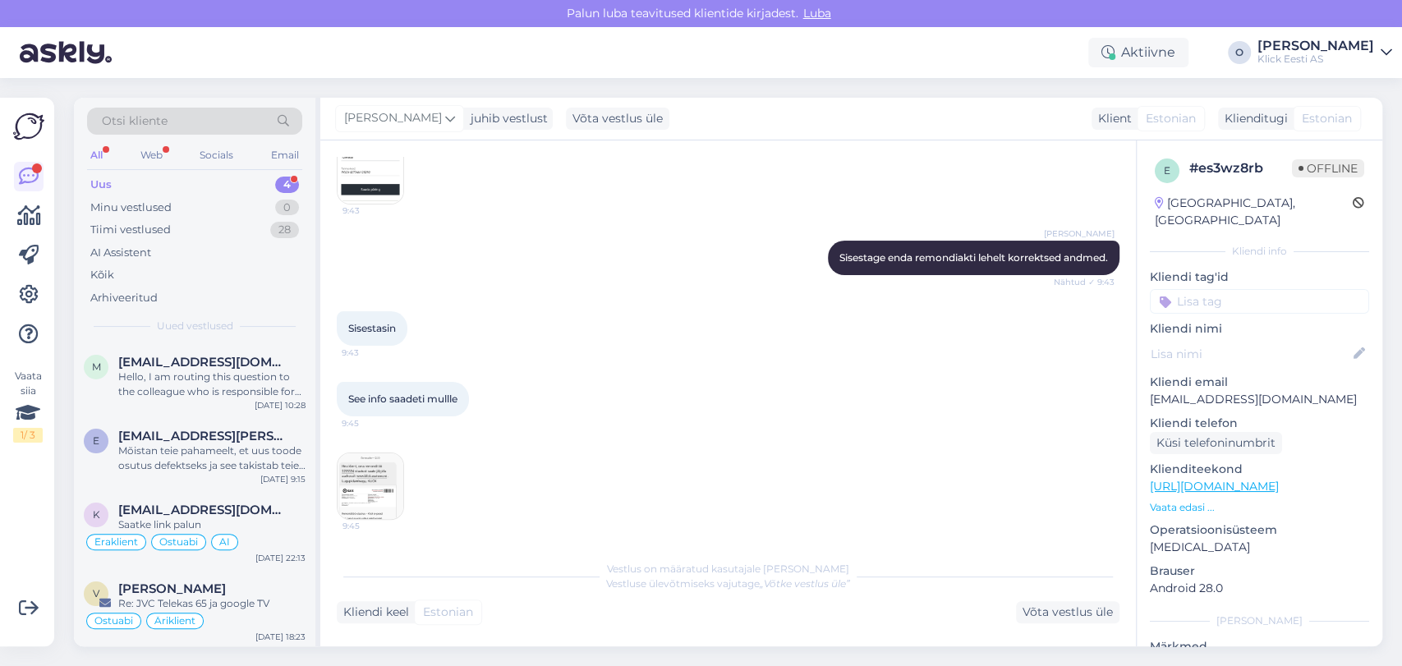
scroll to position [263, 0]
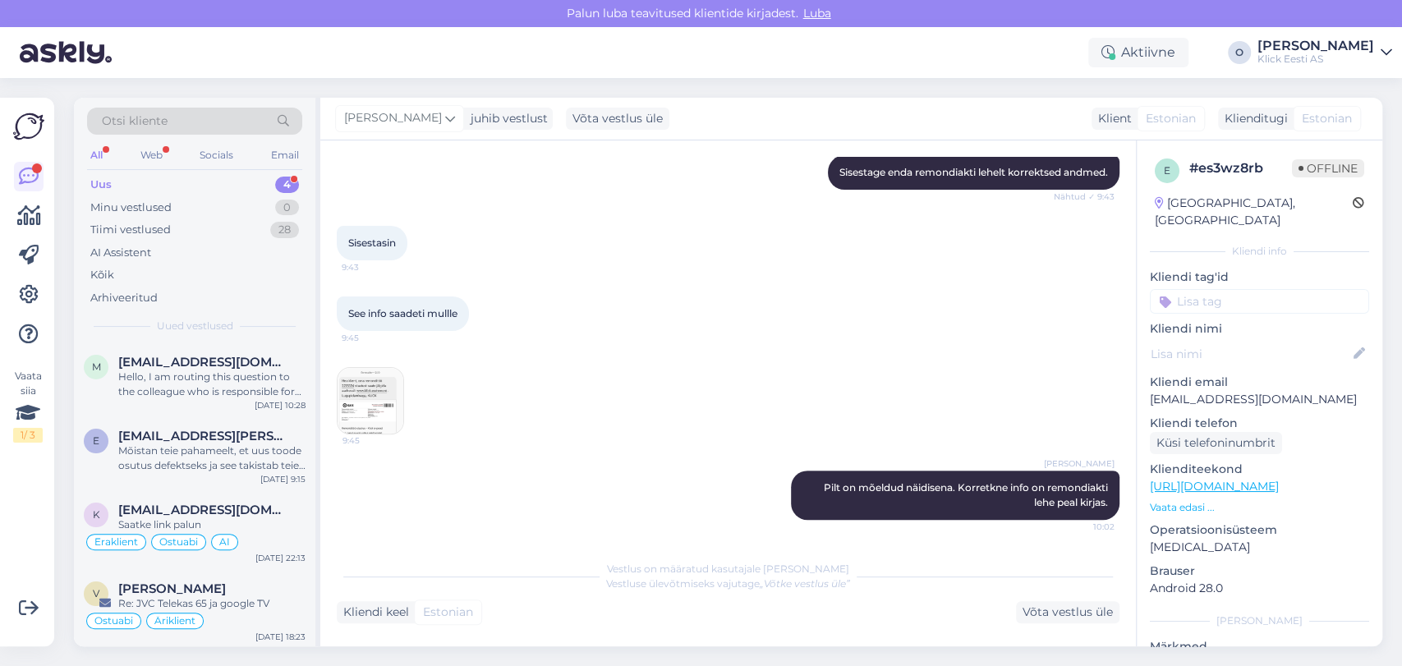
click at [207, 181] on div "Uus 4" at bounding box center [194, 184] width 215 height 23
click at [190, 412] on div "m [EMAIL_ADDRESS][DOMAIN_NAME] Hello, I am routing this question to the colleag…" at bounding box center [195, 380] width 242 height 74
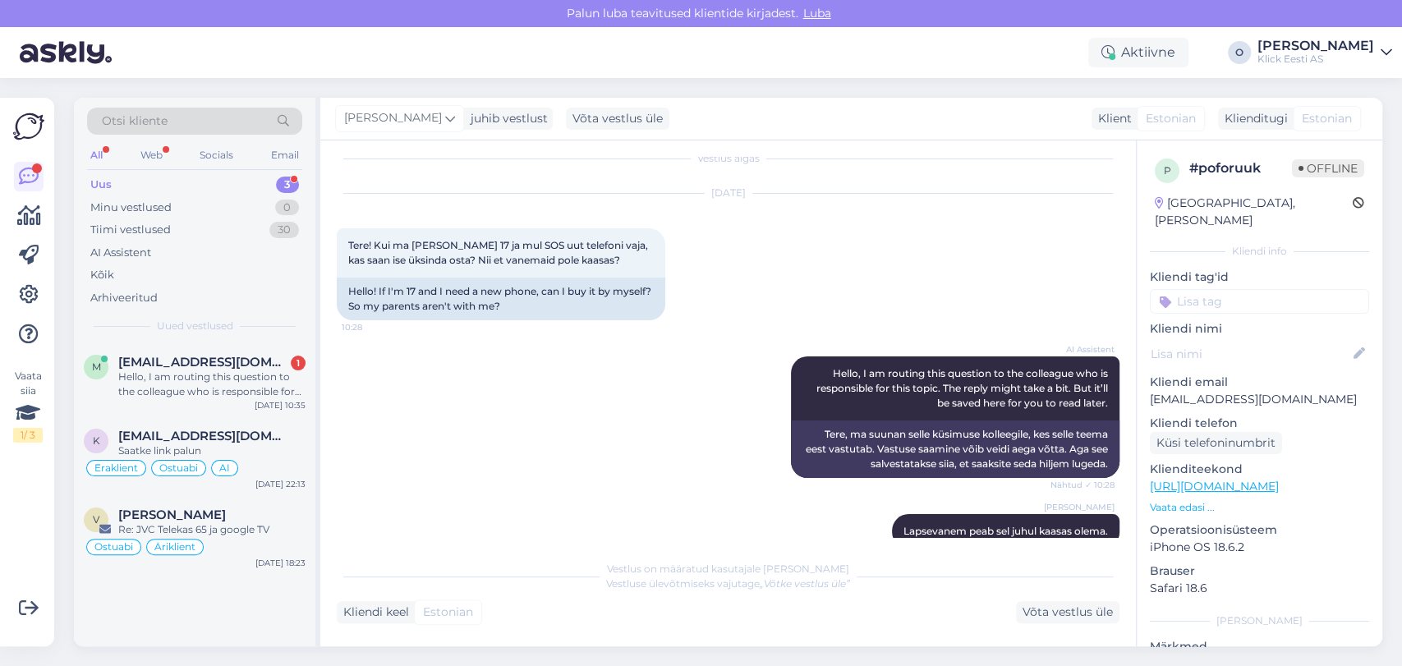
scroll to position [45, 0]
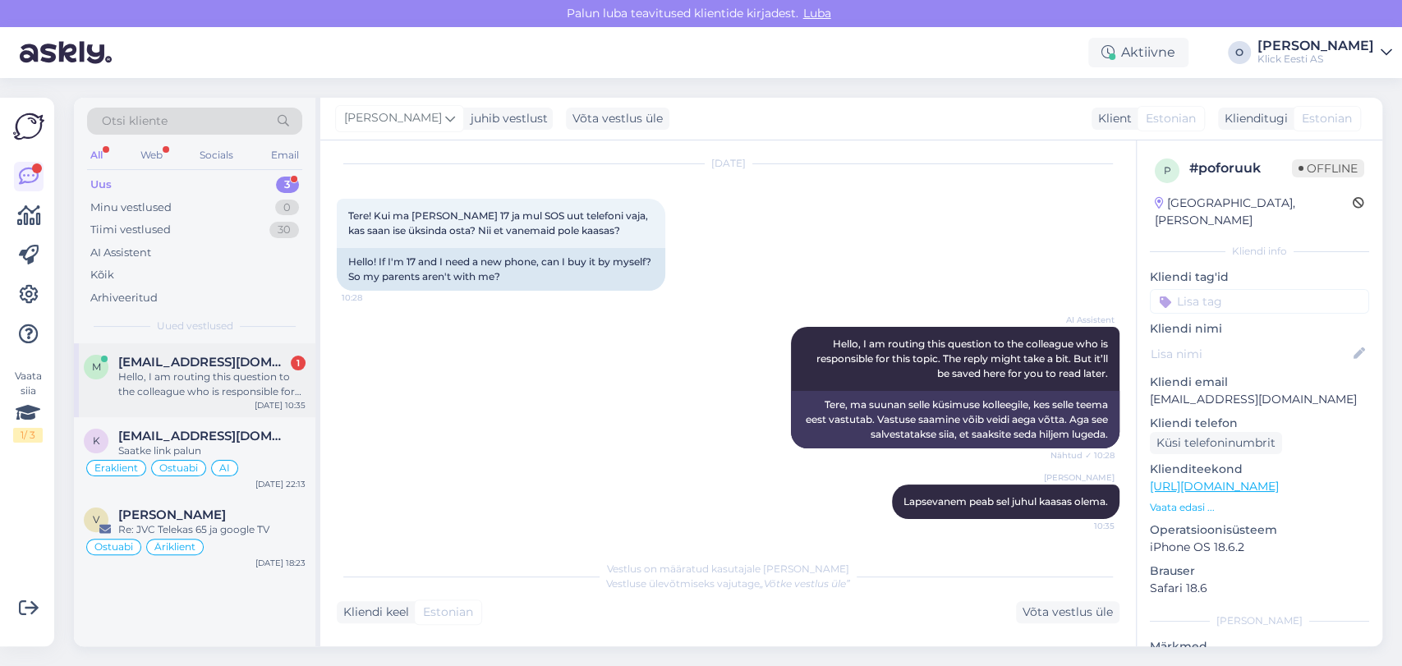
click at [184, 364] on span "[EMAIL_ADDRESS][DOMAIN_NAME]" at bounding box center [203, 362] width 171 height 15
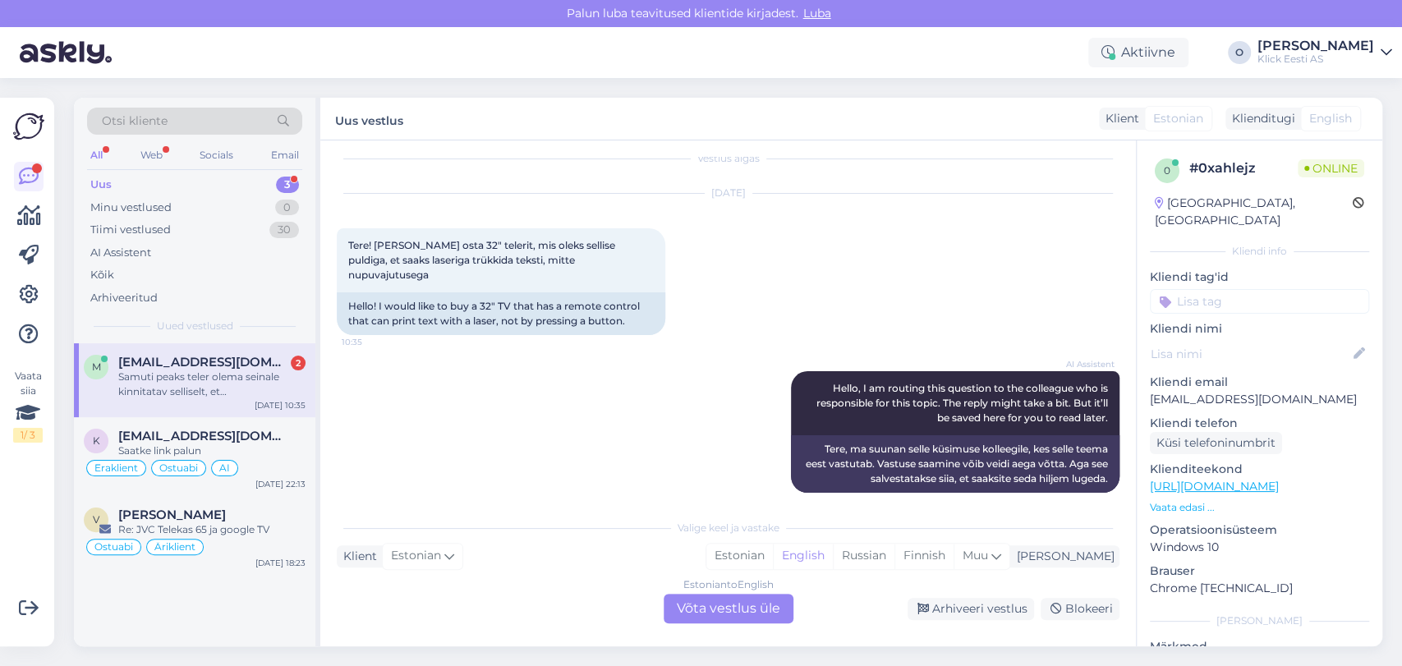
scroll to position [173, 0]
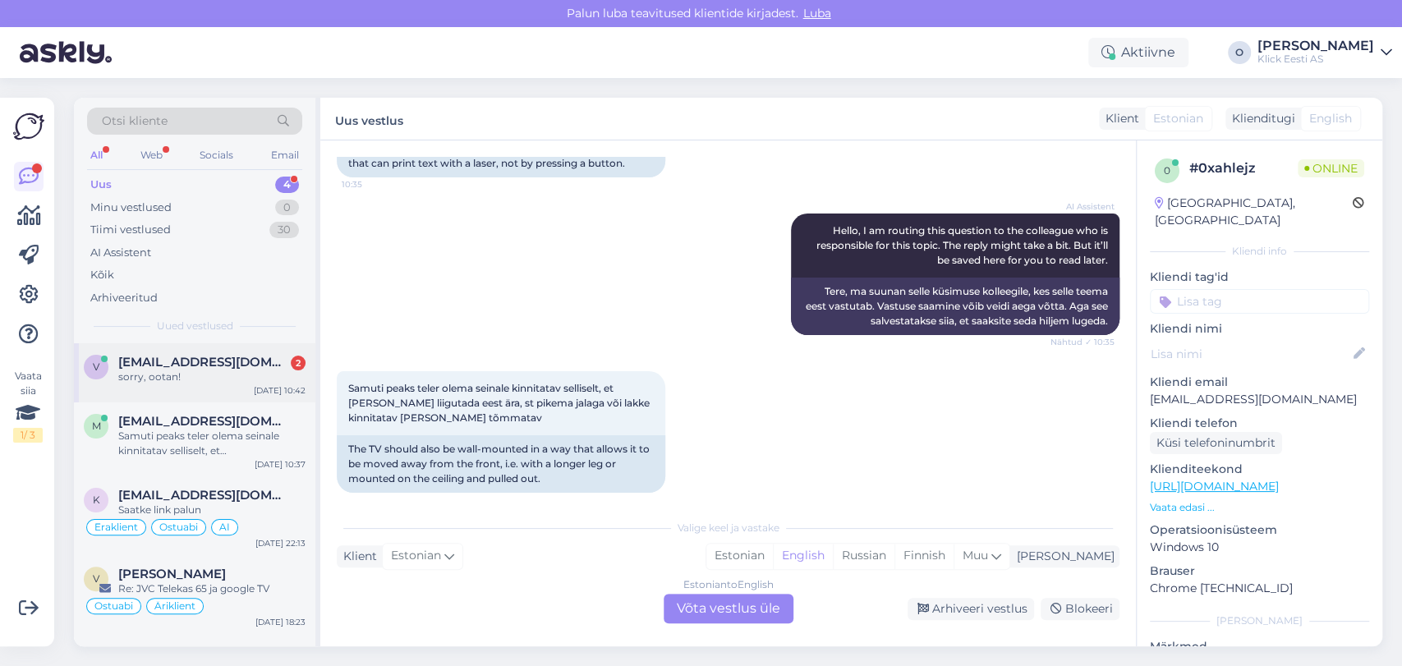
click at [131, 370] on div "sorry, ootan!" at bounding box center [211, 377] width 187 height 15
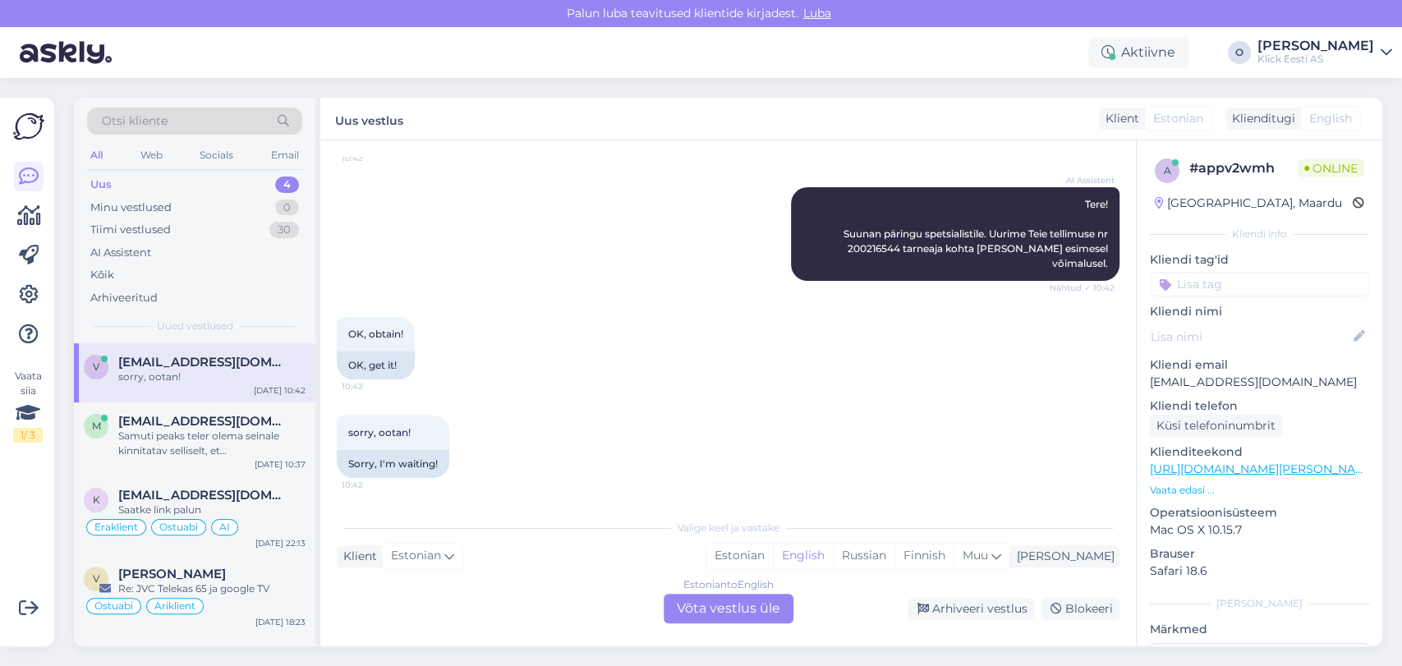
scroll to position [2, 0]
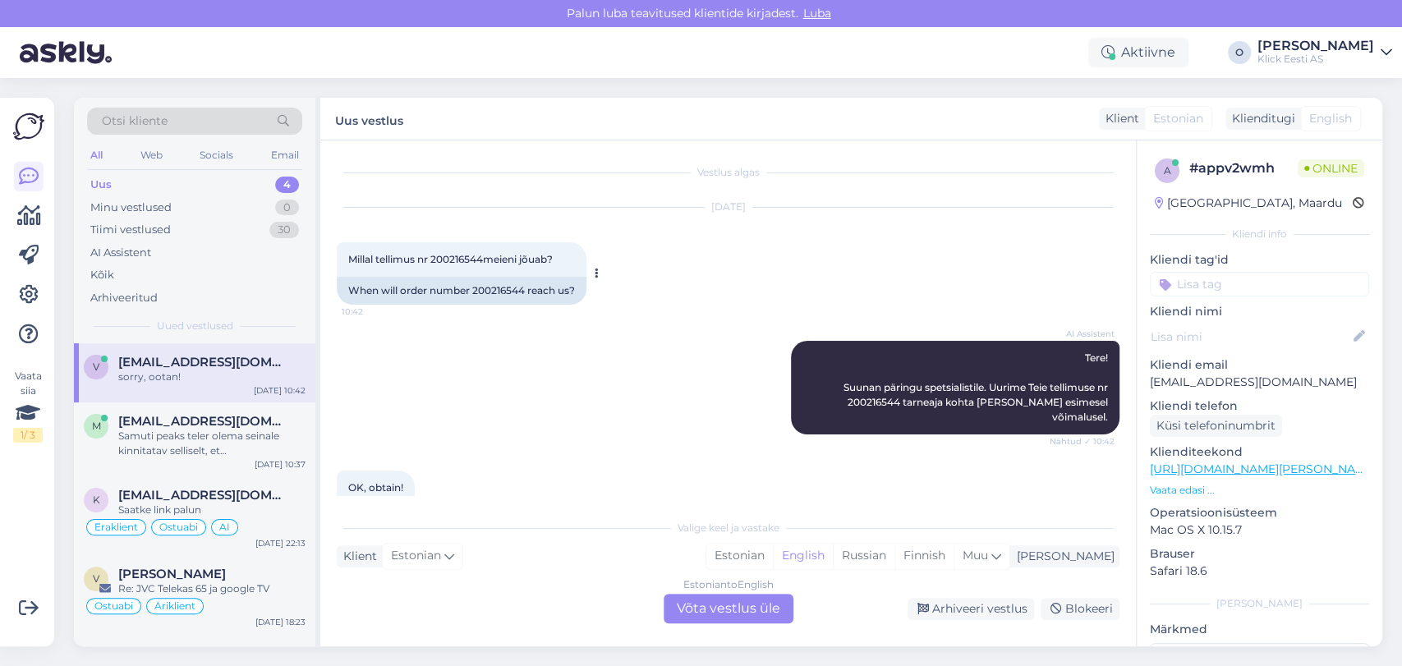
click at [501, 297] on div "When will order number 200216544 reach us?" at bounding box center [462, 291] width 250 height 28
copy div "200216544"
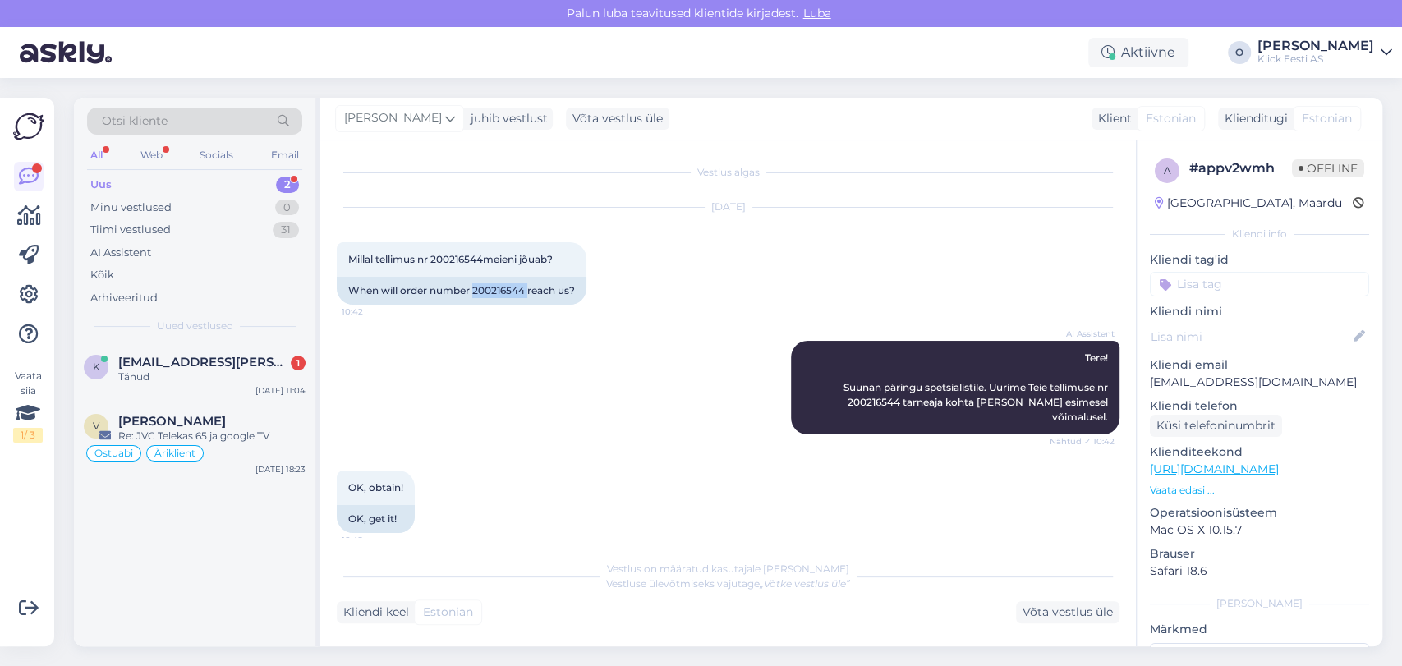
scroll to position [199, 0]
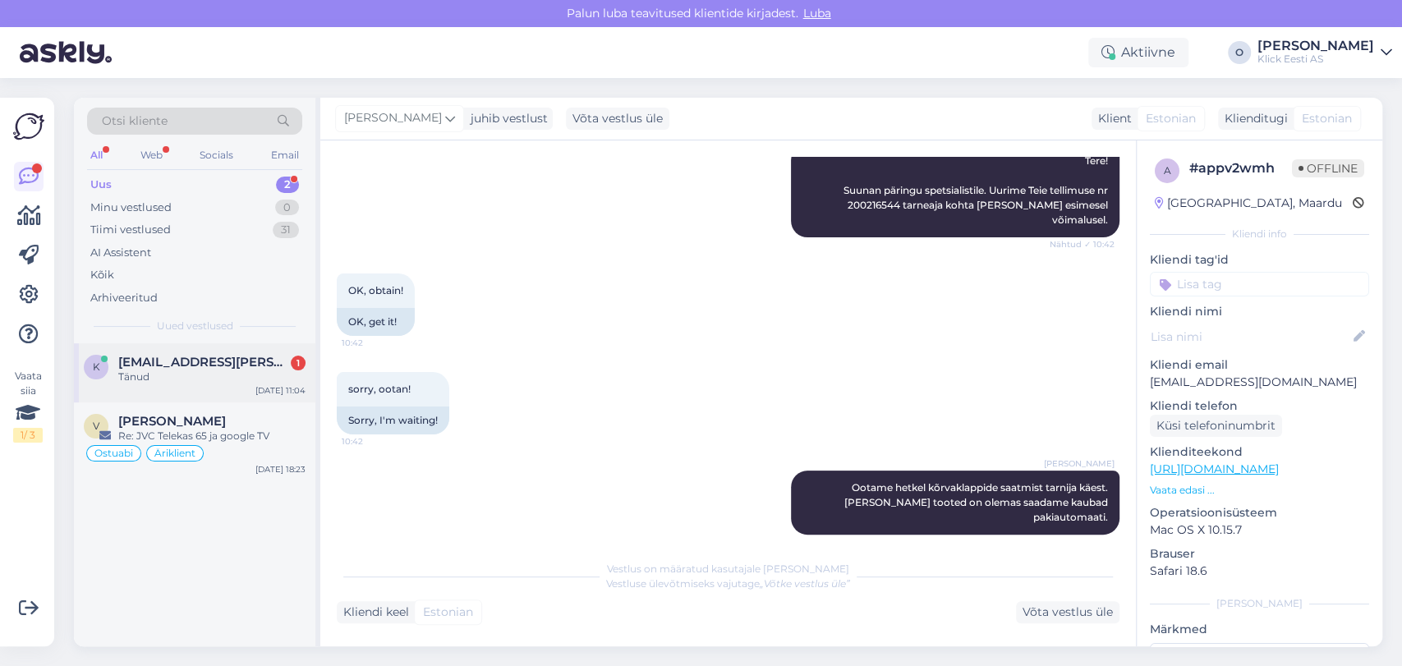
click at [177, 375] on div "Tänud" at bounding box center [211, 377] width 187 height 15
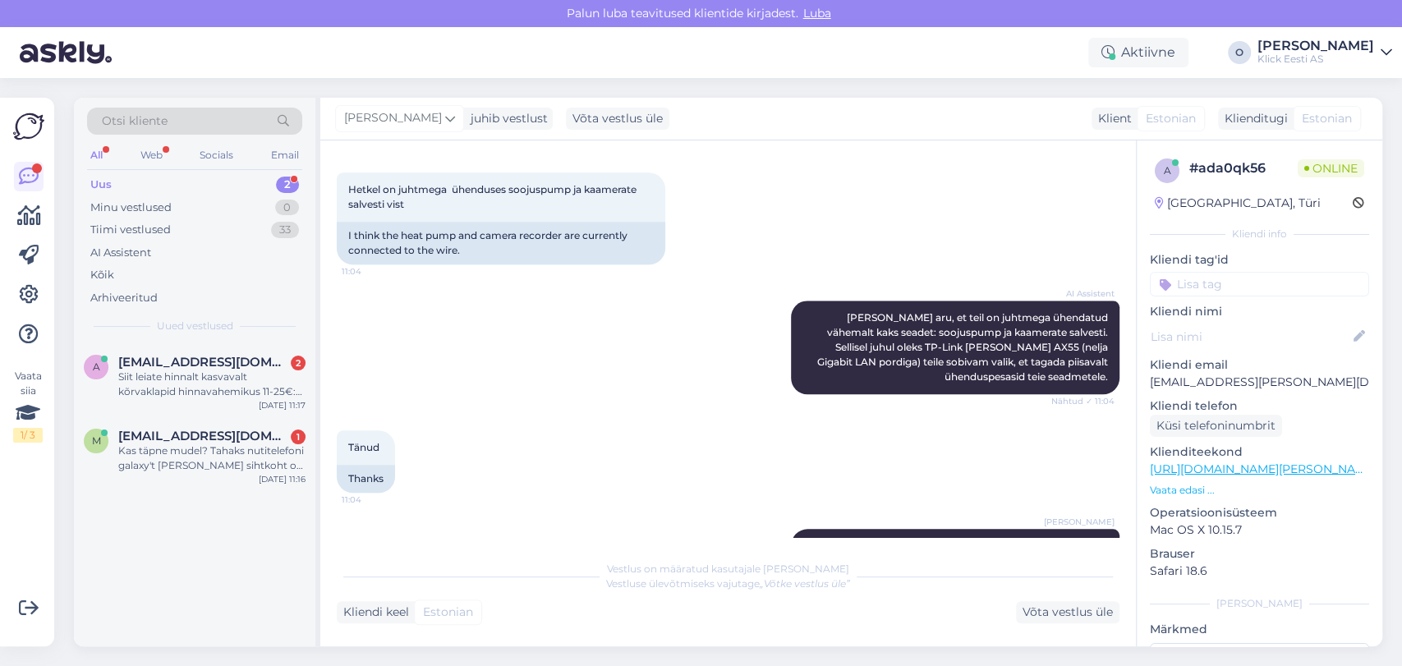
scroll to position [1446, 0]
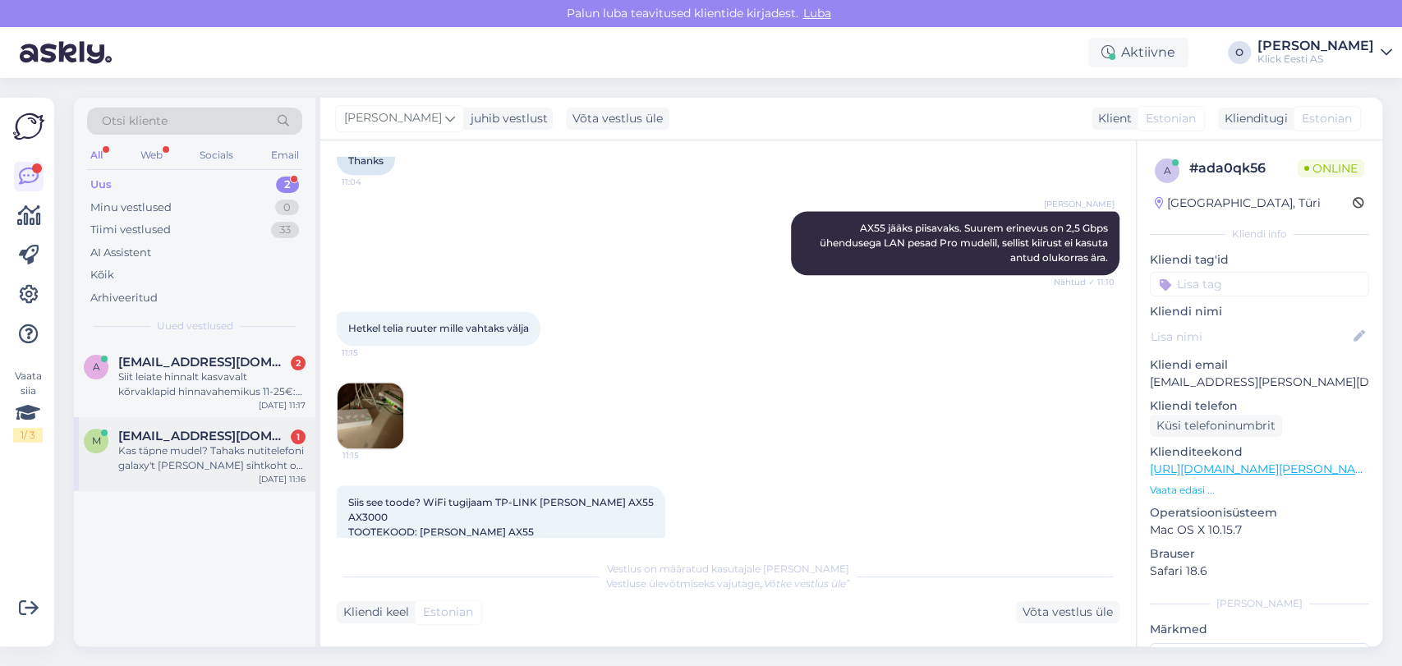
click at [211, 449] on div "Kas täpne mudel? Tahaks nutitelefoni galaxy't [PERSON_NAME] sihtkoht on [GEOGRA…" at bounding box center [211, 459] width 187 height 30
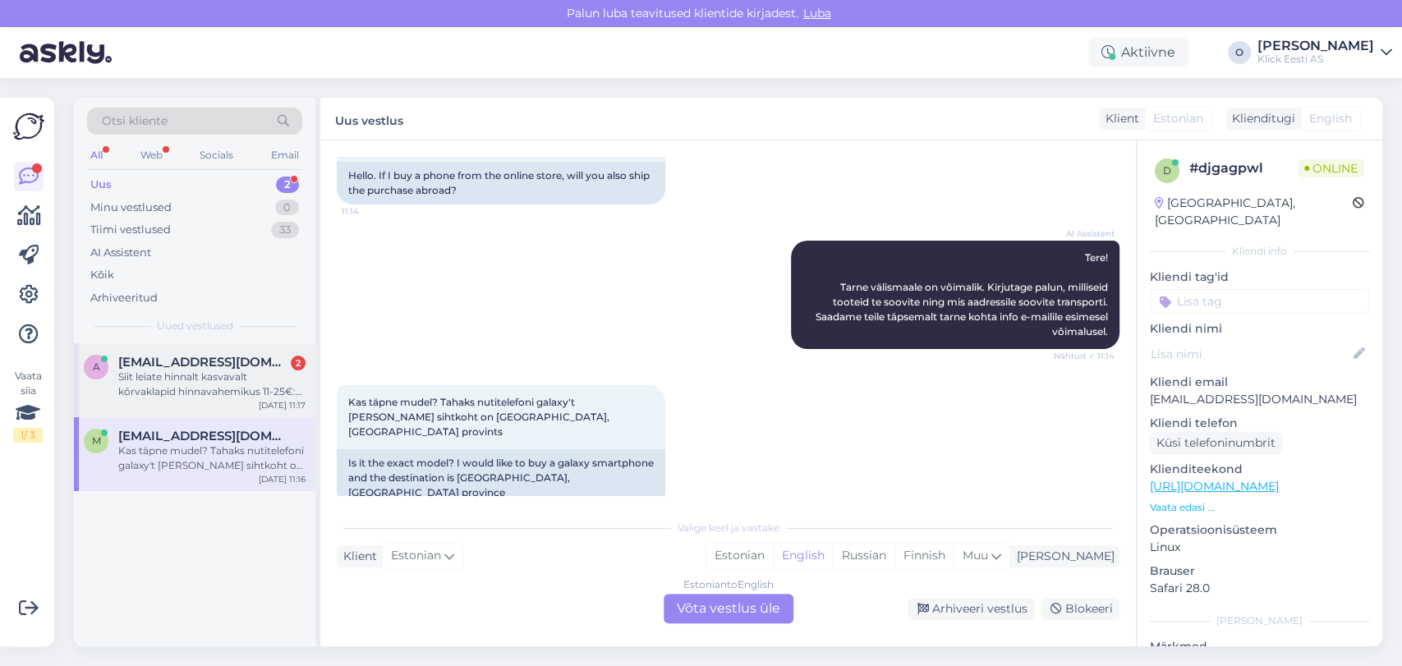
click at [198, 385] on div "Siit leiate hinnalt kasvavalt kõrvaklapid hinnavahemikus 11-25€: [URL][DOMAIN_N…" at bounding box center [211, 385] width 187 height 30
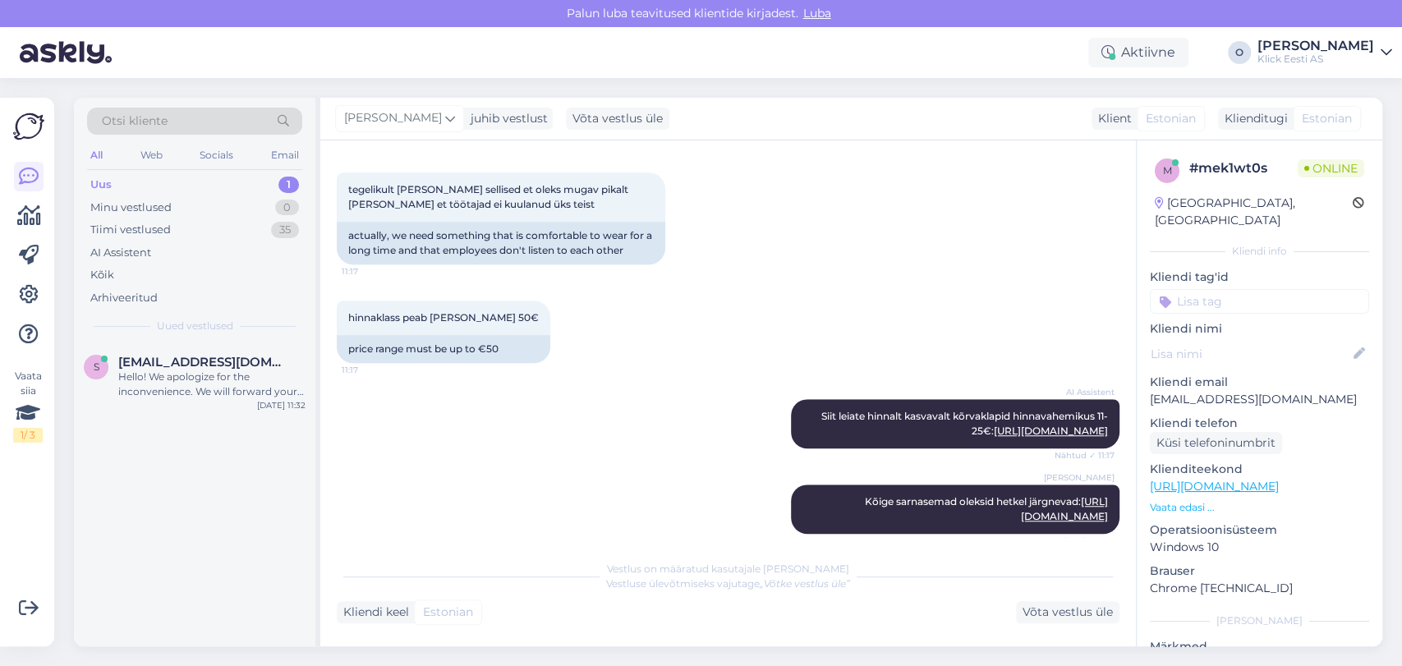
scroll to position [1117, 0]
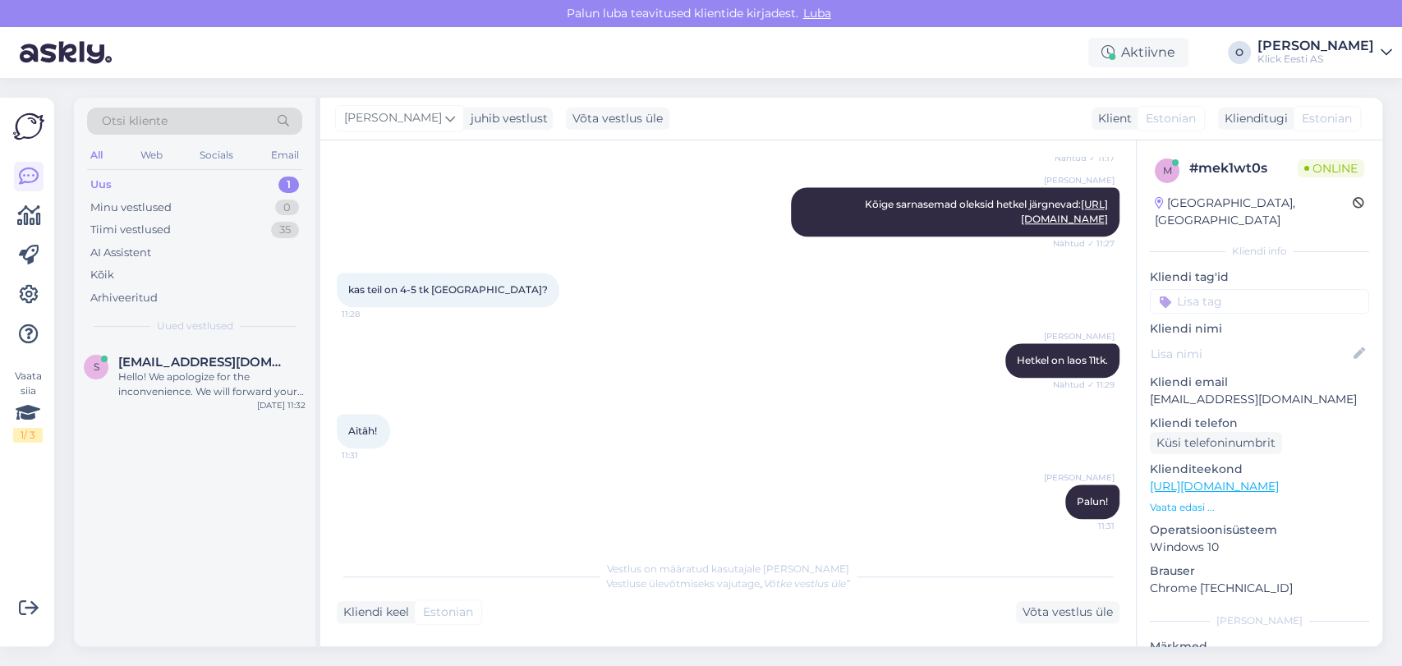
click at [227, 182] on div "Uus 1" at bounding box center [194, 184] width 215 height 23
click at [204, 367] on span "[EMAIL_ADDRESS][DOMAIN_NAME]" at bounding box center [203, 362] width 171 height 15
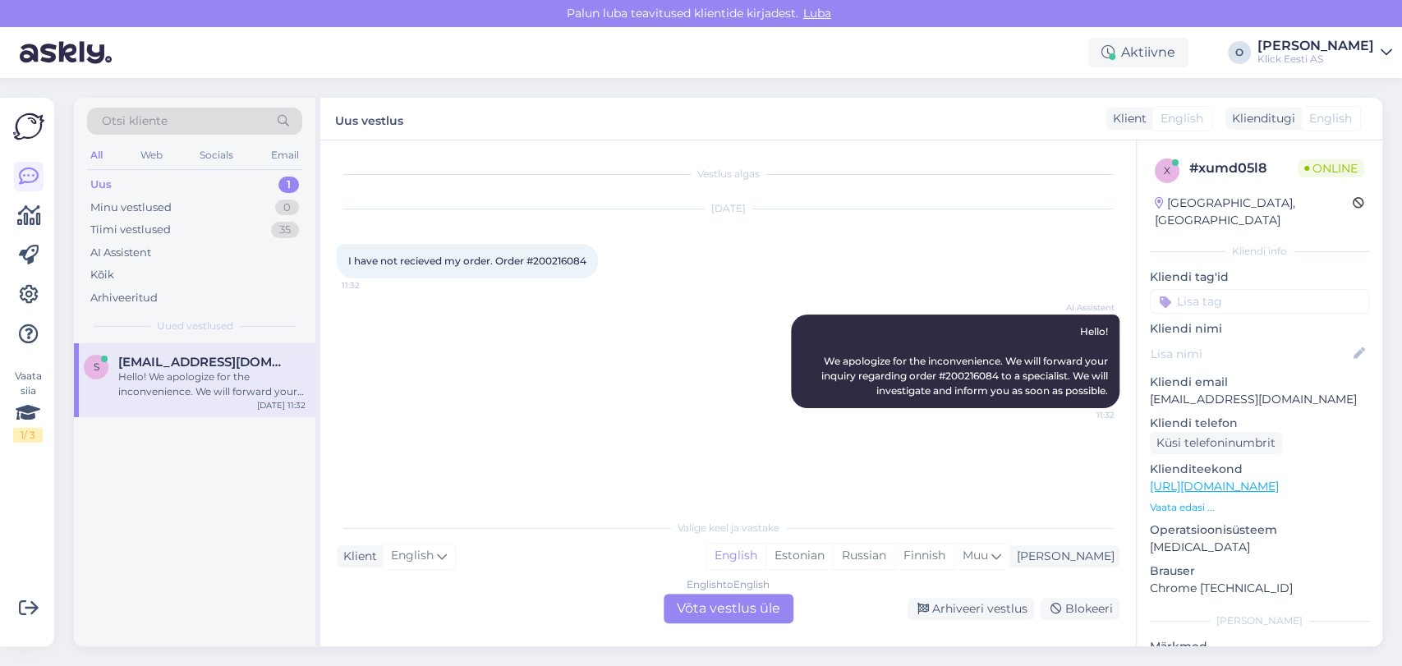
scroll to position [0, 0]
click at [553, 262] on span "I have not recieved my order. Order #200216084" at bounding box center [467, 261] width 238 height 12
copy div "200216084 11:32"
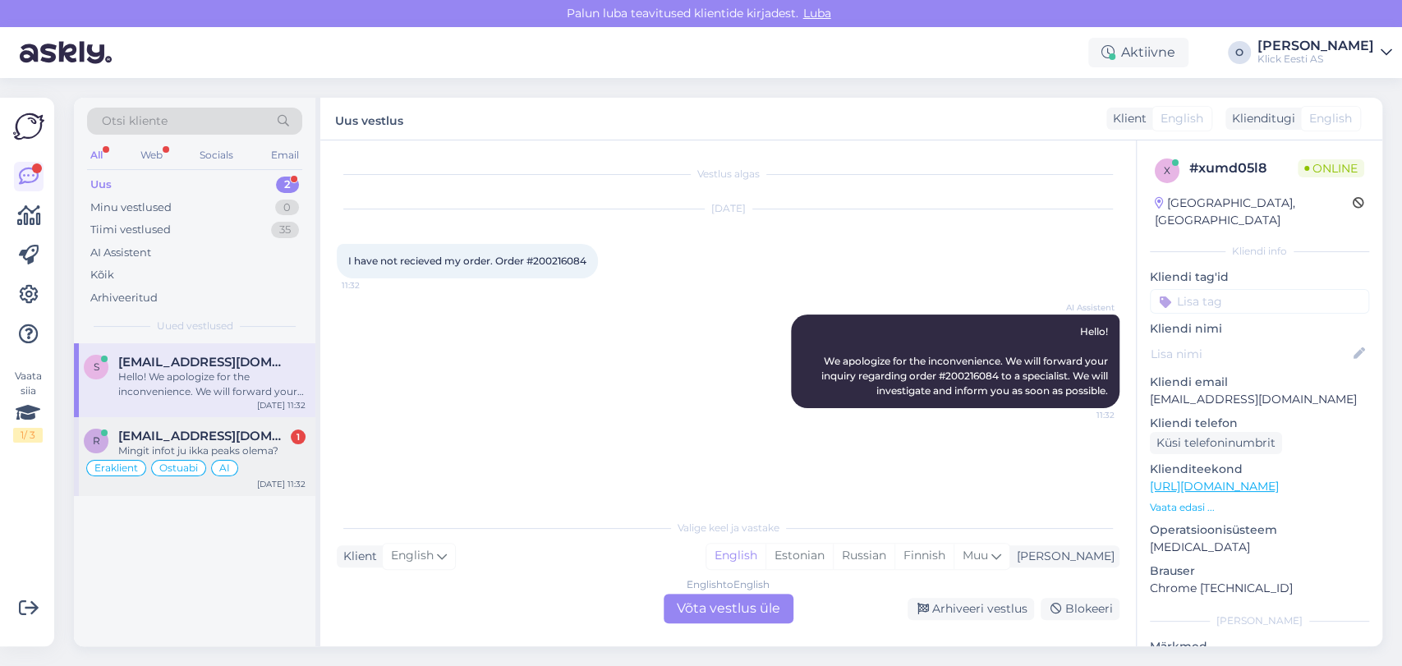
click at [256, 429] on span "[EMAIL_ADDRESS][DOMAIN_NAME]" at bounding box center [203, 436] width 171 height 15
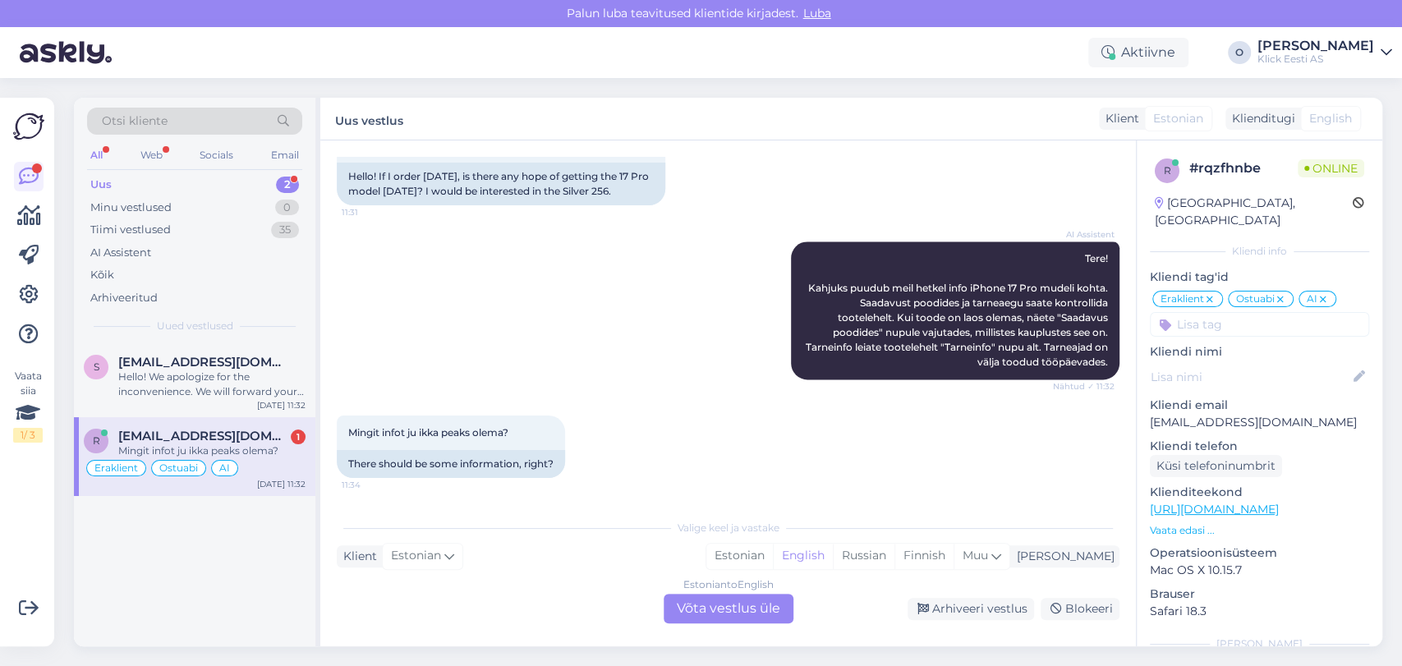
scroll to position [1435, 0]
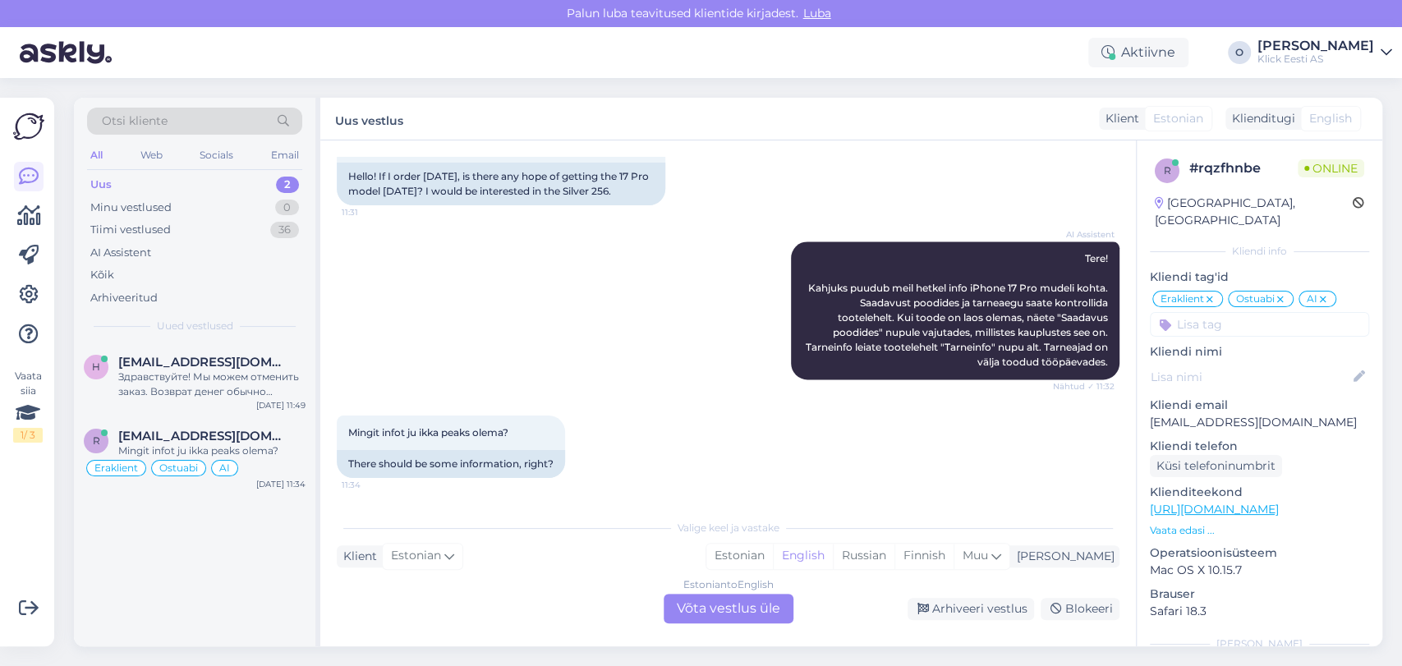
click at [180, 174] on div "Uus 2" at bounding box center [194, 184] width 215 height 23
click at [181, 375] on div "Здравствуйте! Мы можем отменить заказ. Возврат денег обычно занимает до 5 рабоч…" at bounding box center [211, 385] width 187 height 30
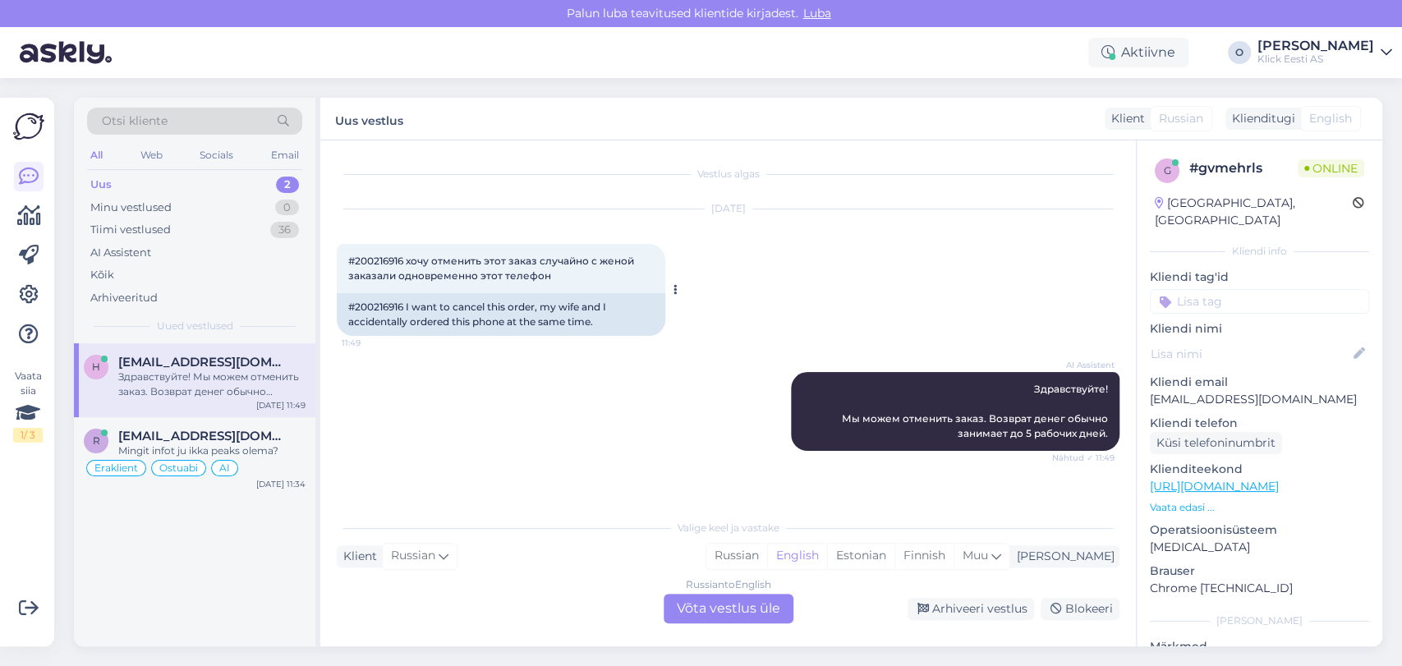
click at [382, 259] on span "#200216916 хочу отменить этот заказ случайно с женой заказали одновременно этот…" at bounding box center [492, 268] width 288 height 27
copy span "200216916"
click at [749, 602] on div "Russian to English Võta vestlus üle" at bounding box center [729, 609] width 130 height 30
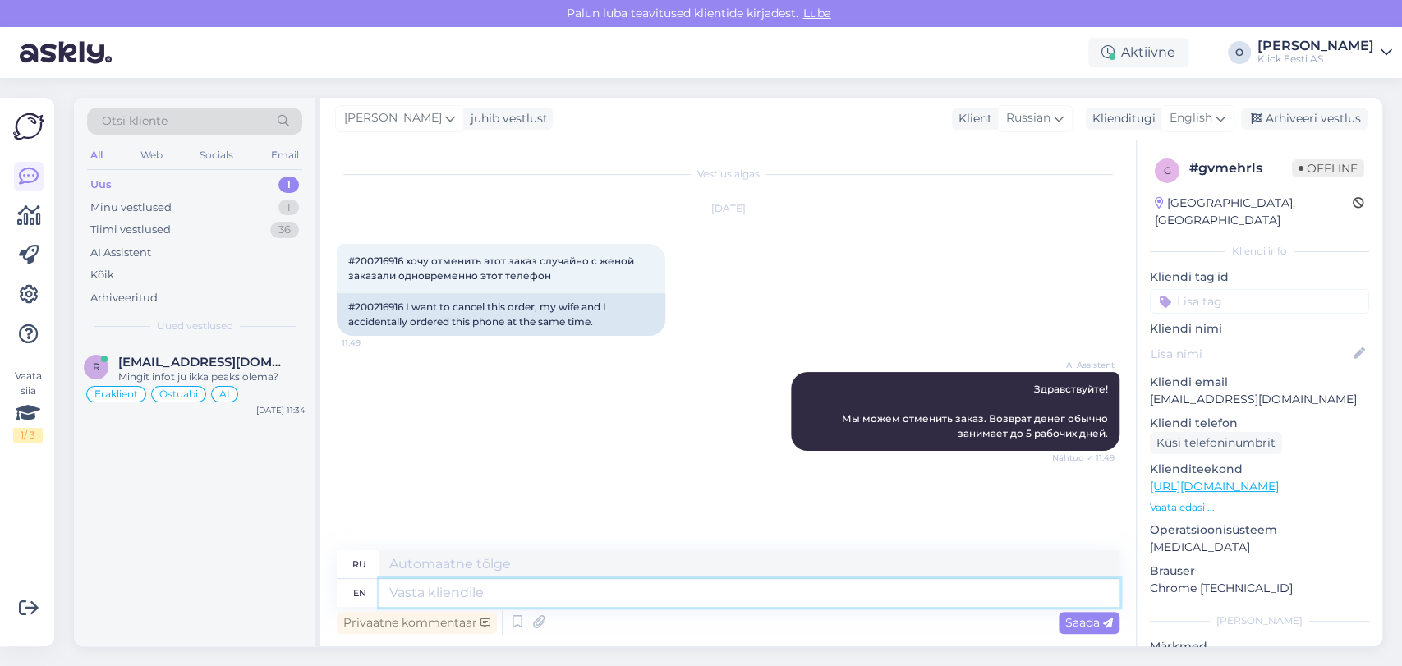
click at [609, 592] on textarea at bounding box center [750, 593] width 740 height 28
click at [1184, 115] on span "English" at bounding box center [1191, 118] width 43 height 18
type input "es"
click at [1103, 225] on link "Estonian" at bounding box center [1160, 218] width 181 height 26
click at [435, 597] on textarea at bounding box center [750, 593] width 740 height 28
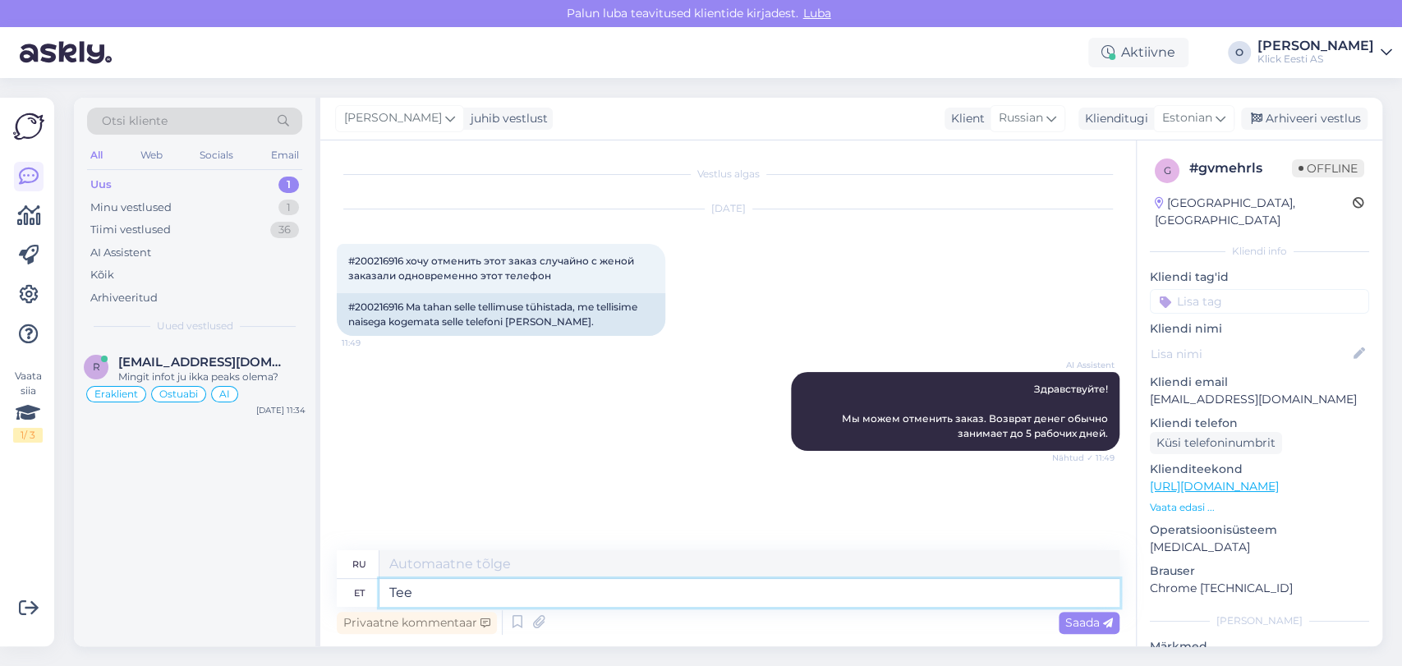
type textarea "[PERSON_NAME]"
type textarea "Ты"
type textarea "Tere!"
type textarea "Привет!"
type textarea "Teie te"
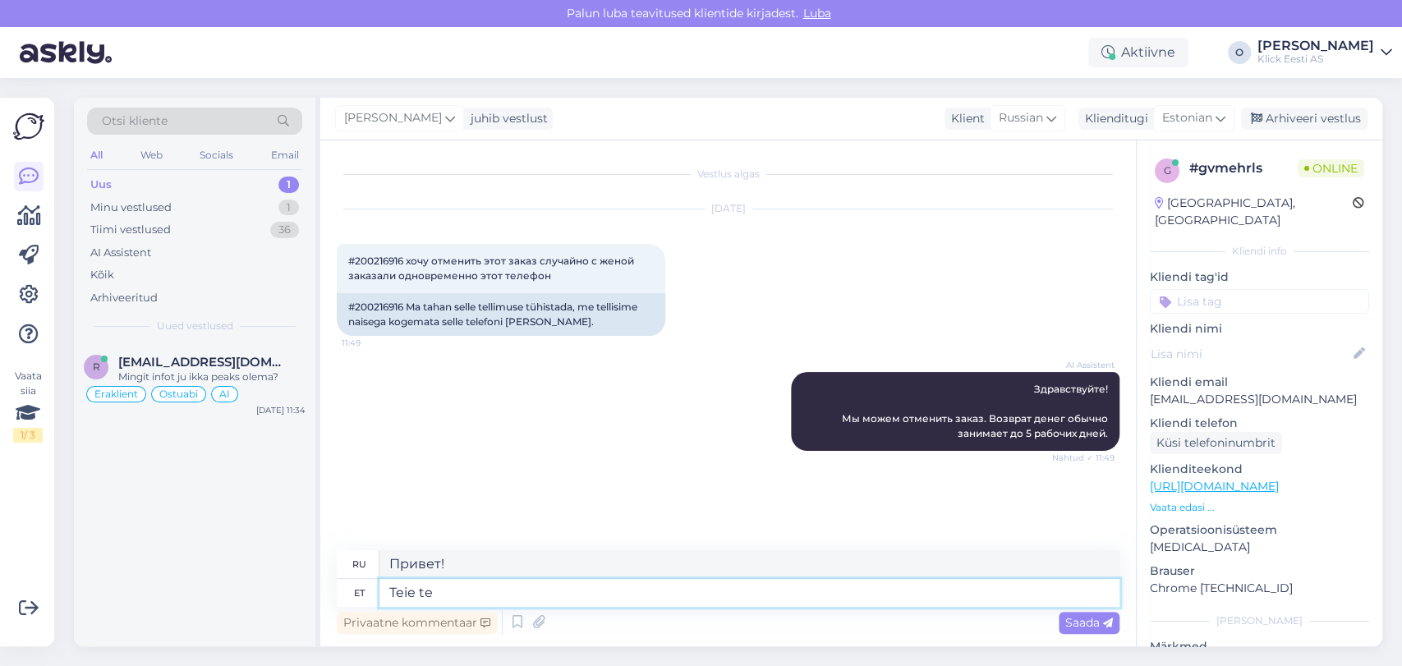
type textarea "Твой"
type textarea "[PERSON_NAME] on"
type textarea "Ваш заказ"
type textarea "[PERSON_NAME] on tühistatud ni"
type textarea "Ваш заказ отменен."
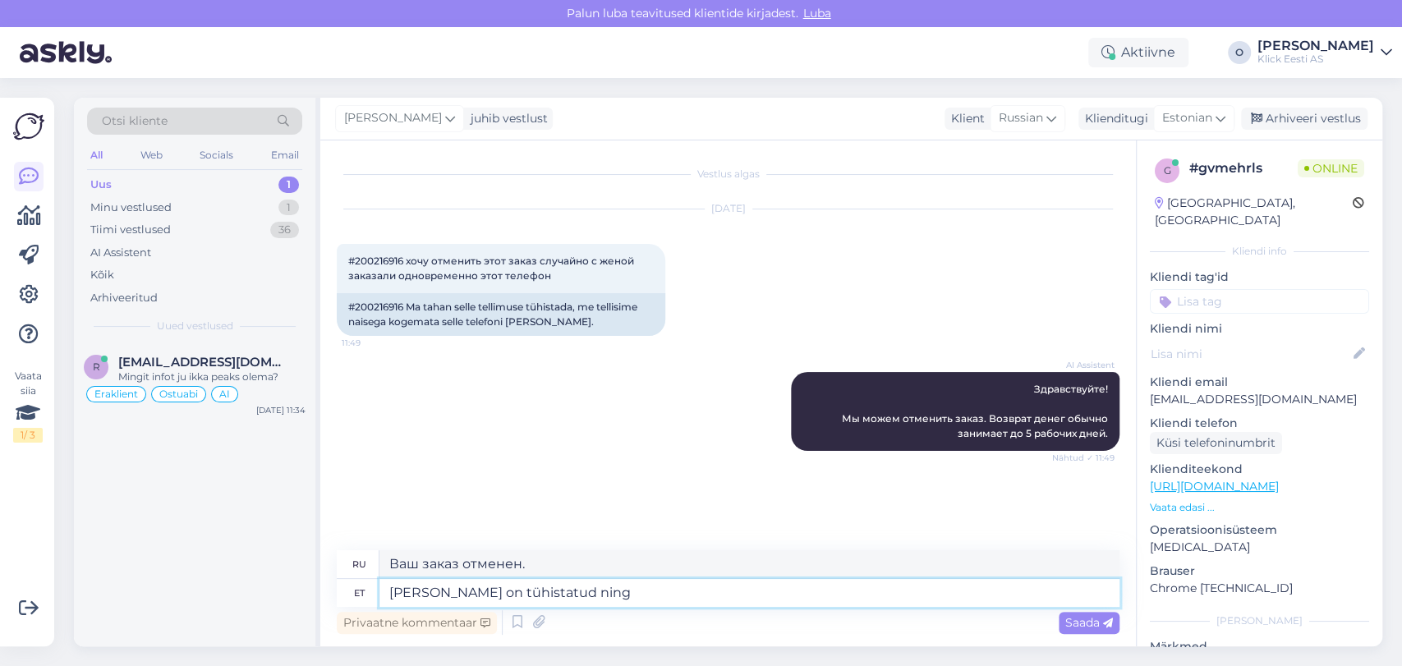
type textarea "[PERSON_NAME] on tühistatud ning t"
type textarea "Ваш заказ был отменен [PERSON_NAME]"
type textarea "[PERSON_NAME] on tühistatud ning tasutud su"
type textarea "Ваш заказ отменен и оплачен."
type textarea "[PERSON_NAME] on tühistatud ning tasutud summa kan"
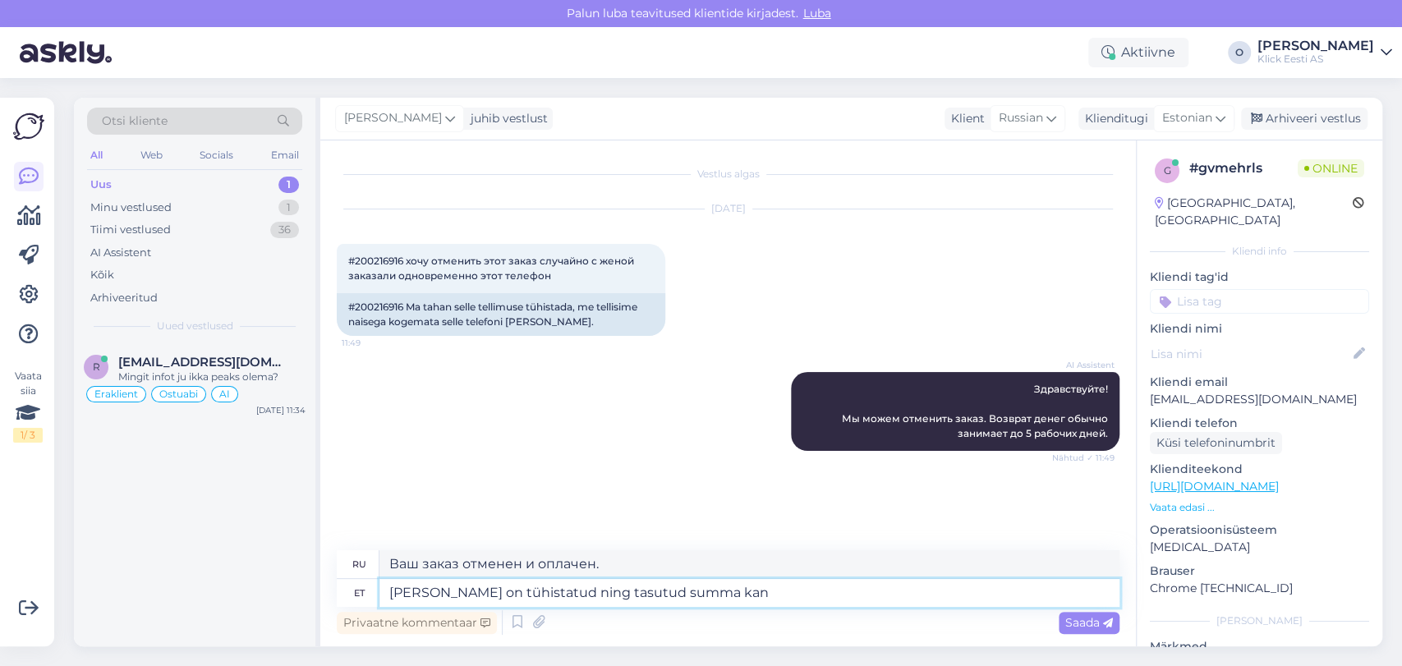
type textarea "Ваш заказ отменен, а уплаченная сумма возвращена."
type textarea "[PERSON_NAME] on tühistatud ning tasutud summa kantakse Tei"
type textarea "Ваш заказ отменен, и уплаченная сумма будет переведена"
type textarea "[PERSON_NAME] on tühistatud ning tasutud summa kantakse Teile ta"
type textarea "Ваш заказ отменен, и уплаченная сумма будет вам возвращена."
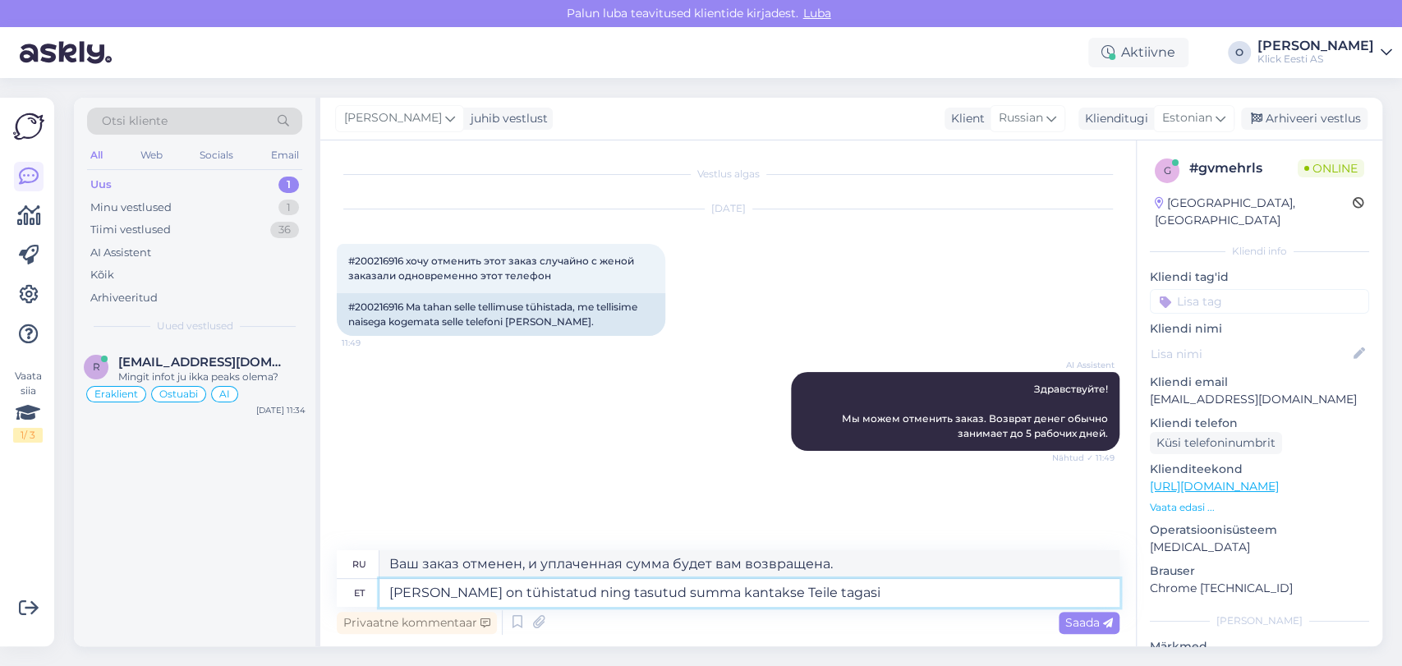
type textarea "[PERSON_NAME] on tühistatud ning tasutud summa kantakse Teile tagasi."
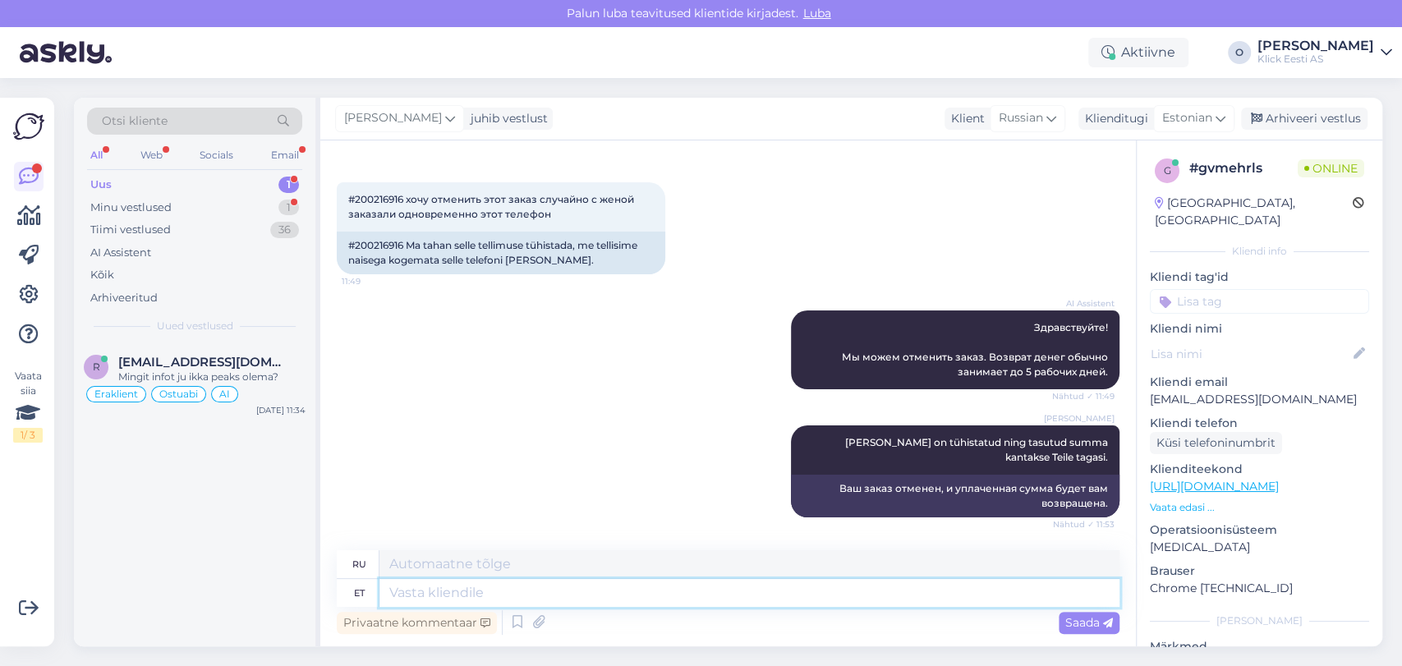
scroll to position [259, 0]
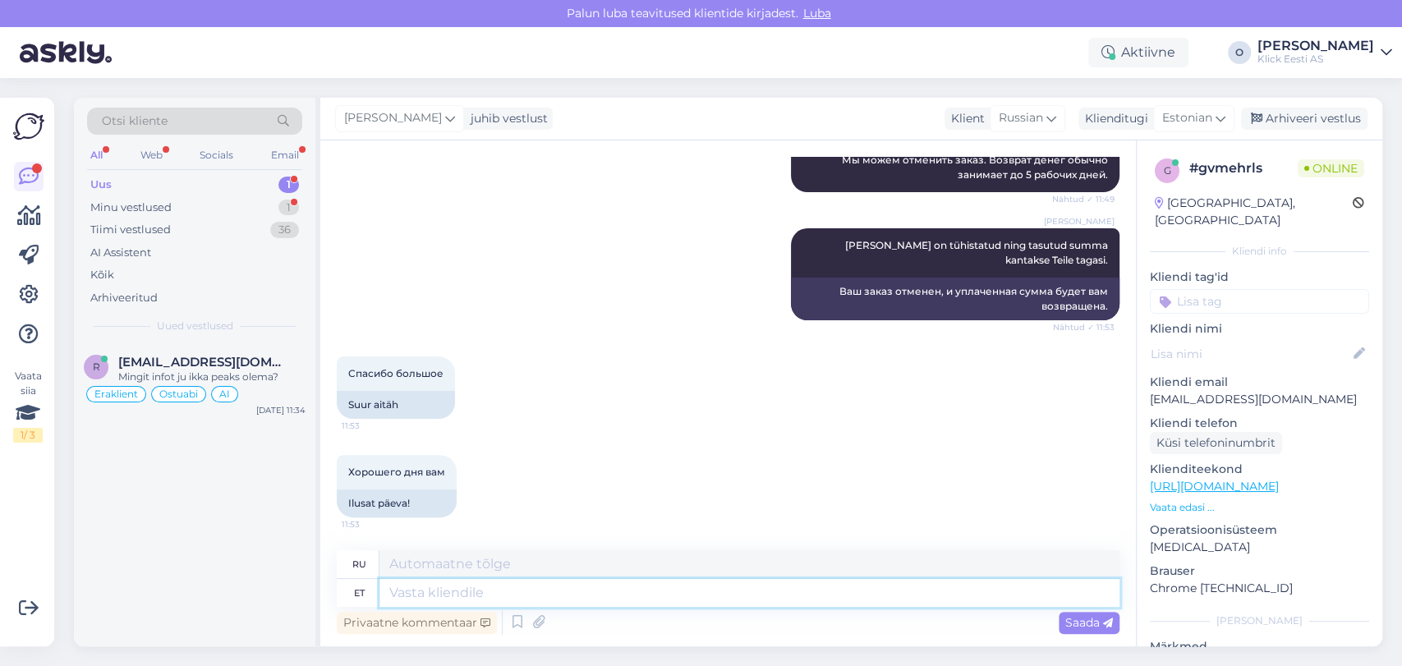
type textarea "P"
type textarea "П"
type textarea "Palun,"
type textarea "Пожалуйста,"
type textarea "Palun, ilusat"
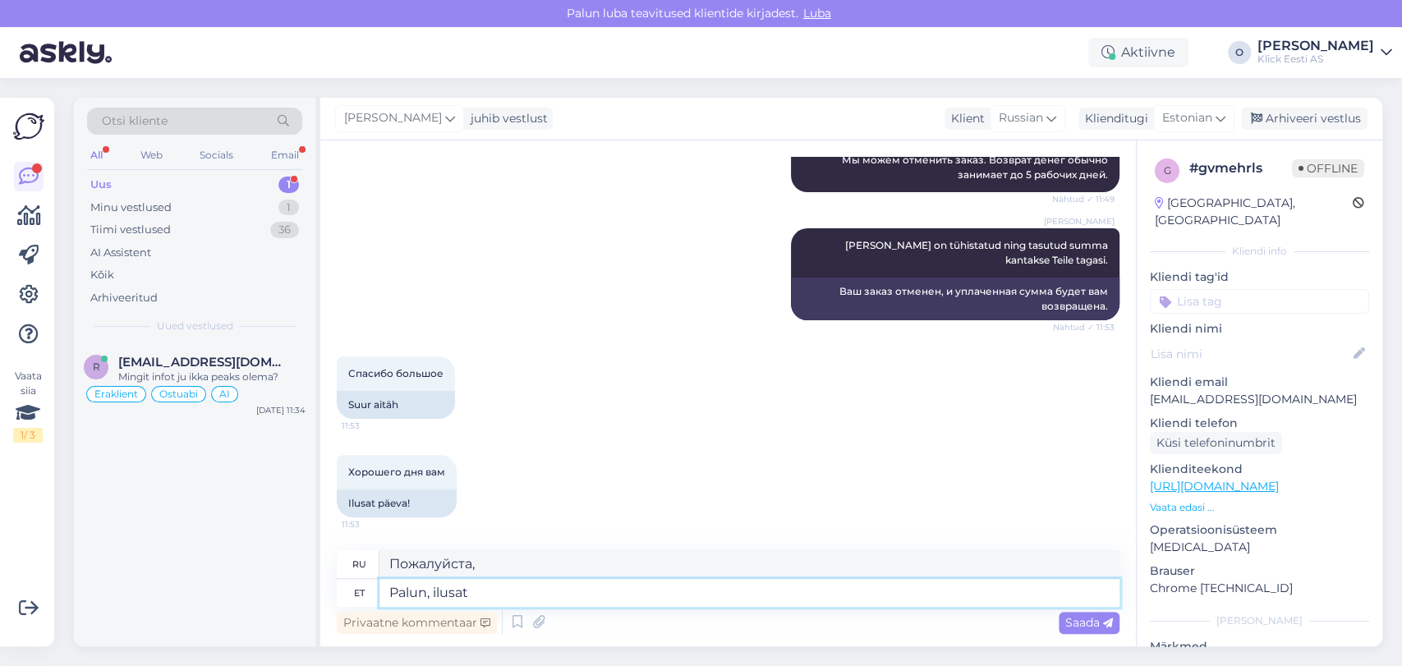
type textarea "Пожалуйста, красавица."
type textarea "Palun, ilusat päeva T"
type textarea "Желаю вам хорошего дня."
type textarea "Palun, ilusat päeva Teilegi!"
type textarea "Желаю и вам хорошего дня!"
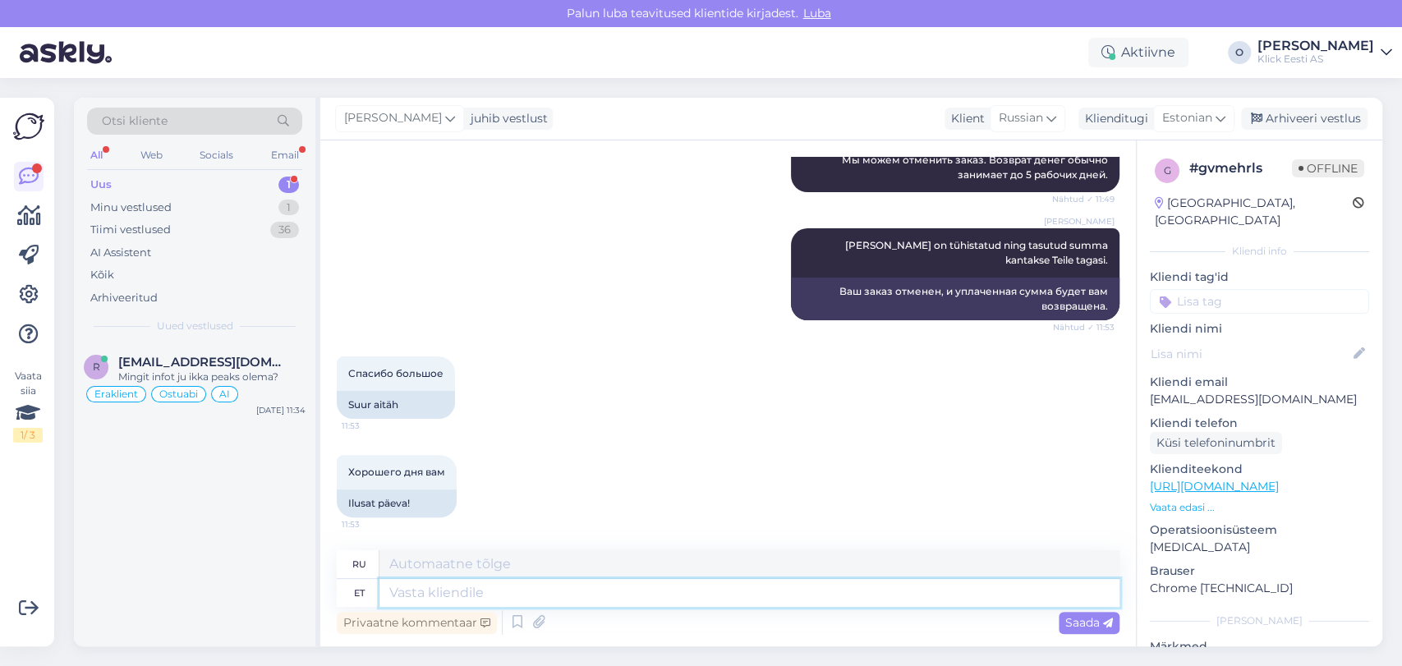
scroll to position [357, 0]
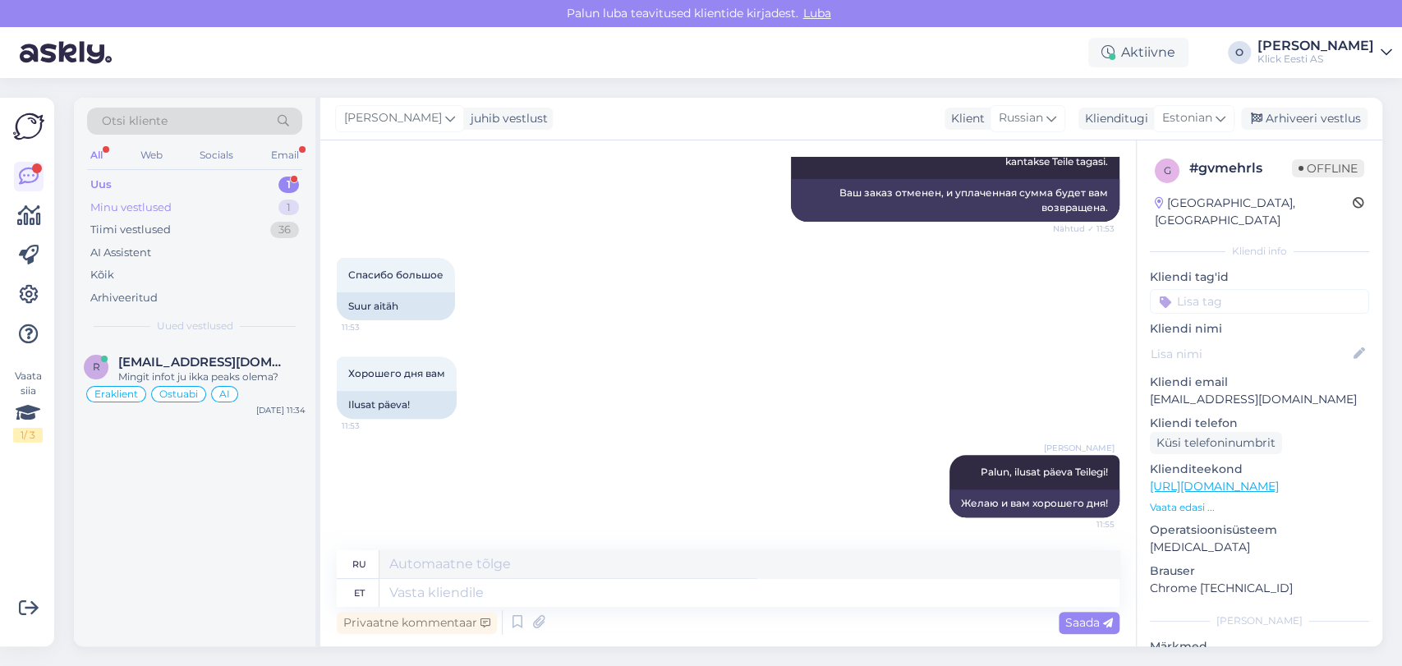
click at [133, 213] on div "Minu vestlused" at bounding box center [130, 208] width 81 height 16
click at [143, 197] on div "Minu vestlused 1" at bounding box center [194, 207] width 215 height 23
click at [141, 207] on div "Minu vestlused" at bounding box center [132, 208] width 85 height 16
click at [140, 179] on div "Uus 3" at bounding box center [194, 184] width 215 height 23
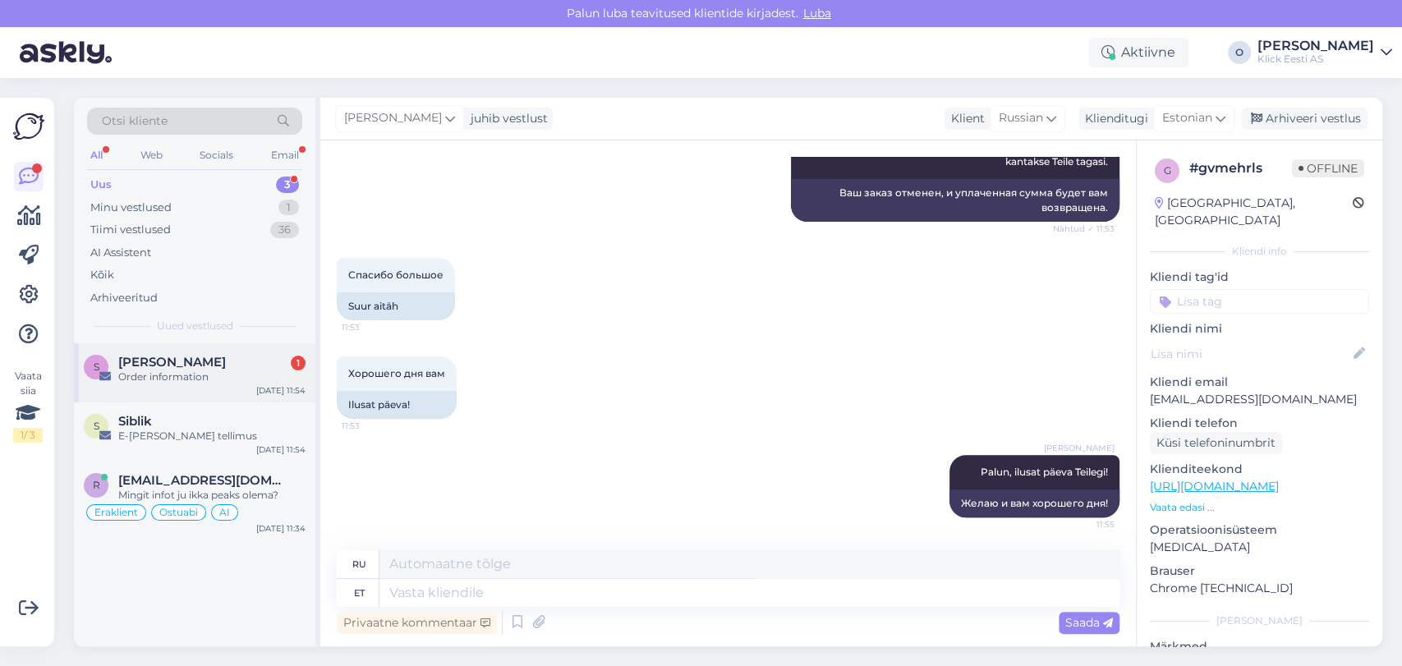
click at [142, 383] on div "Order information" at bounding box center [211, 377] width 187 height 15
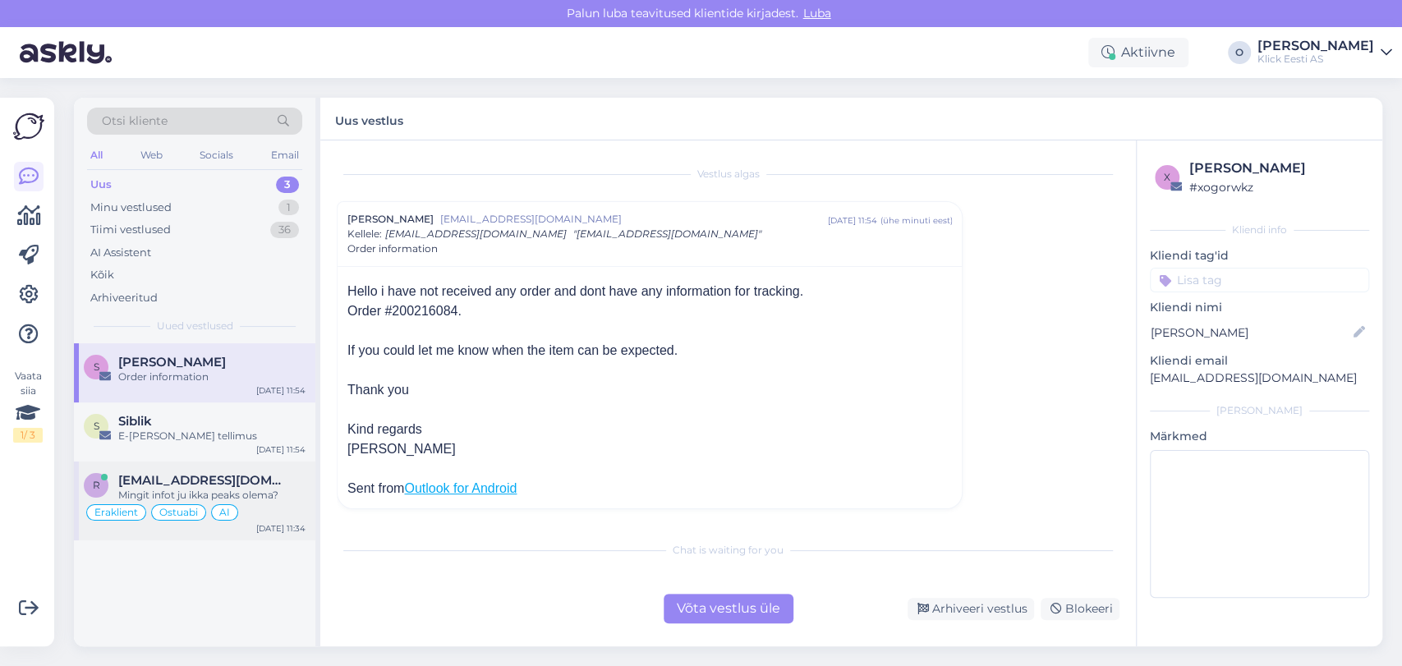
click at [144, 490] on div "Mingit infot ju ikka peaks olema?" at bounding box center [211, 495] width 187 height 15
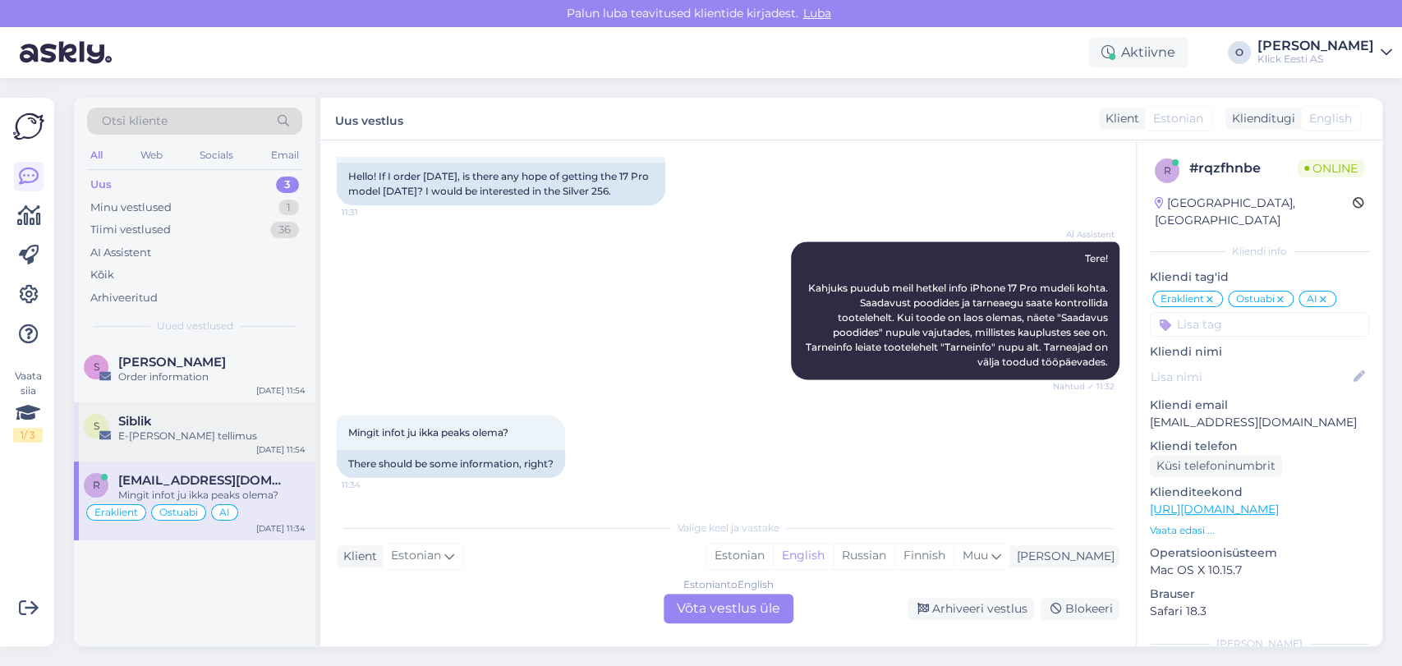
click at [145, 432] on div "E-[PERSON_NAME] tellimus" at bounding box center [211, 436] width 187 height 15
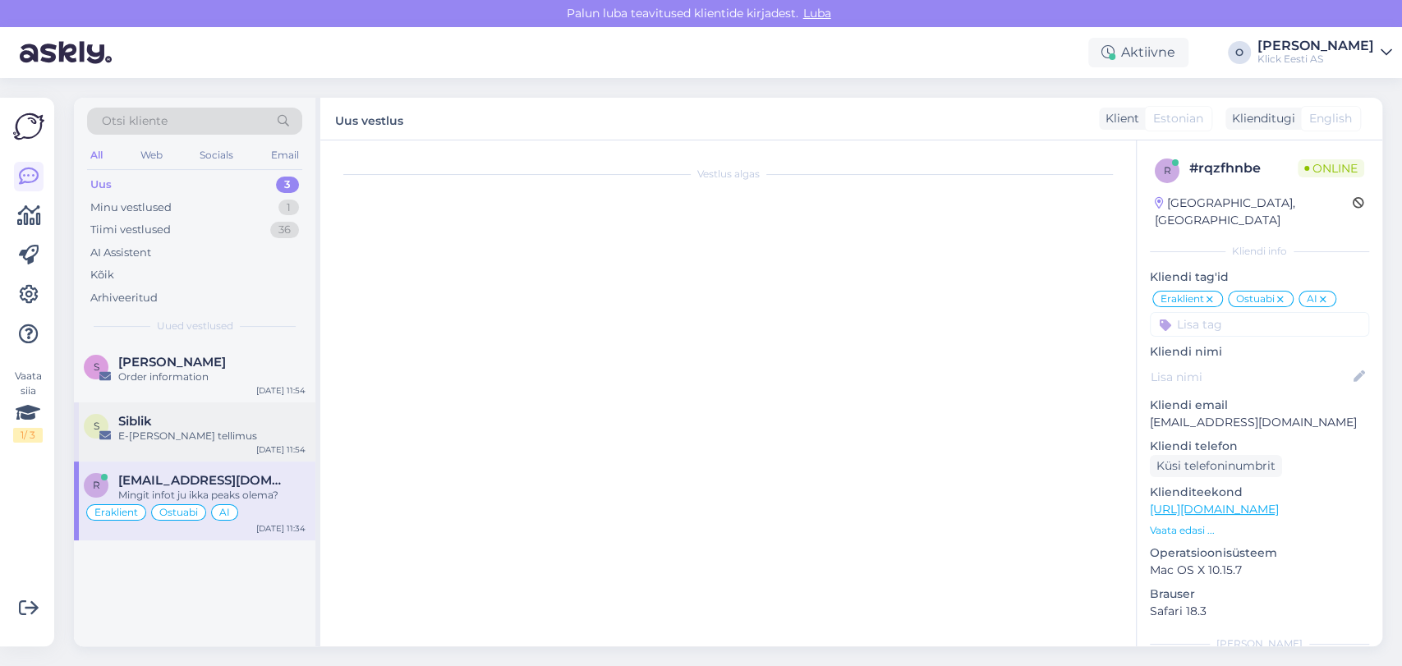
scroll to position [0, 0]
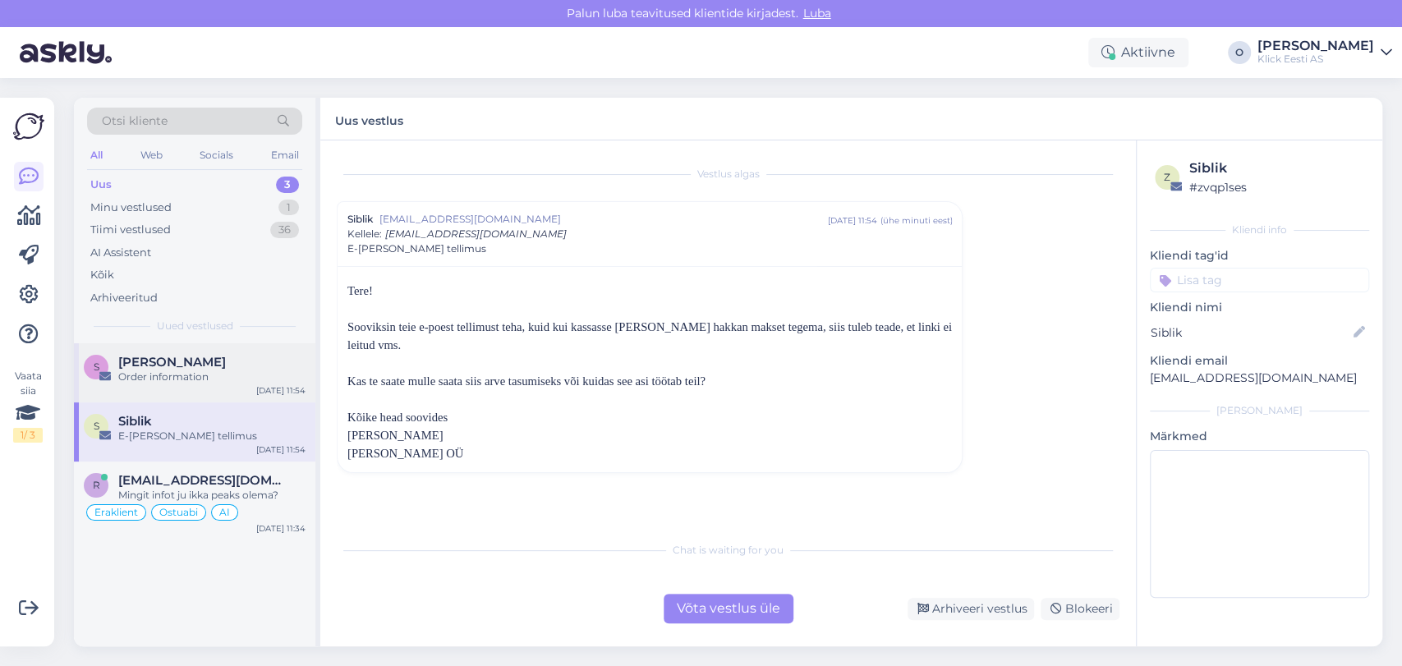
click at [223, 375] on div "Order information" at bounding box center [211, 377] width 187 height 15
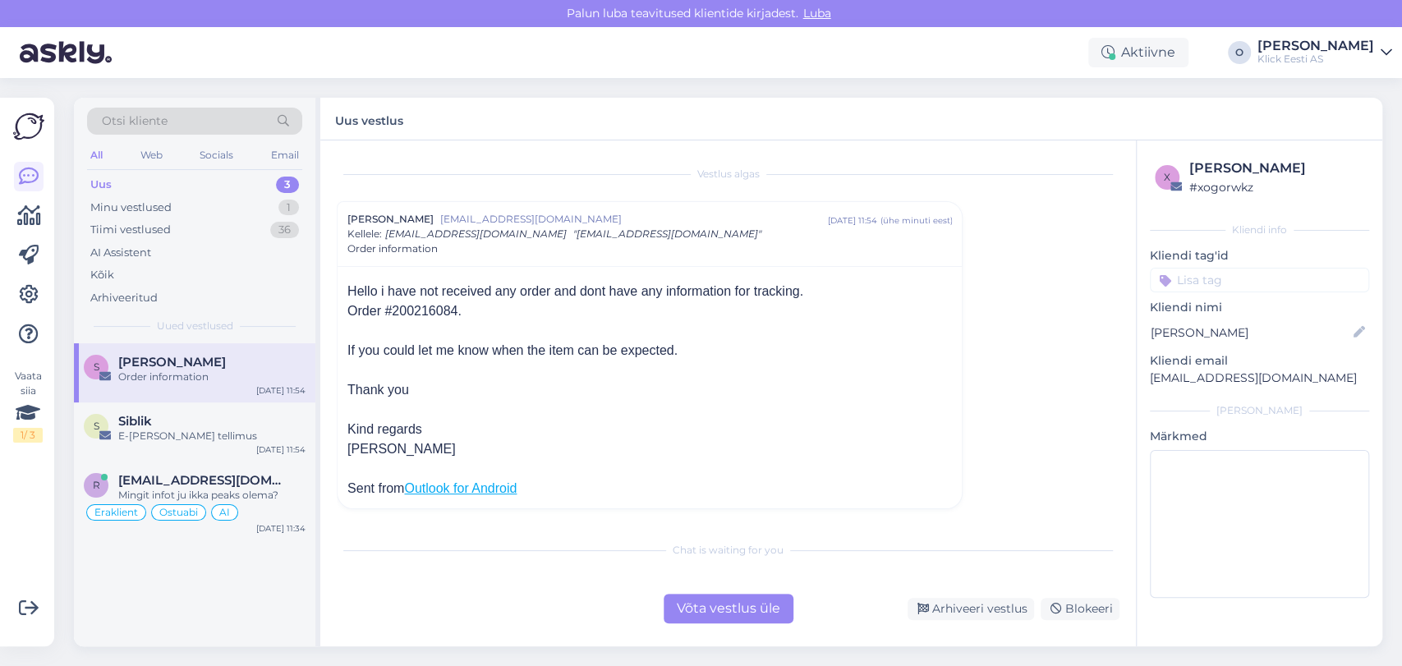
click at [411, 309] on div "Order #200216084." at bounding box center [650, 312] width 605 height 20
copy div "200216084"
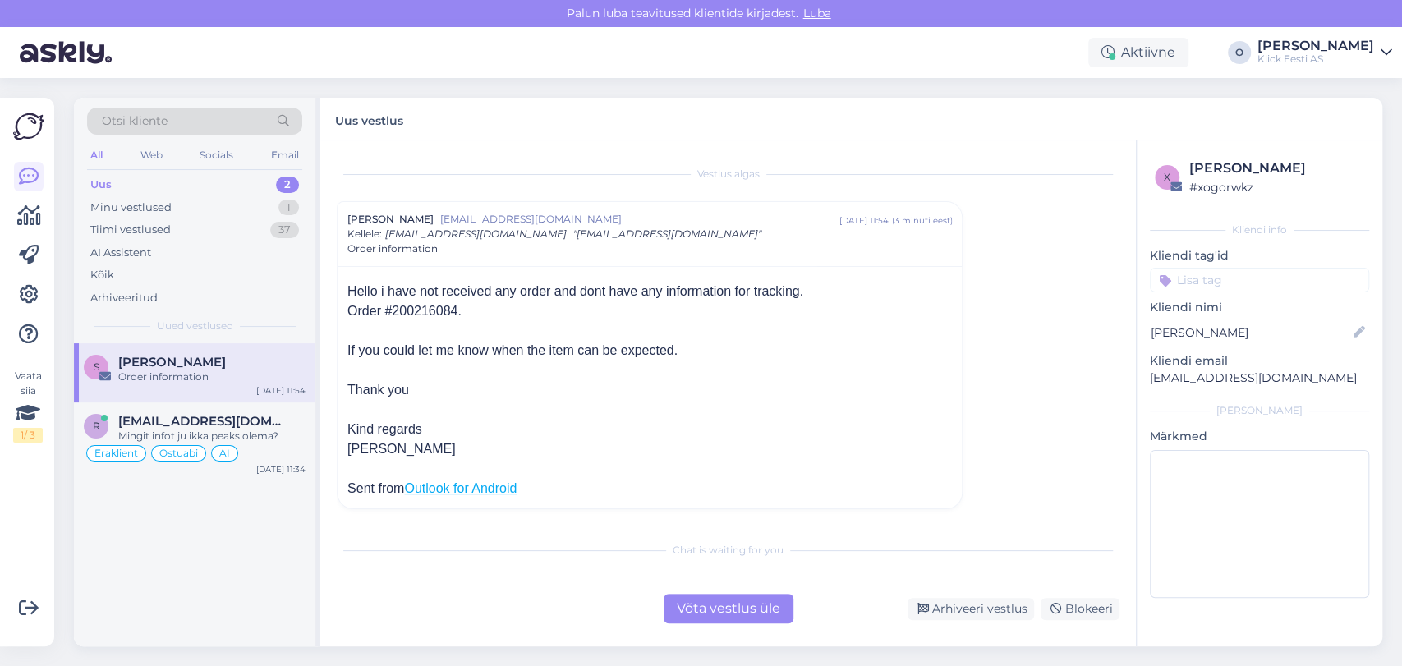
click at [411, 316] on div "Order #200216084." at bounding box center [650, 312] width 605 height 20
copy div "200216084"
click at [197, 176] on div "Uus 2" at bounding box center [194, 184] width 215 height 23
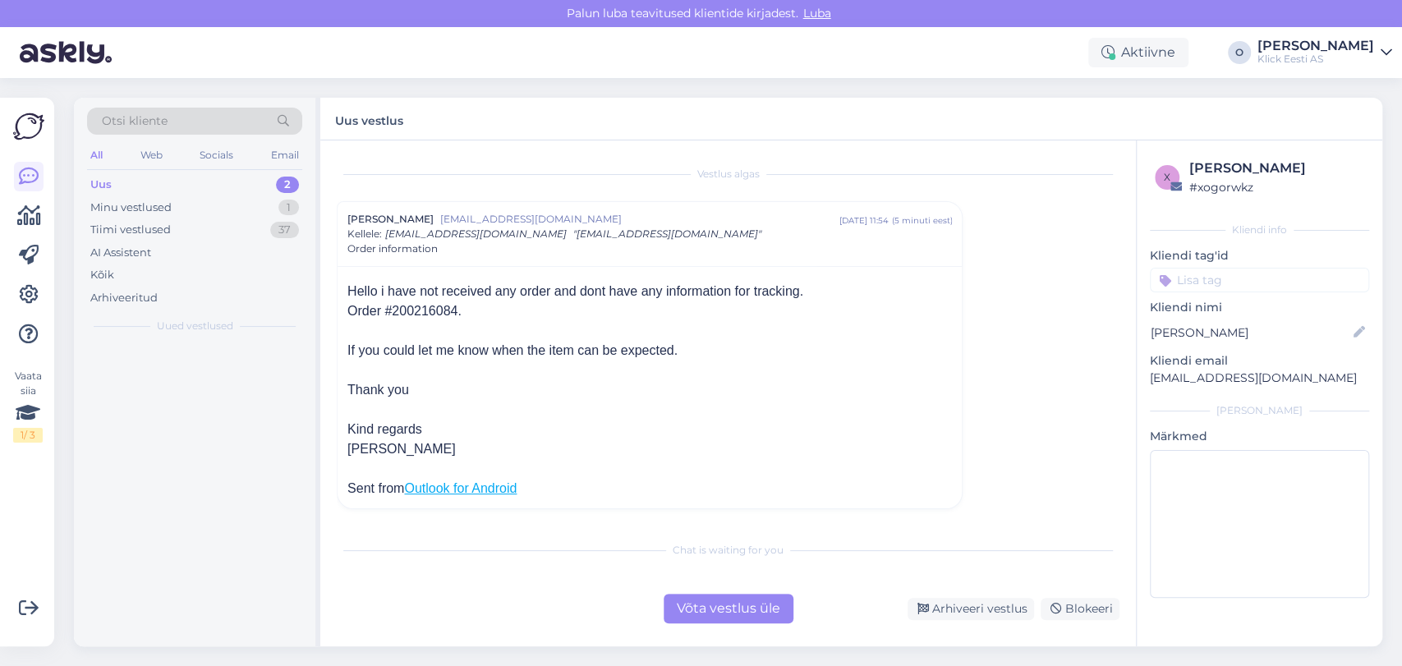
click at [197, 176] on div "Uus 2" at bounding box center [194, 184] width 215 height 23
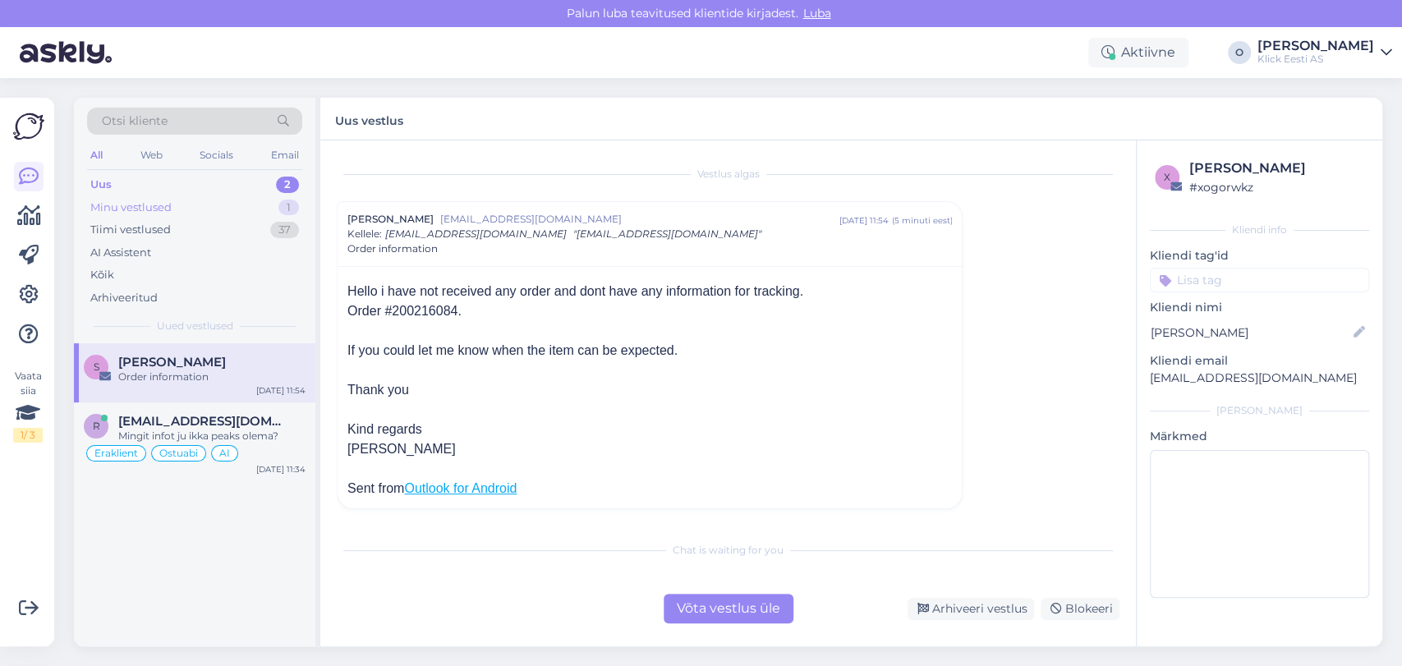
click at [194, 202] on div "Minu vestlused 1" at bounding box center [194, 207] width 215 height 23
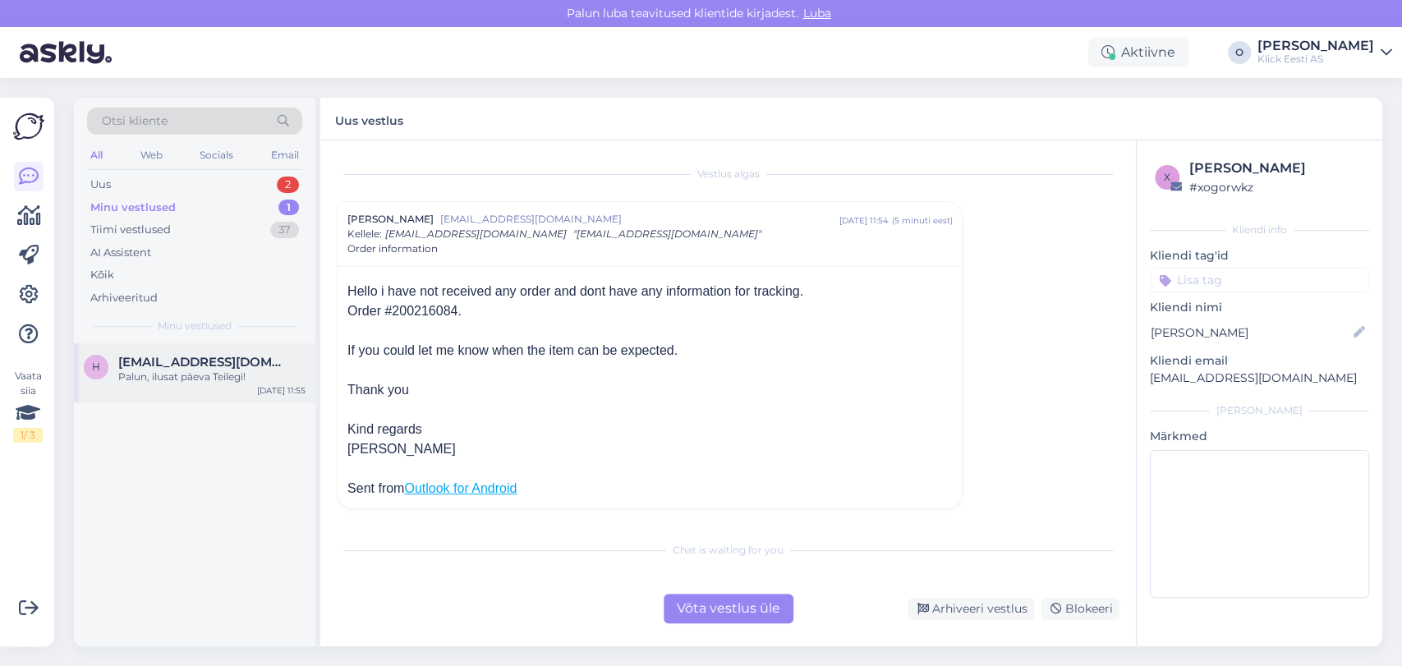
click at [167, 358] on span "[EMAIL_ADDRESS][DOMAIN_NAME]" at bounding box center [203, 362] width 171 height 15
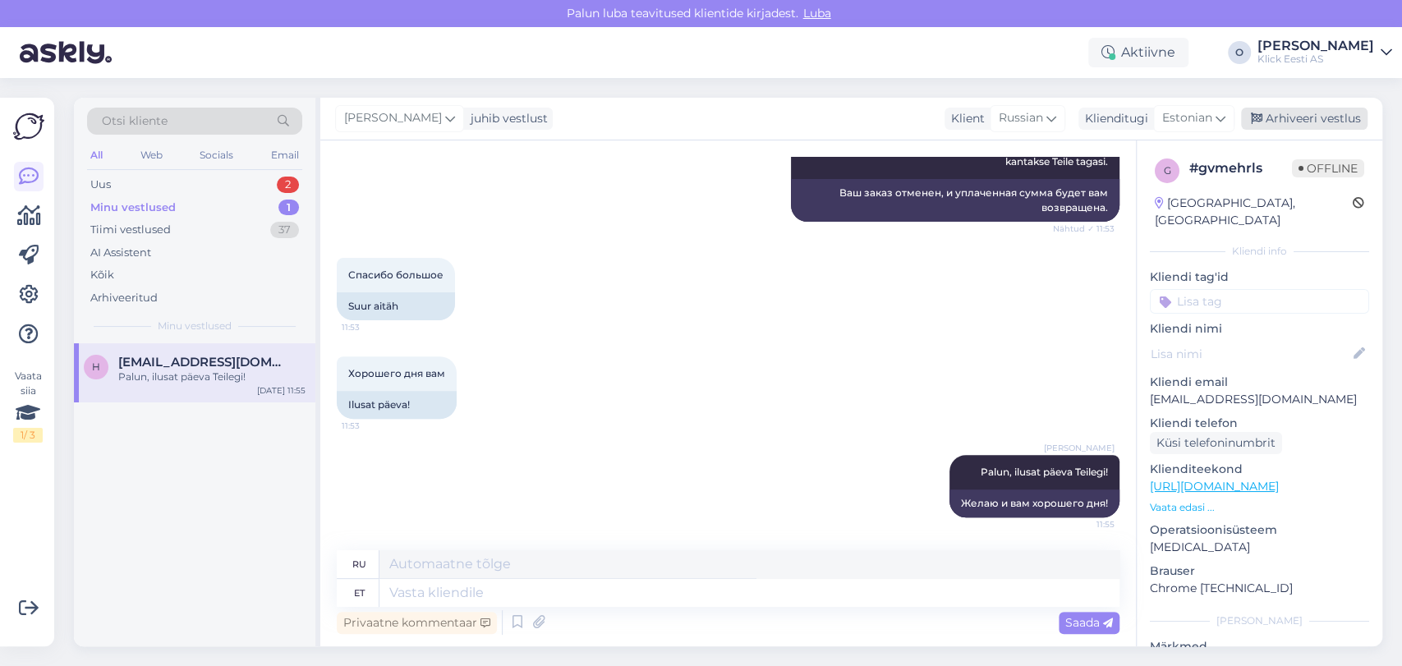
click at [1281, 113] on div "Arhiveeri vestlus" at bounding box center [1304, 119] width 127 height 22
